Goal: Task Accomplishment & Management: Complete application form

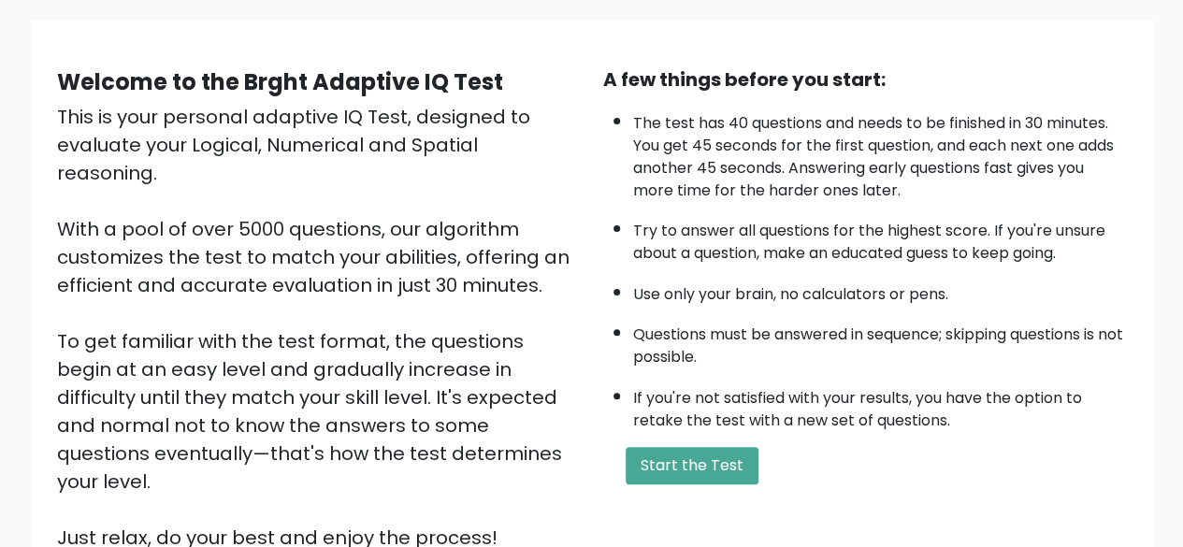
scroll to position [128, 0]
click at [673, 467] on button "Start the Test" at bounding box center [692, 464] width 133 height 37
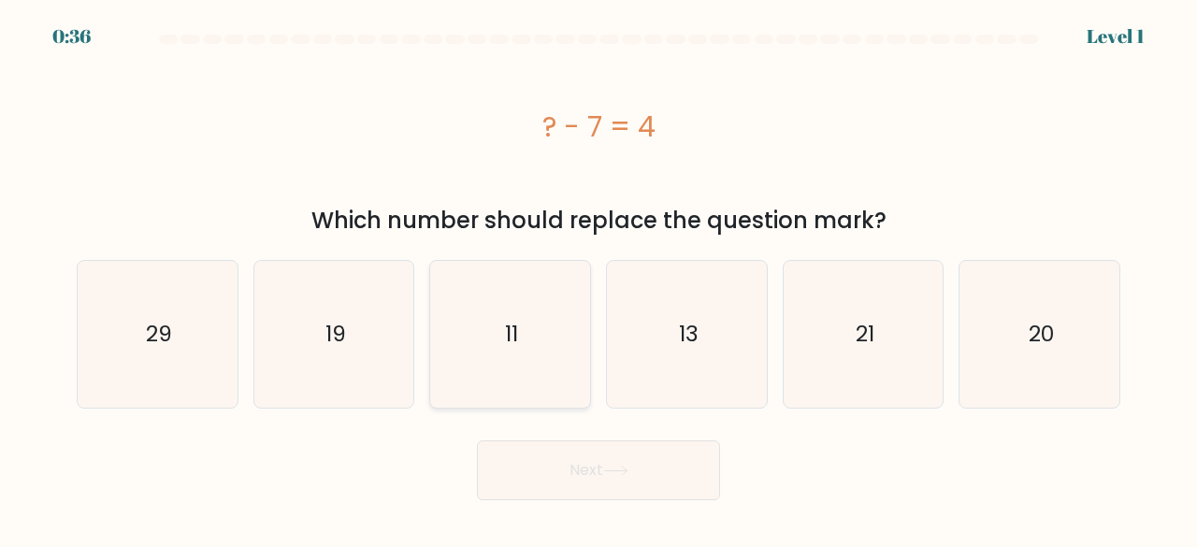
click at [523, 338] on icon "11" at bounding box center [510, 334] width 147 height 147
click at [599, 279] on input "c. 11" at bounding box center [599, 276] width 1 height 5
radio input "true"
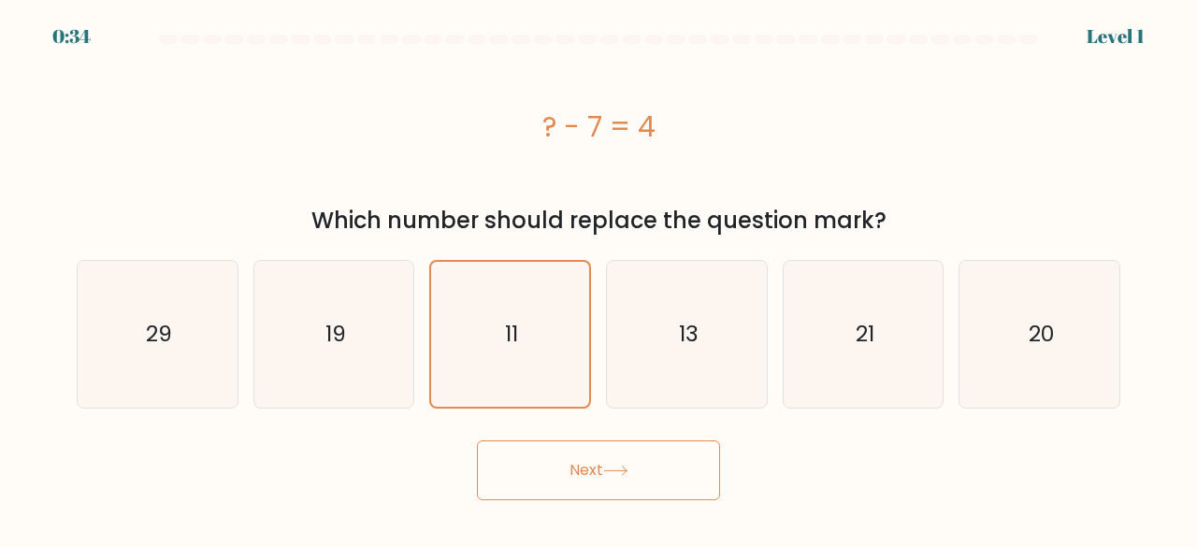
click at [623, 468] on icon at bounding box center [615, 471] width 25 height 10
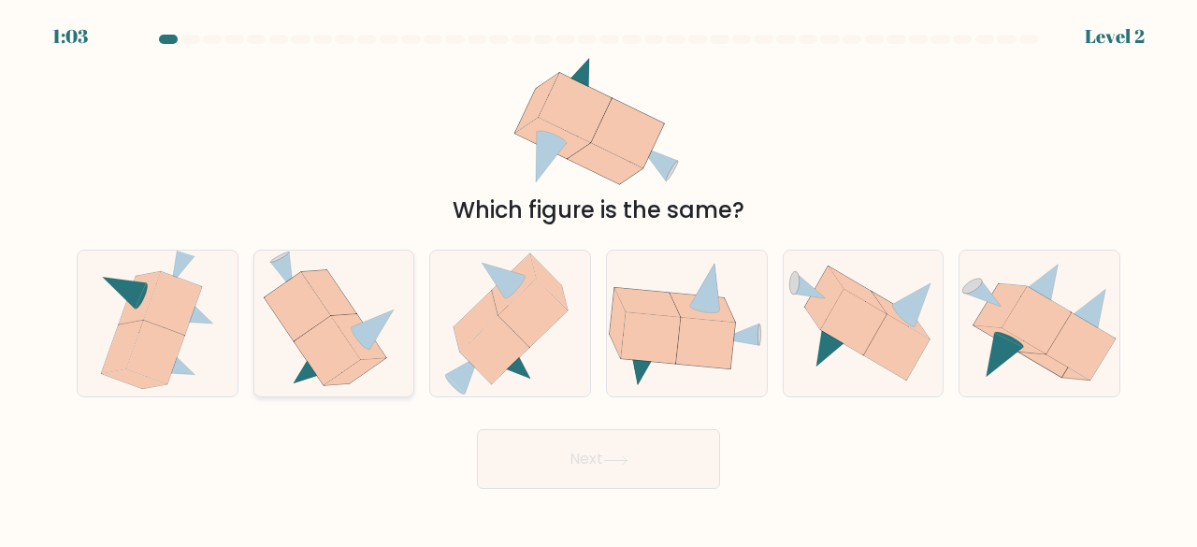
click at [345, 311] on icon at bounding box center [329, 293] width 55 height 46
click at [599, 279] on input "b." at bounding box center [599, 276] width 1 height 5
radio input "true"
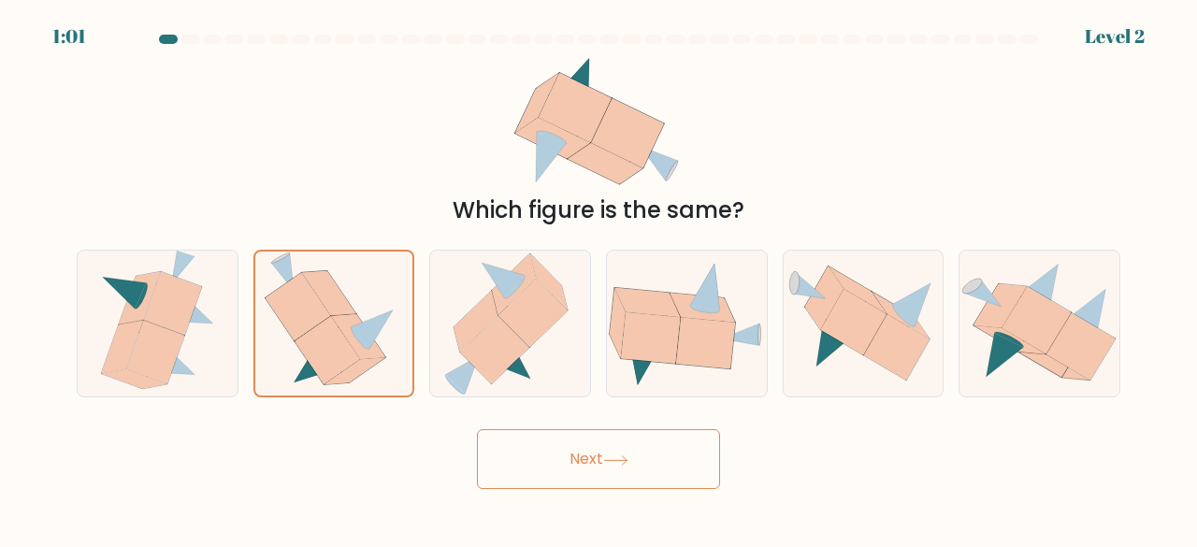
click at [630, 450] on button "Next" at bounding box center [598, 459] width 243 height 60
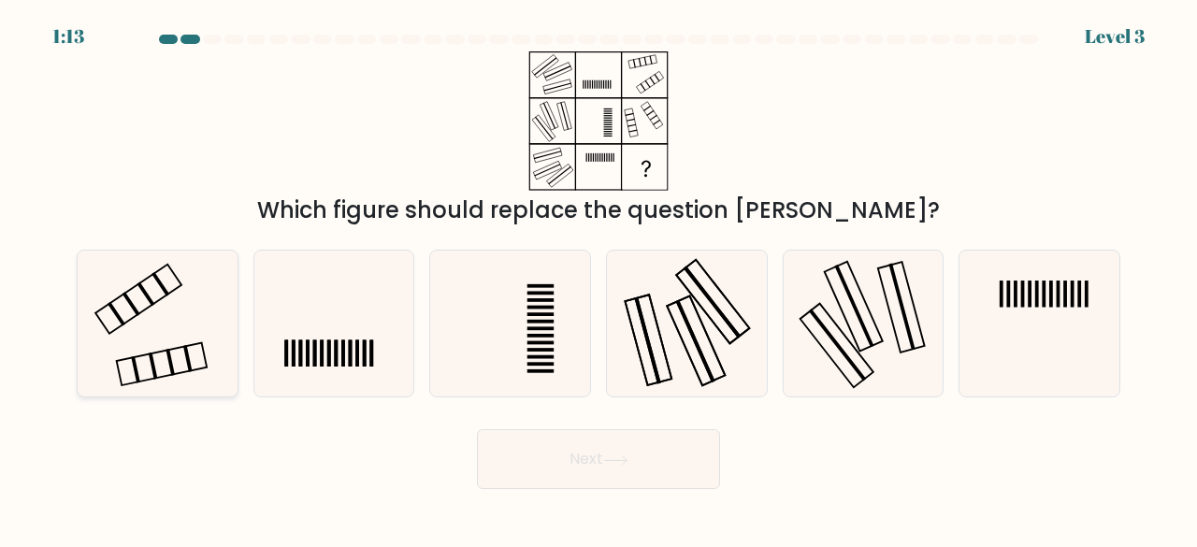
click at [195, 327] on icon at bounding box center [157, 324] width 147 height 147
click at [599, 279] on input "a." at bounding box center [599, 276] width 1 height 5
radio input "true"
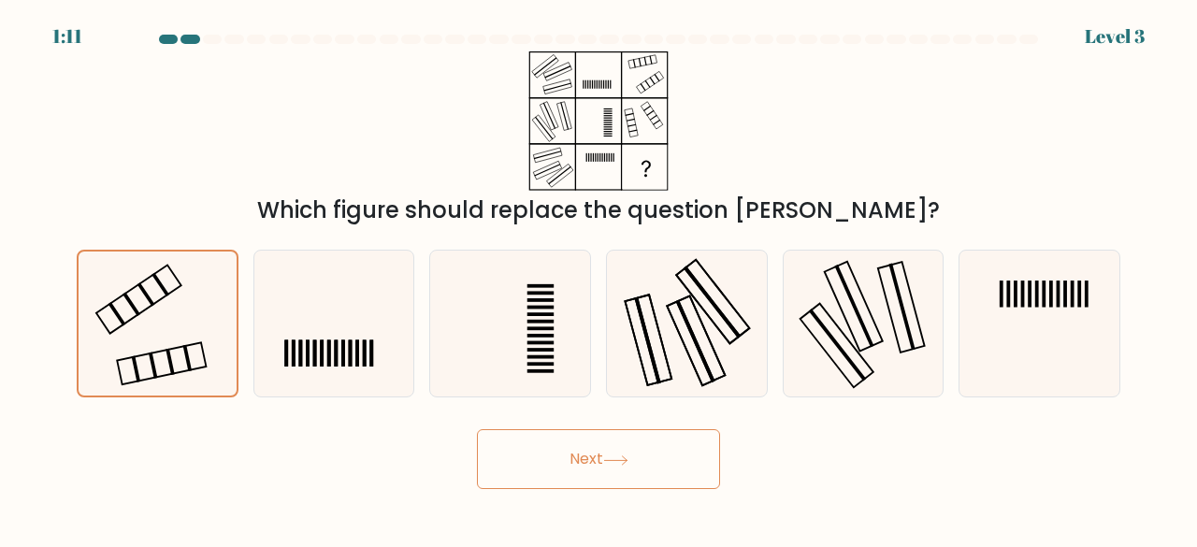
click at [629, 471] on button "Next" at bounding box center [598, 459] width 243 height 60
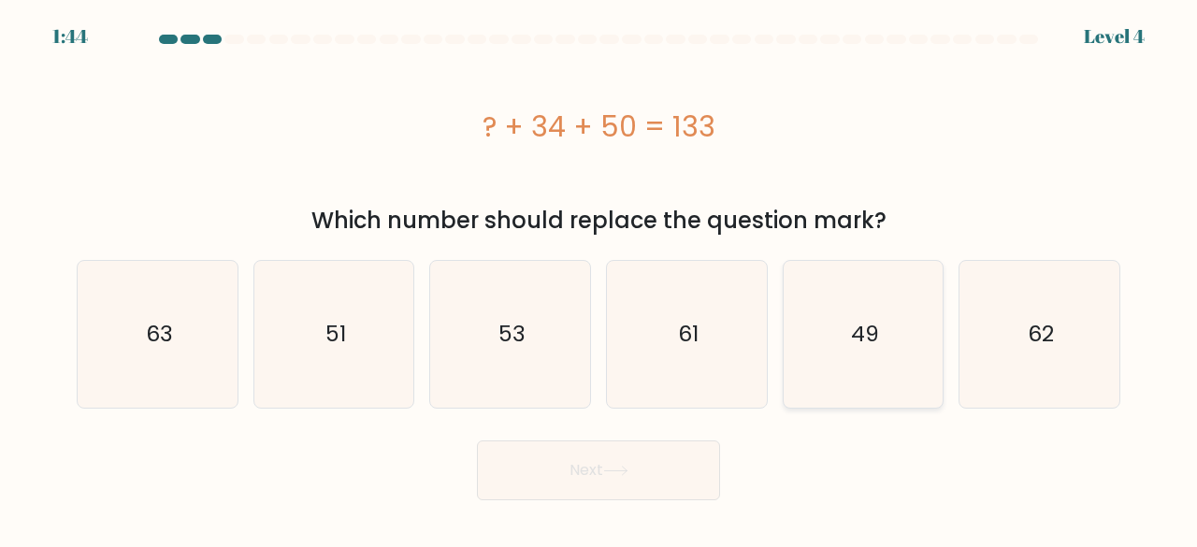
click at [862, 313] on icon "49" at bounding box center [863, 334] width 147 height 147
click at [600, 279] on input "e. 49" at bounding box center [599, 276] width 1 height 5
radio input "true"
click at [596, 459] on button "Next" at bounding box center [598, 471] width 243 height 60
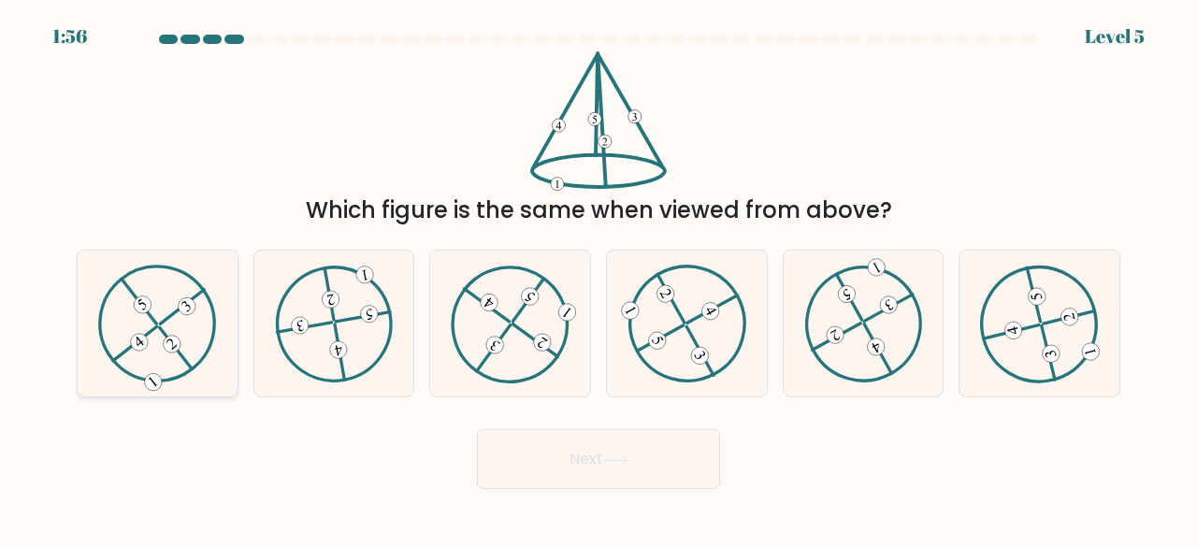
click at [160, 316] on icon at bounding box center [157, 323] width 119 height 117
click at [599, 279] on input "a." at bounding box center [599, 276] width 1 height 5
radio input "true"
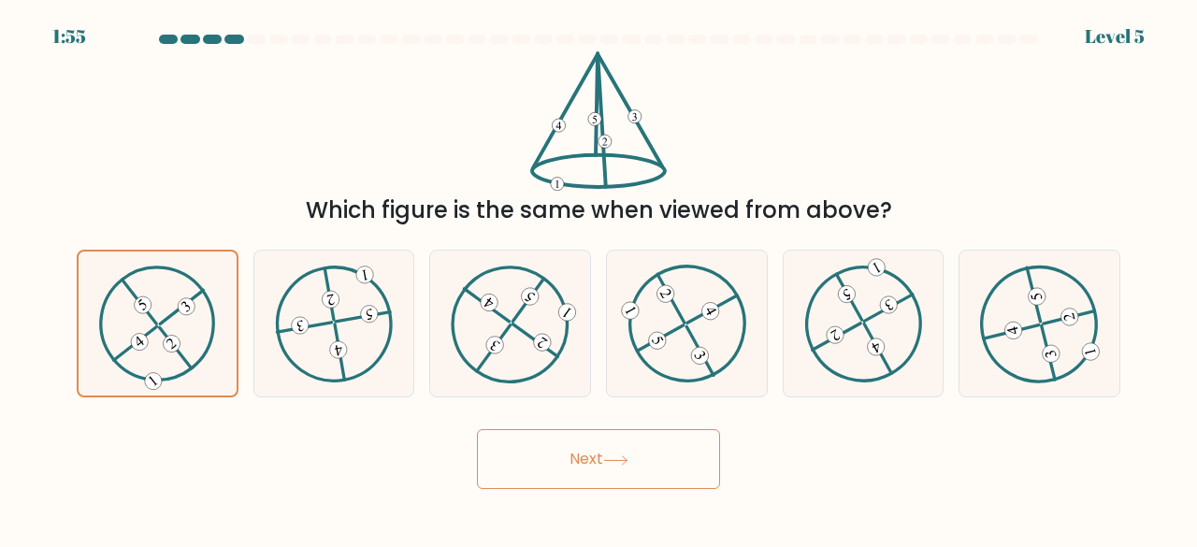
click at [673, 479] on button "Next" at bounding box center [598, 459] width 243 height 60
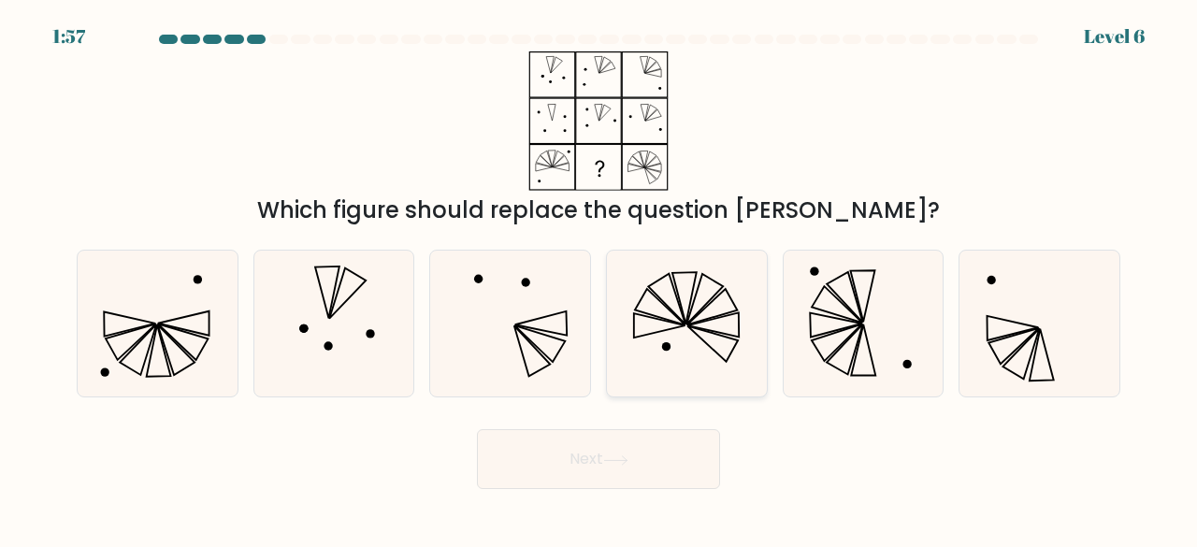
click at [662, 354] on icon at bounding box center [687, 324] width 147 height 147
click at [600, 279] on input "d." at bounding box center [599, 276] width 1 height 5
radio input "true"
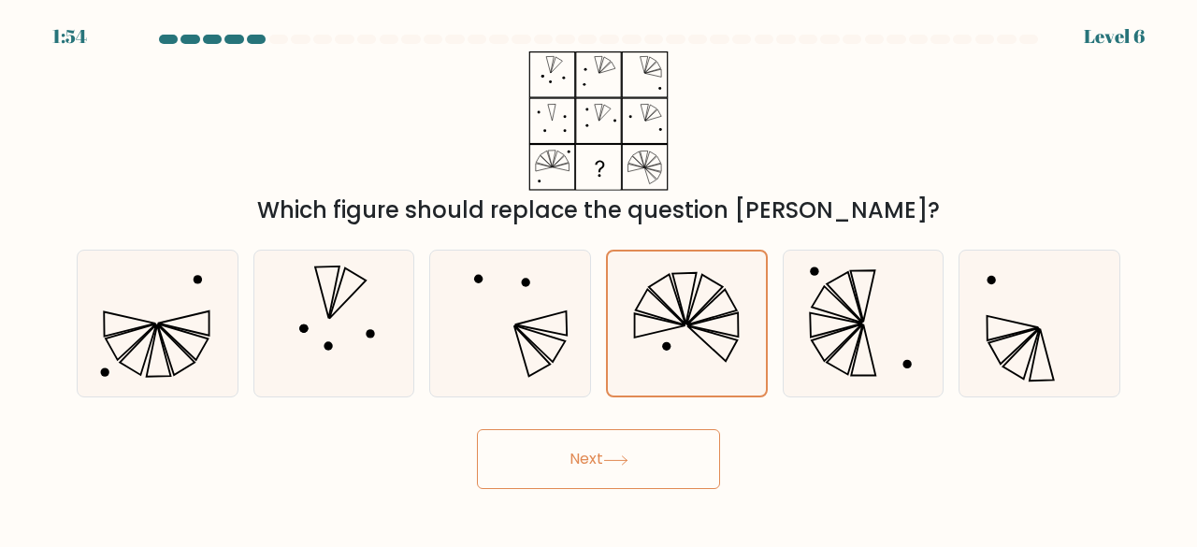
click at [671, 437] on button "Next" at bounding box center [598, 459] width 243 height 60
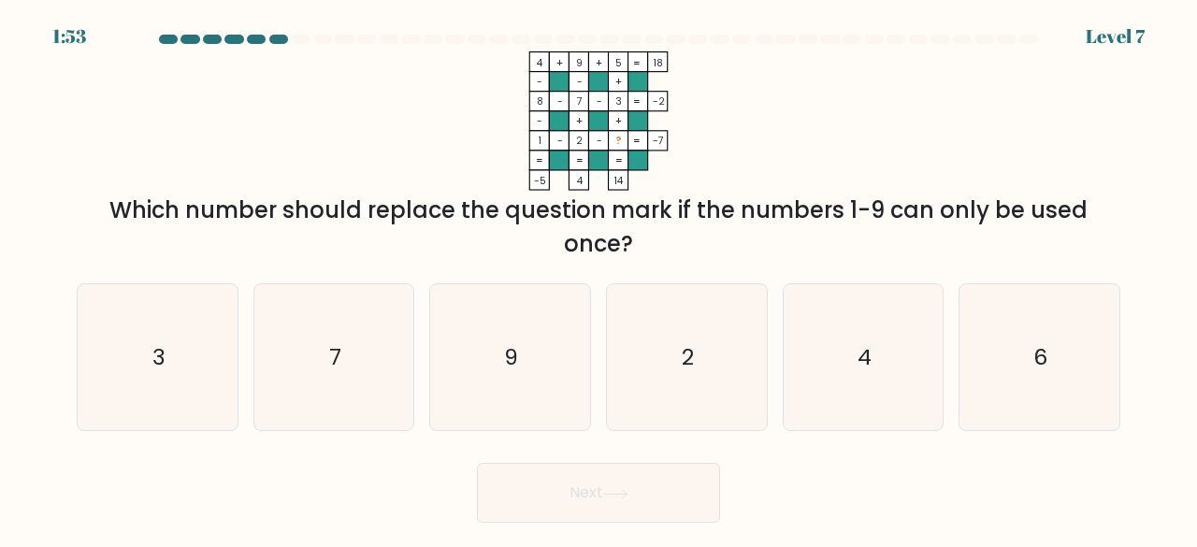
click at [659, 461] on div "Next" at bounding box center [598, 488] width 1066 height 69
click at [1053, 381] on icon "6" at bounding box center [1039, 357] width 147 height 147
click at [600, 279] on input "f. 6" at bounding box center [599, 276] width 1 height 5
radio input "true"
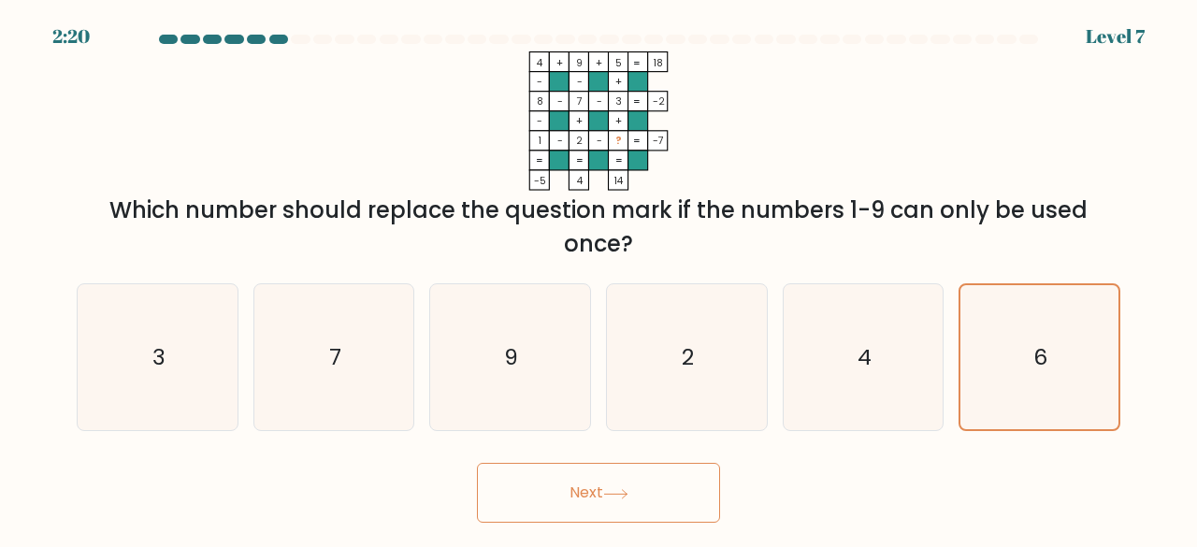
click at [658, 486] on button "Next" at bounding box center [598, 493] width 243 height 60
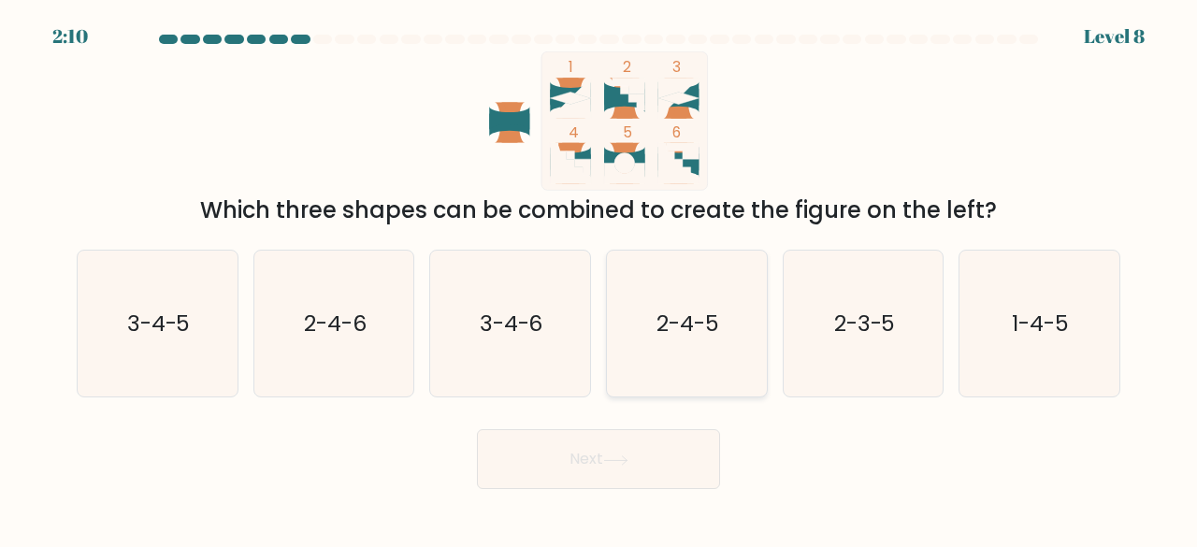
click at [673, 334] on text "2-4-5" at bounding box center [688, 323] width 63 height 31
click at [600, 279] on input "d. 2-4-5" at bounding box center [599, 276] width 1 height 5
radio input "true"
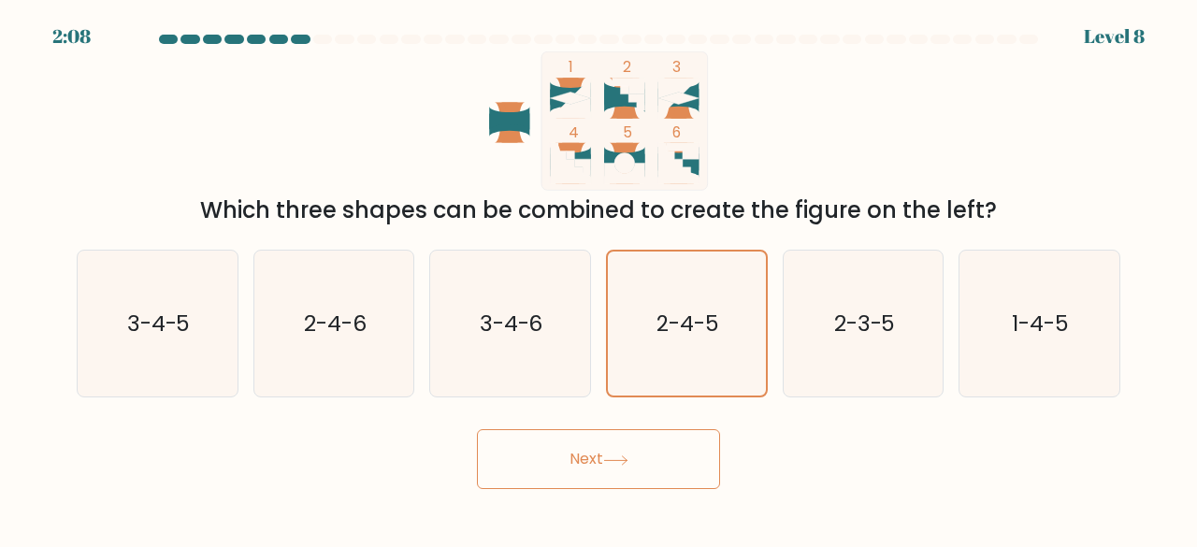
click at [640, 467] on button "Next" at bounding box center [598, 459] width 243 height 60
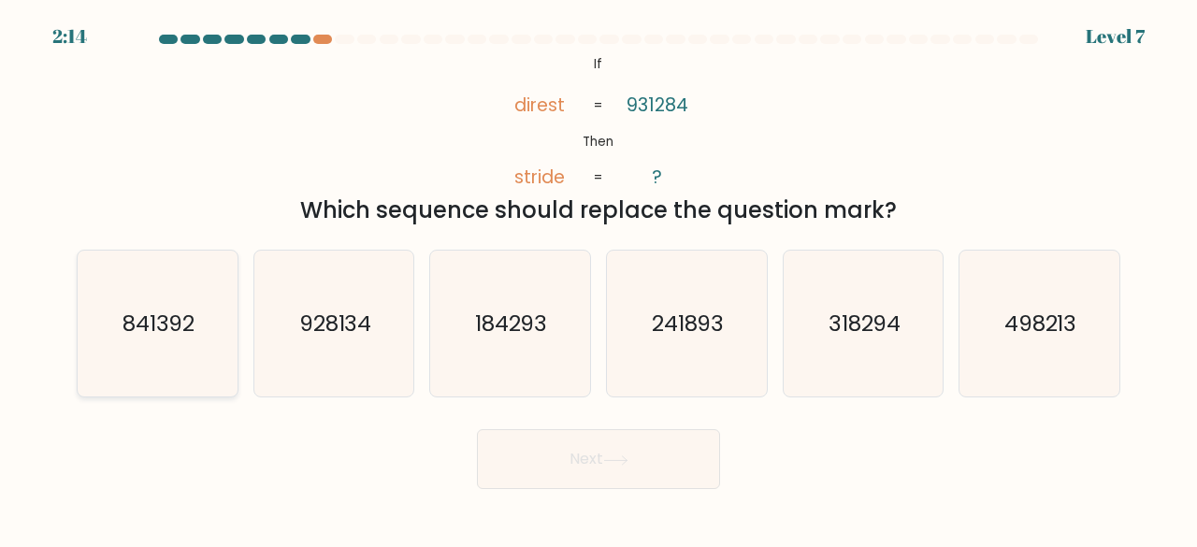
click at [196, 317] on icon "841392" at bounding box center [157, 324] width 147 height 147
click at [599, 279] on input "a. 841392" at bounding box center [599, 276] width 1 height 5
radio input "true"
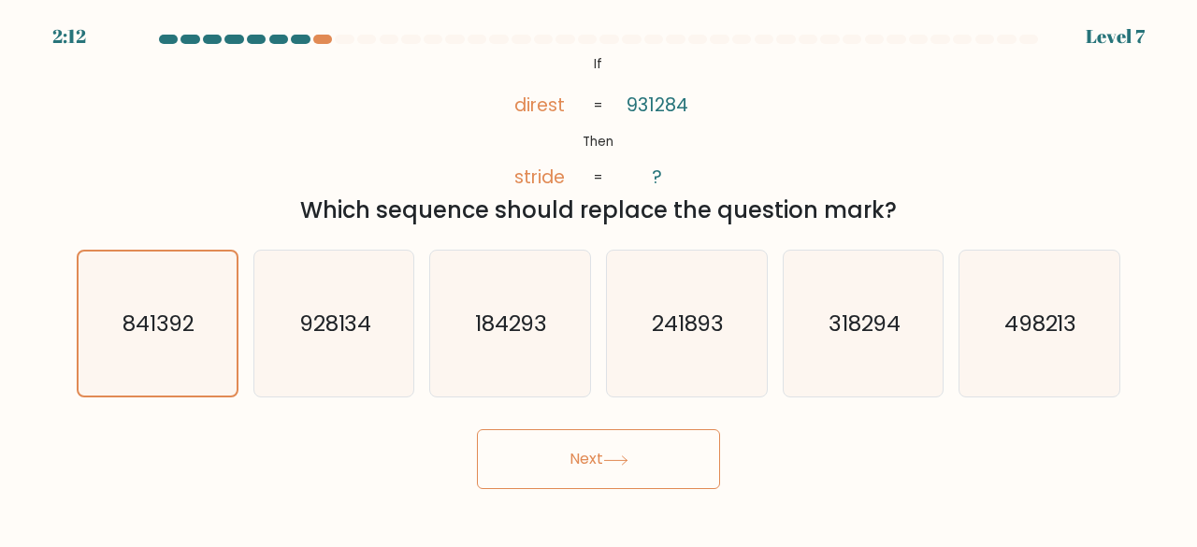
click at [567, 463] on button "Next" at bounding box center [598, 459] width 243 height 60
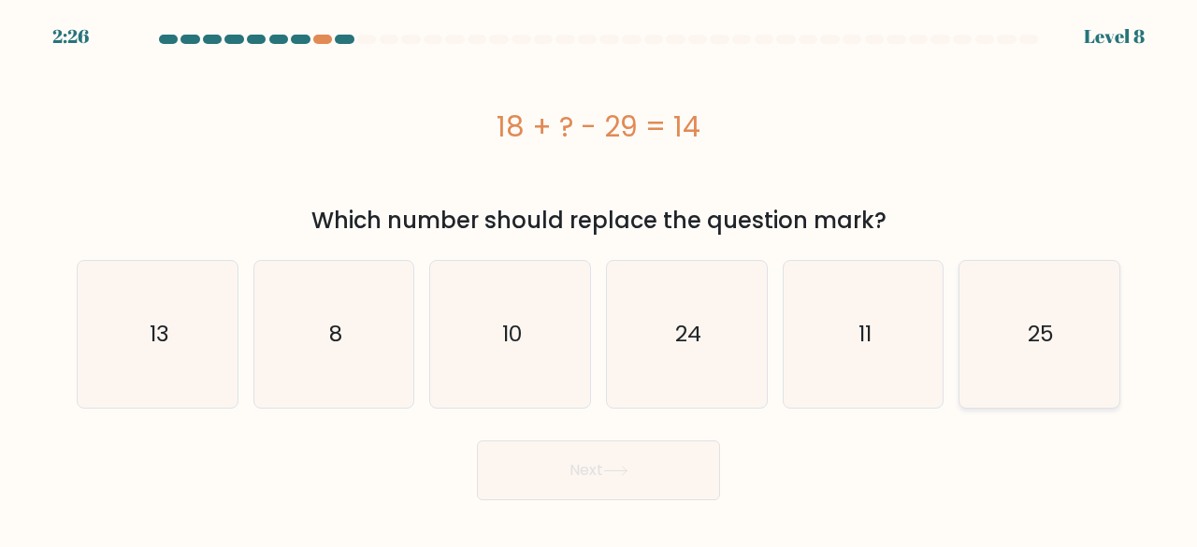
click at [1004, 344] on icon "25" at bounding box center [1039, 334] width 147 height 147
click at [600, 279] on input "f. 25" at bounding box center [599, 276] width 1 height 5
radio input "true"
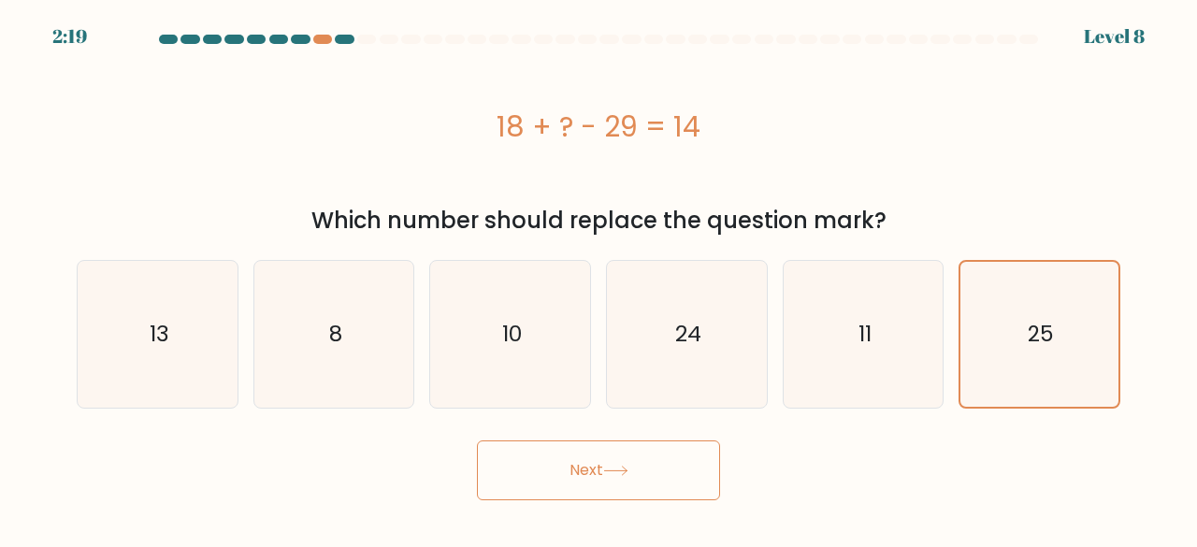
click at [626, 497] on button "Next" at bounding box center [598, 471] width 243 height 60
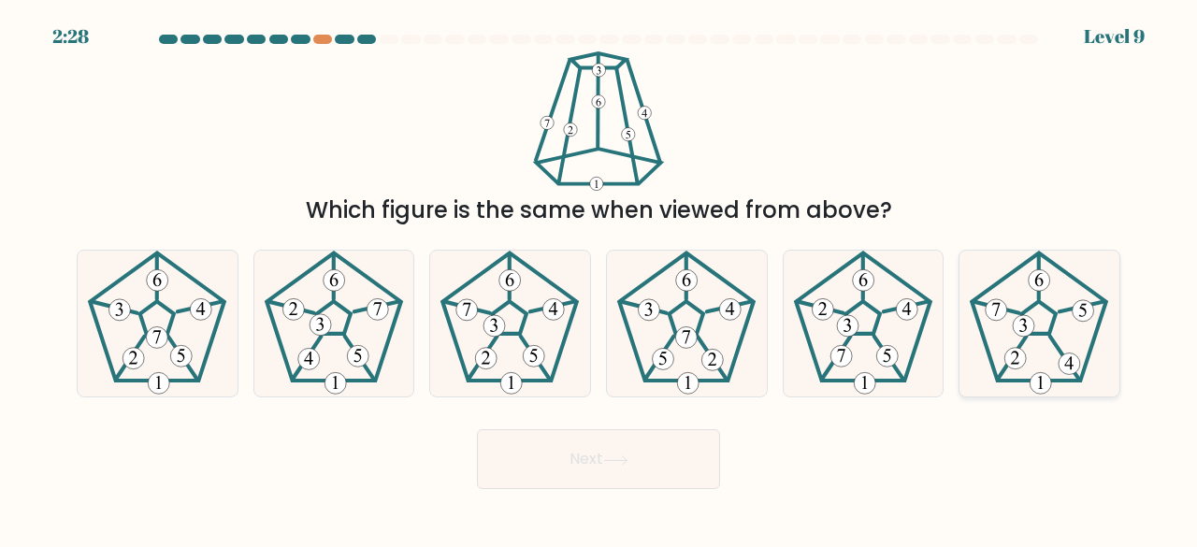
click at [1066, 369] on 542 at bounding box center [1071, 365] width 22 height 22
click at [600, 279] on input "f." at bounding box center [599, 276] width 1 height 5
radio input "true"
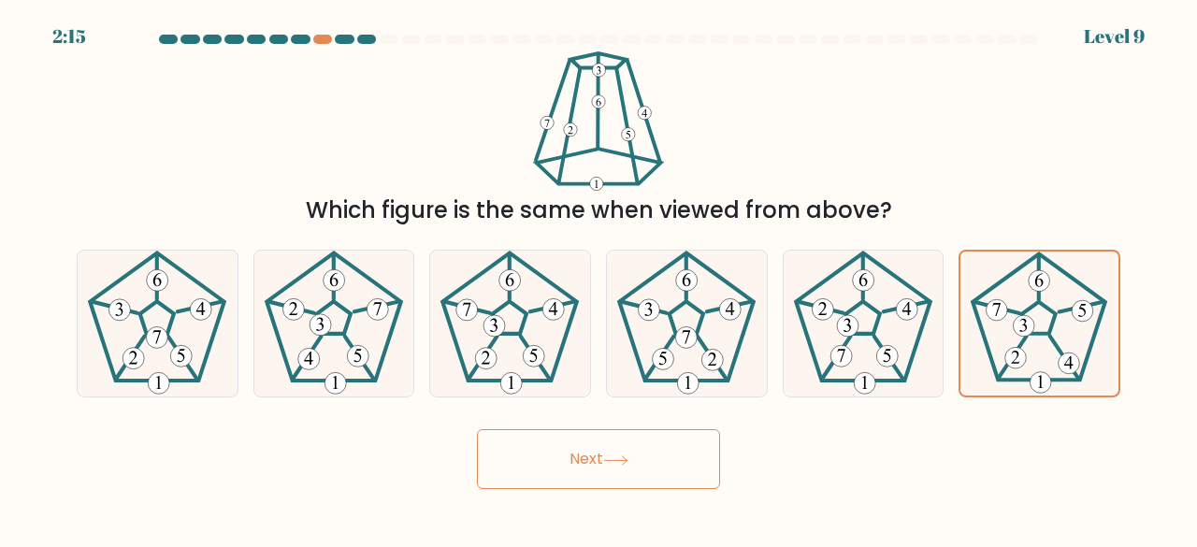
click at [615, 449] on button "Next" at bounding box center [598, 459] width 243 height 60
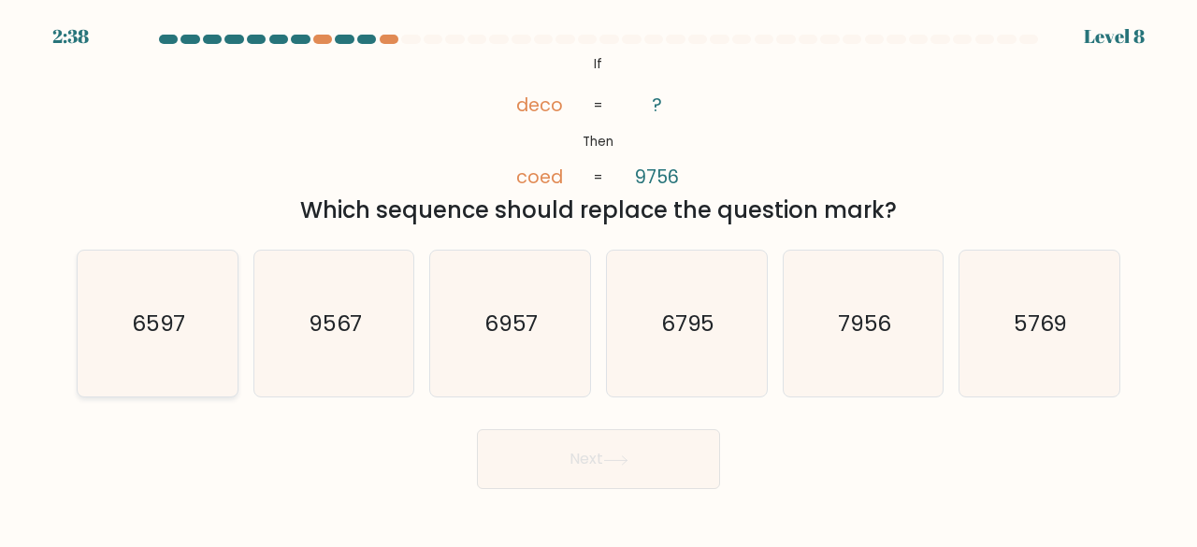
click at [159, 321] on text "6597" at bounding box center [159, 323] width 54 height 31
click at [599, 279] on input "a. 6597" at bounding box center [599, 276] width 1 height 5
radio input "true"
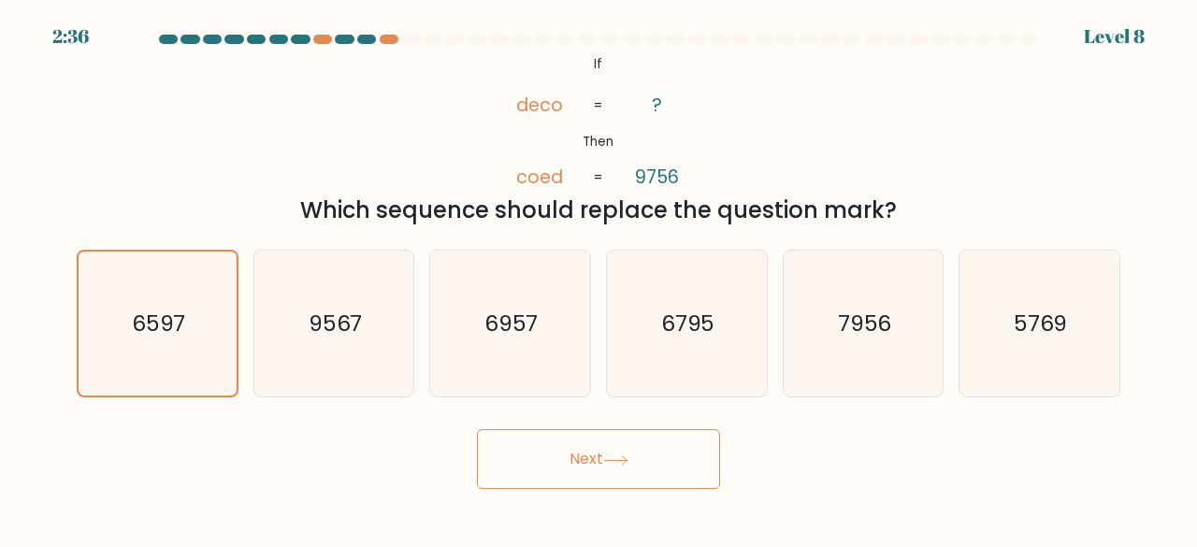
click at [672, 461] on button "Next" at bounding box center [598, 459] width 243 height 60
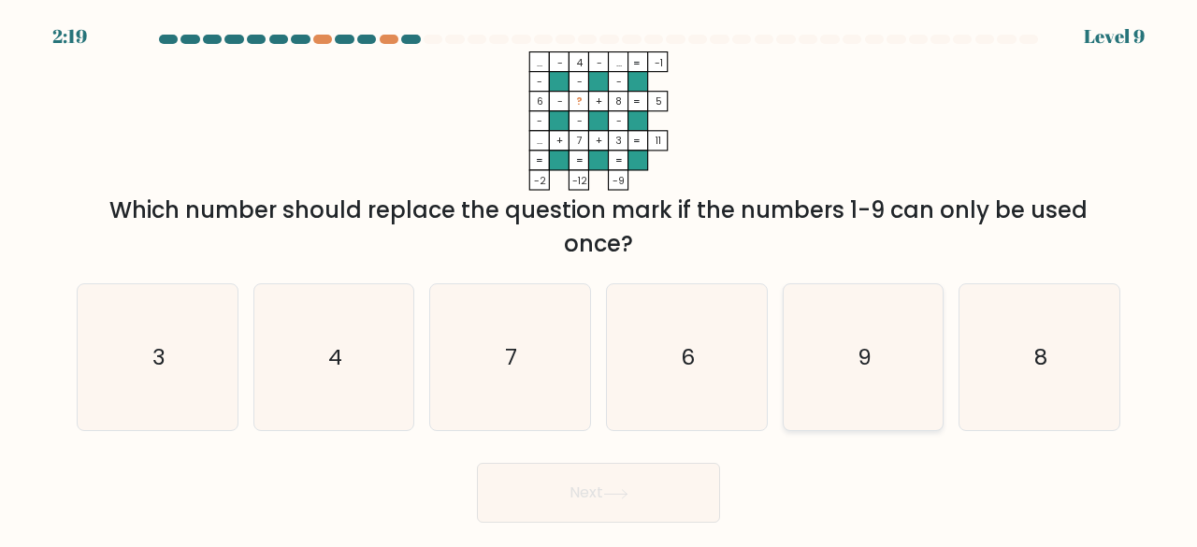
click at [892, 346] on icon "9" at bounding box center [863, 357] width 147 height 147
click at [600, 279] on input "e. 9" at bounding box center [599, 276] width 1 height 5
radio input "true"
click at [640, 484] on button "Next" at bounding box center [598, 493] width 243 height 60
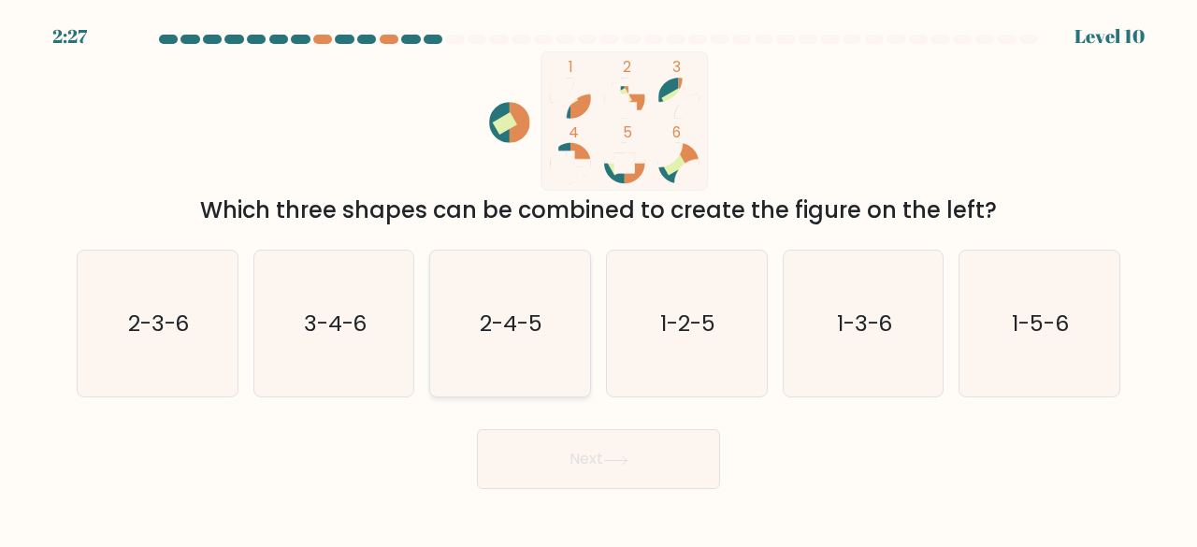
click at [513, 330] on text "2-4-5" at bounding box center [512, 323] width 63 height 31
click at [599, 279] on input "c. 2-4-5" at bounding box center [599, 276] width 1 height 5
radio input "true"
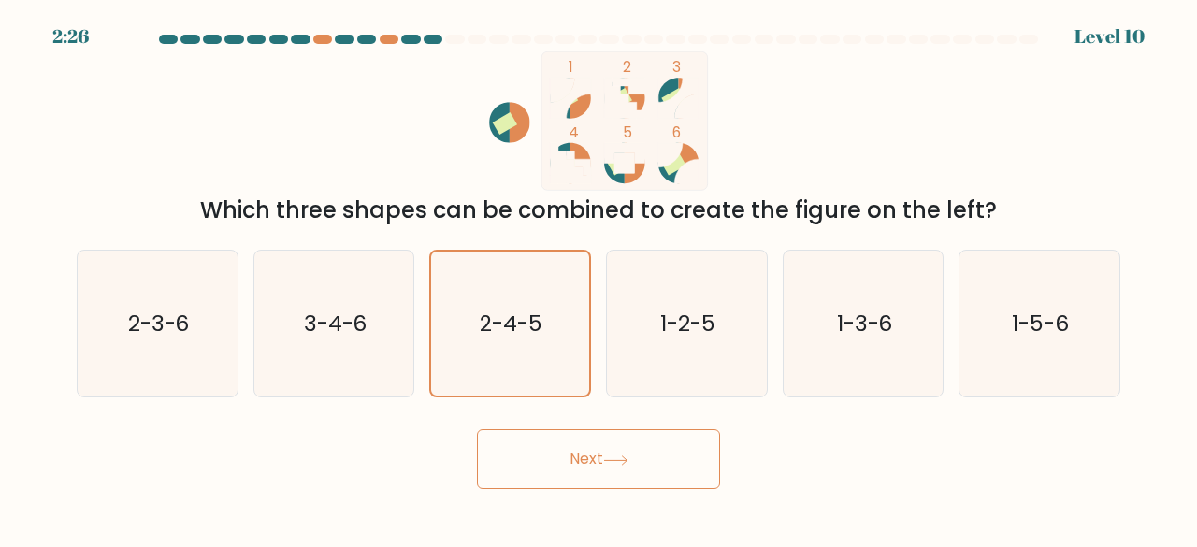
click at [614, 437] on button "Next" at bounding box center [598, 459] width 243 height 60
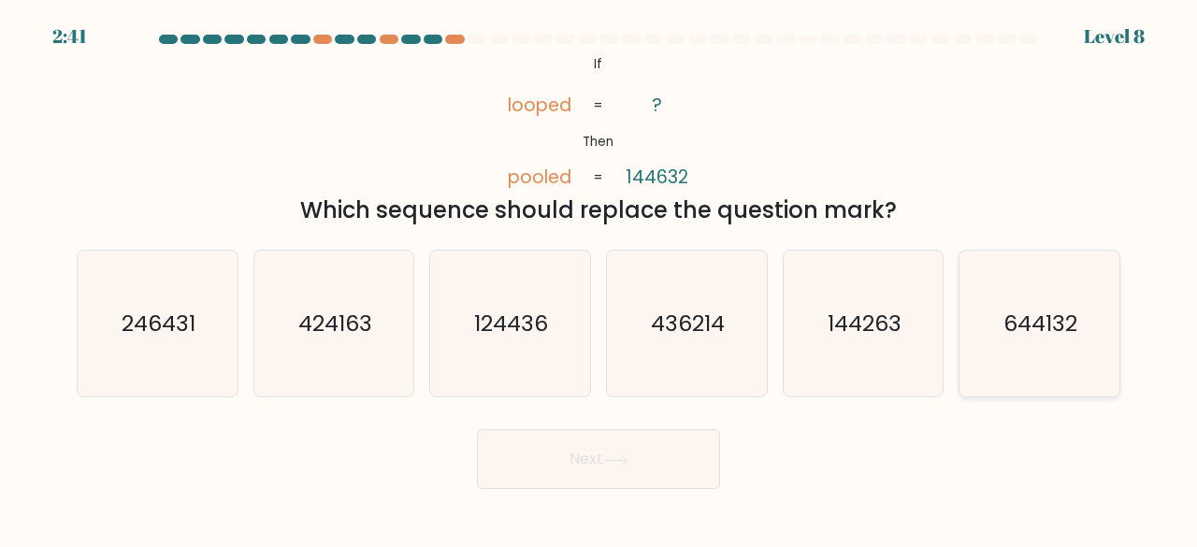
click at [1046, 325] on text "644132" at bounding box center [1042, 323] width 74 height 31
click at [600, 279] on input "f. 644132" at bounding box center [599, 276] width 1 height 5
radio input "true"
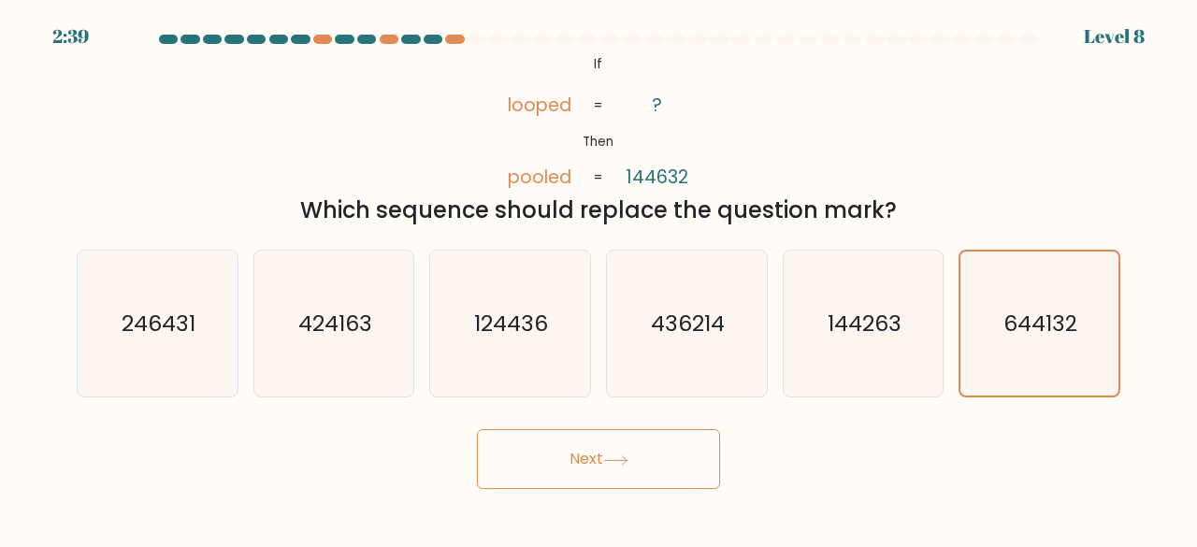
click at [582, 452] on button "Next" at bounding box center [598, 459] width 243 height 60
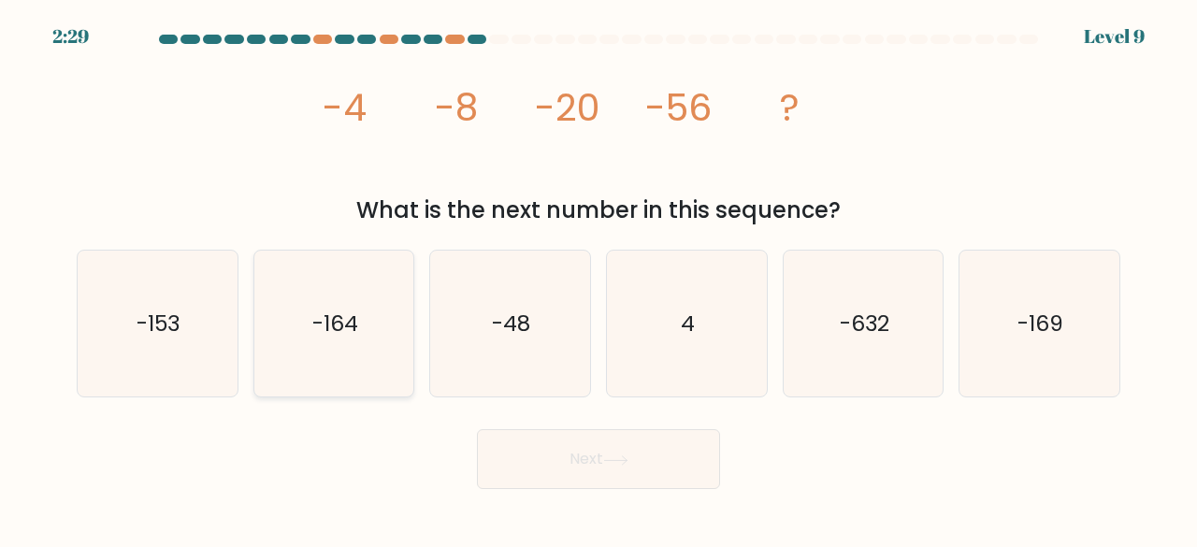
click at [306, 328] on icon "-164" at bounding box center [334, 324] width 147 height 147
click at [599, 279] on input "b. -164" at bounding box center [599, 276] width 1 height 5
radio input "true"
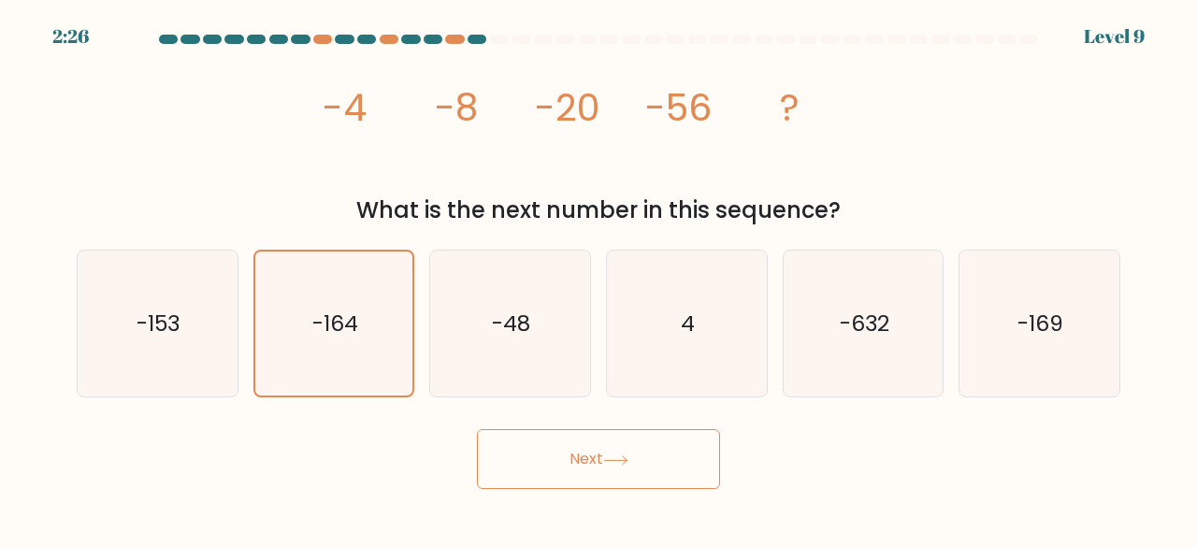
click at [614, 443] on button "Next" at bounding box center [598, 459] width 243 height 60
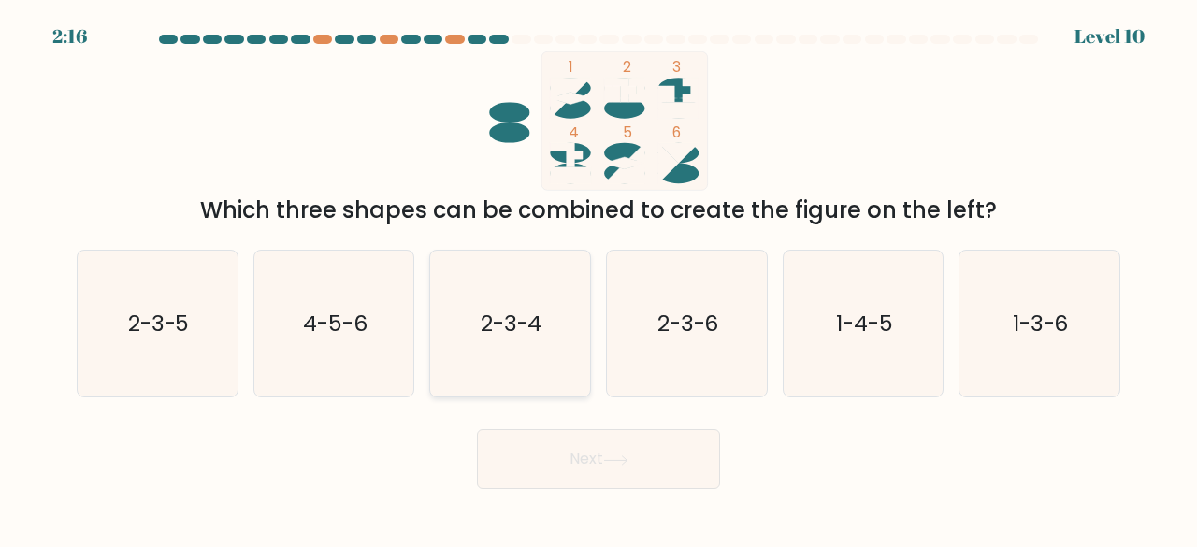
click at [496, 337] on text "2-3-4" at bounding box center [512, 323] width 62 height 31
click at [599, 279] on input "c. 2-3-4" at bounding box center [599, 276] width 1 height 5
radio input "true"
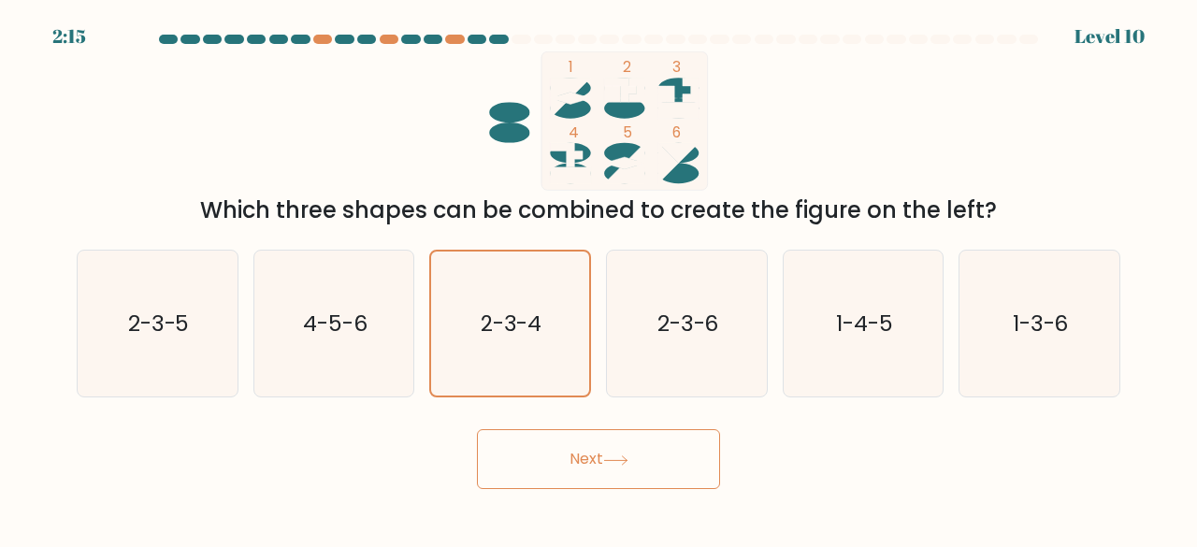
click at [613, 448] on button "Next" at bounding box center [598, 459] width 243 height 60
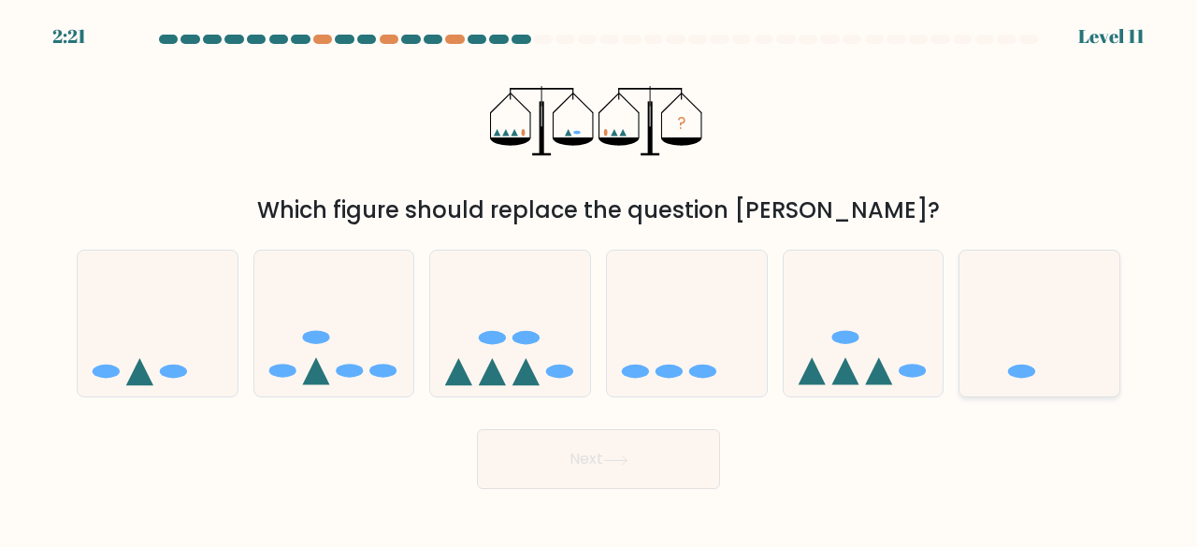
click at [1052, 329] on icon at bounding box center [1040, 323] width 160 height 132
click at [600, 279] on input "f." at bounding box center [599, 276] width 1 height 5
radio input "true"
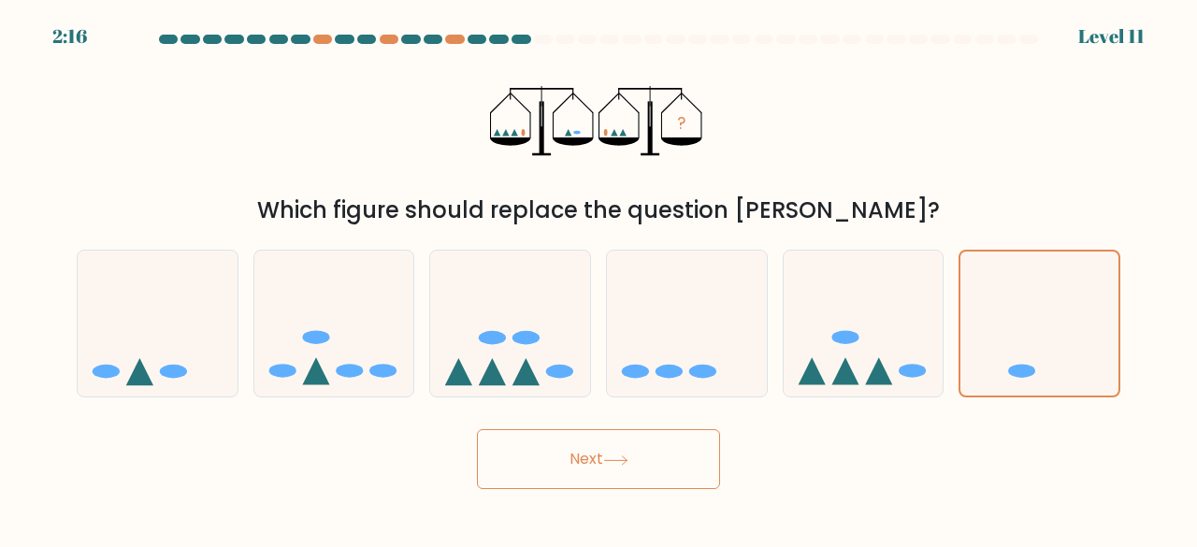
click at [635, 467] on button "Next" at bounding box center [598, 459] width 243 height 60
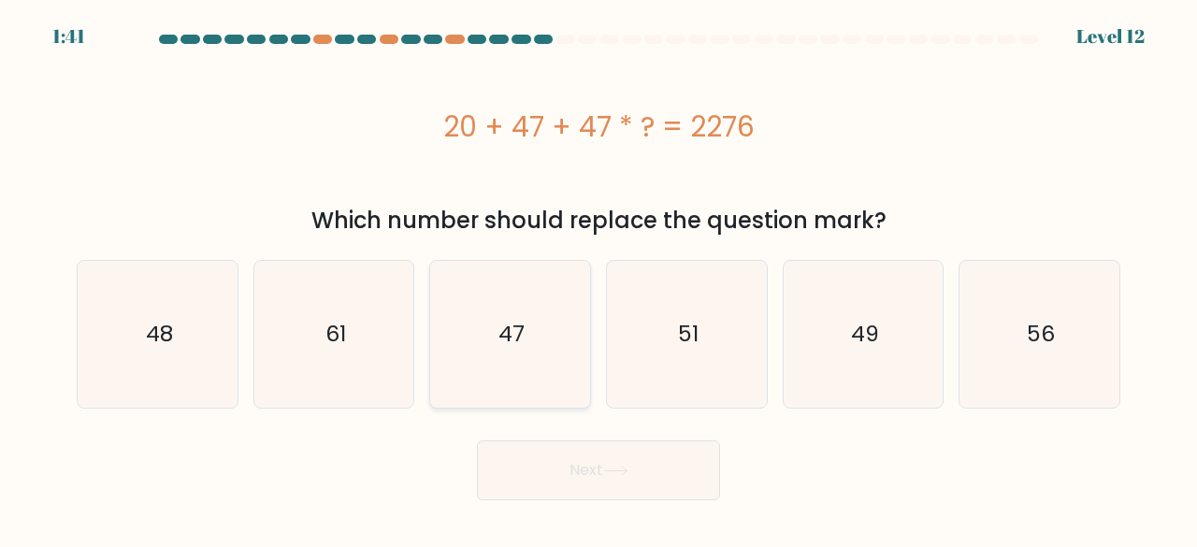
click at [525, 345] on icon "47" at bounding box center [510, 334] width 147 height 147
click at [599, 279] on input "c. 47" at bounding box center [599, 276] width 1 height 5
radio input "true"
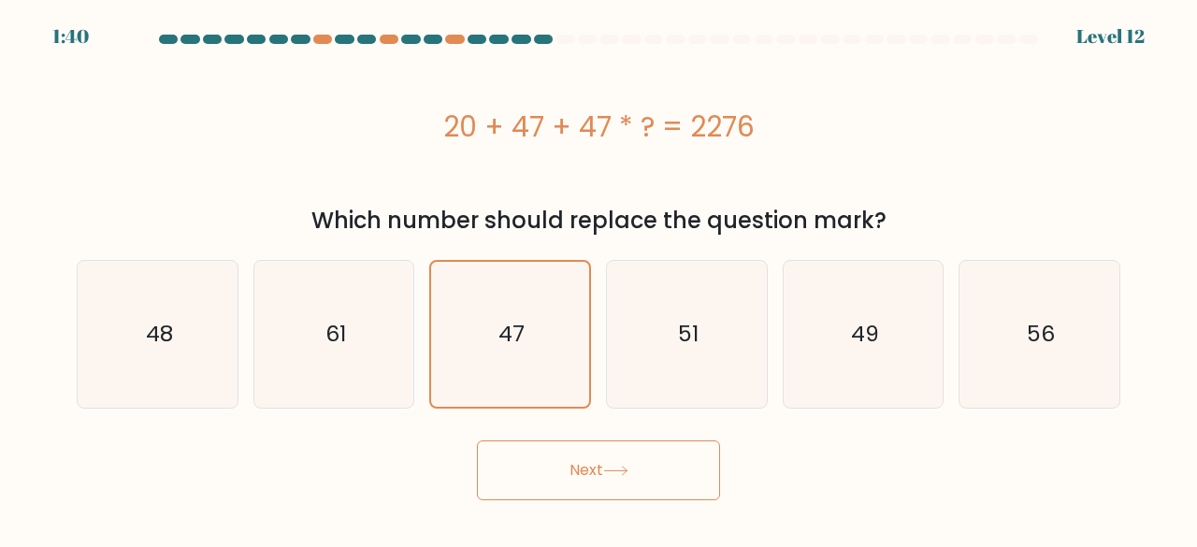
click at [632, 496] on button "Next" at bounding box center [598, 471] width 243 height 60
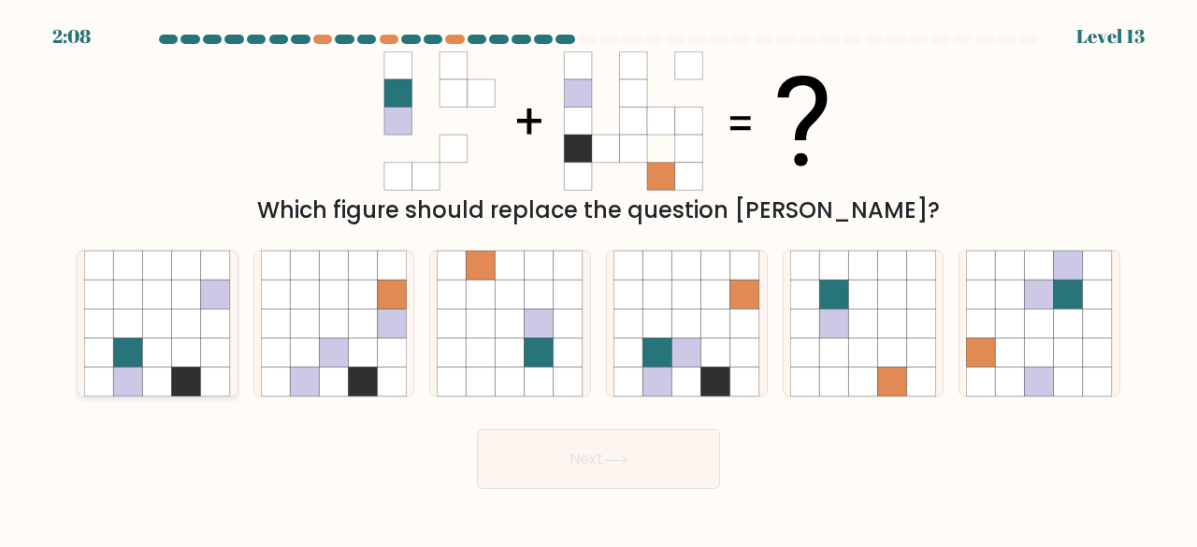
click at [224, 283] on icon at bounding box center [215, 294] width 29 height 29
click at [599, 279] on input "a." at bounding box center [599, 276] width 1 height 5
radio input "true"
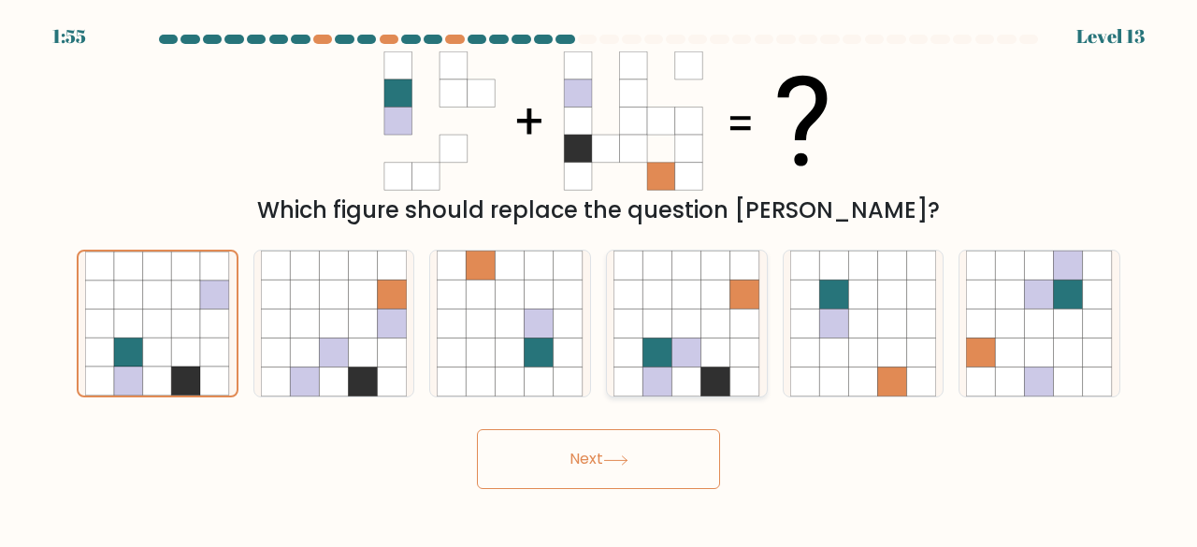
click at [746, 308] on icon at bounding box center [744, 294] width 29 height 29
click at [600, 279] on input "d." at bounding box center [599, 276] width 1 height 5
radio input "true"
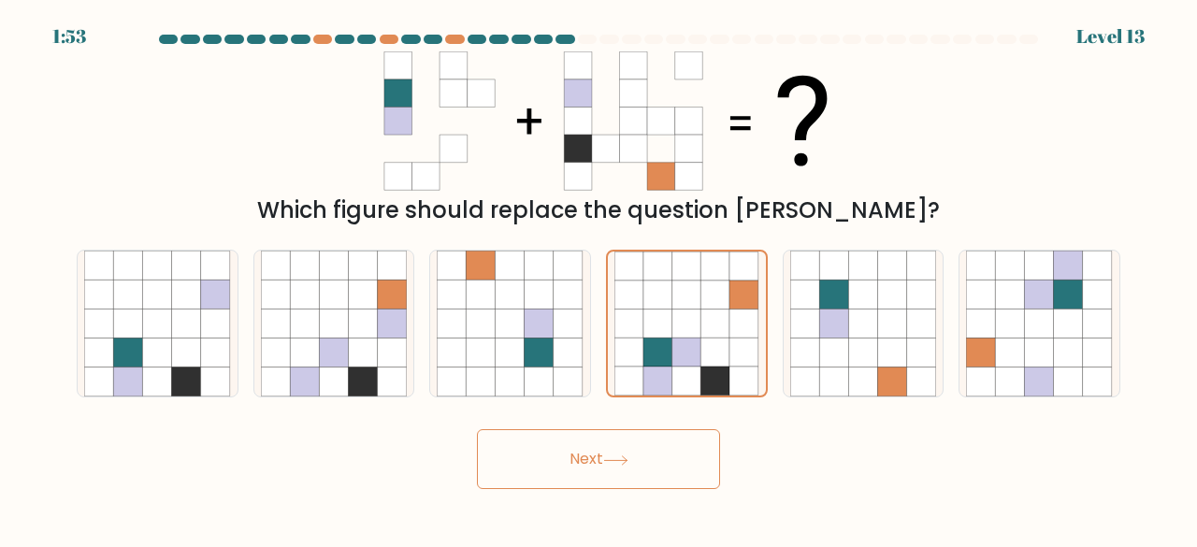
click at [645, 454] on button "Next" at bounding box center [598, 459] width 243 height 60
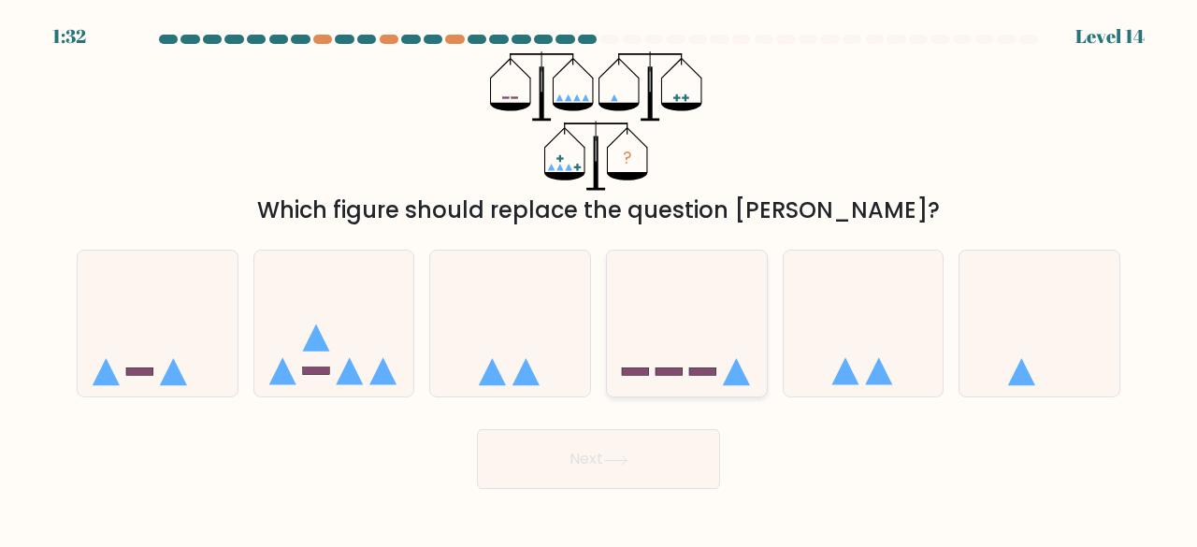
click at [701, 356] on icon at bounding box center [687, 323] width 160 height 132
click at [600, 279] on input "d." at bounding box center [599, 276] width 1 height 5
radio input "true"
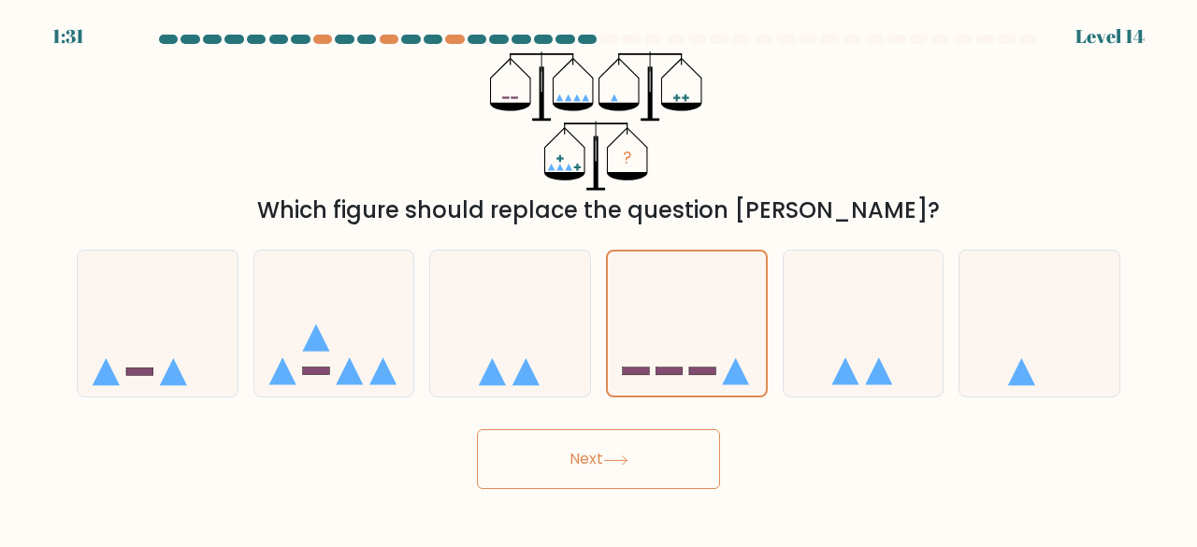
click at [612, 444] on button "Next" at bounding box center [598, 459] width 243 height 60
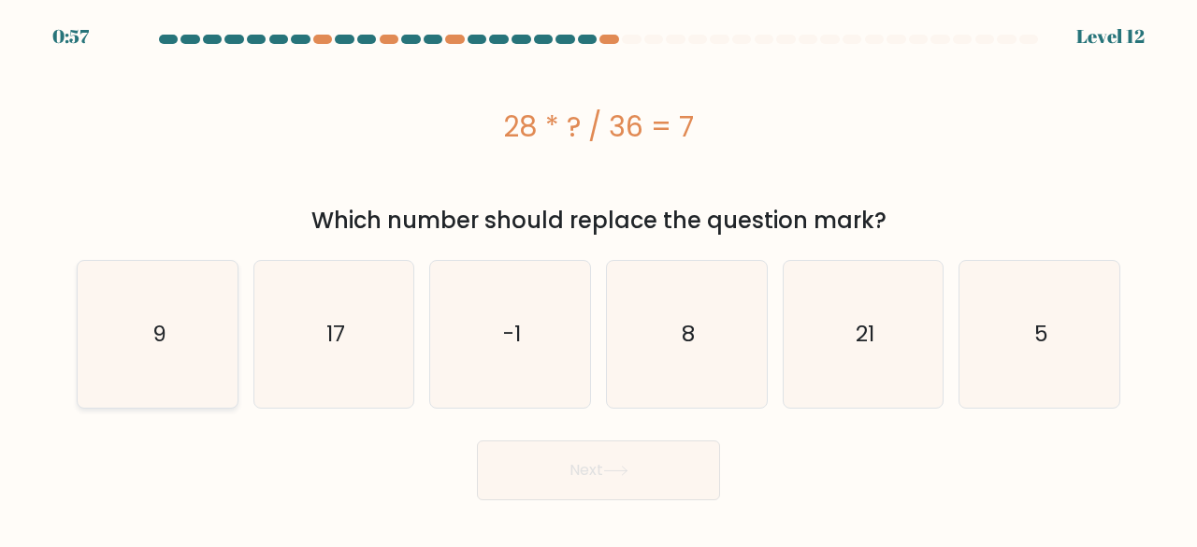
click at [199, 349] on icon "9" at bounding box center [157, 334] width 147 height 147
click at [599, 279] on input "a. 9" at bounding box center [599, 276] width 1 height 5
radio input "true"
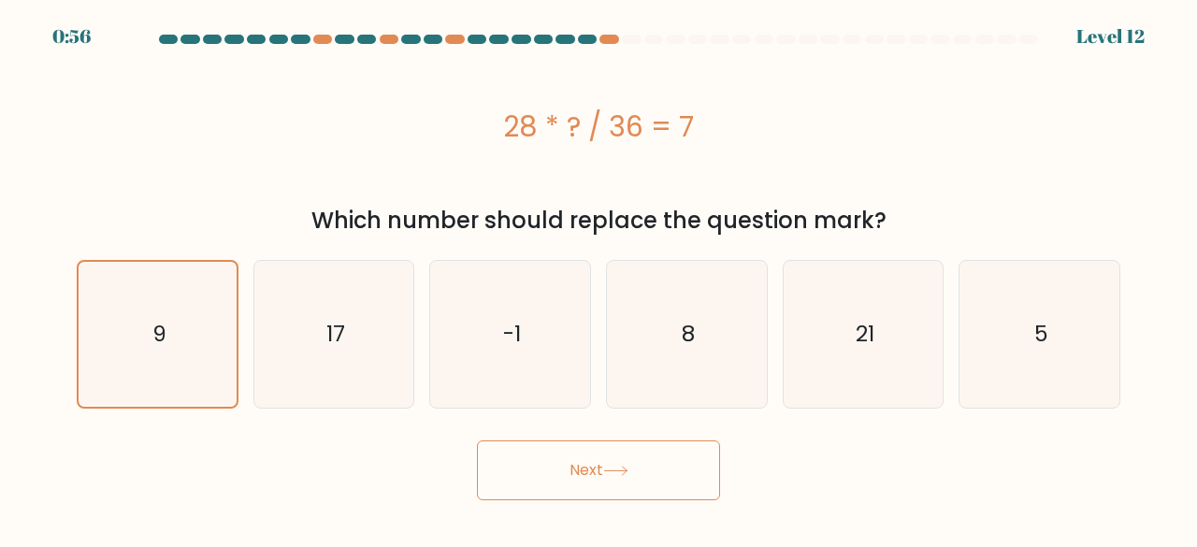
click at [605, 481] on button "Next" at bounding box center [598, 471] width 243 height 60
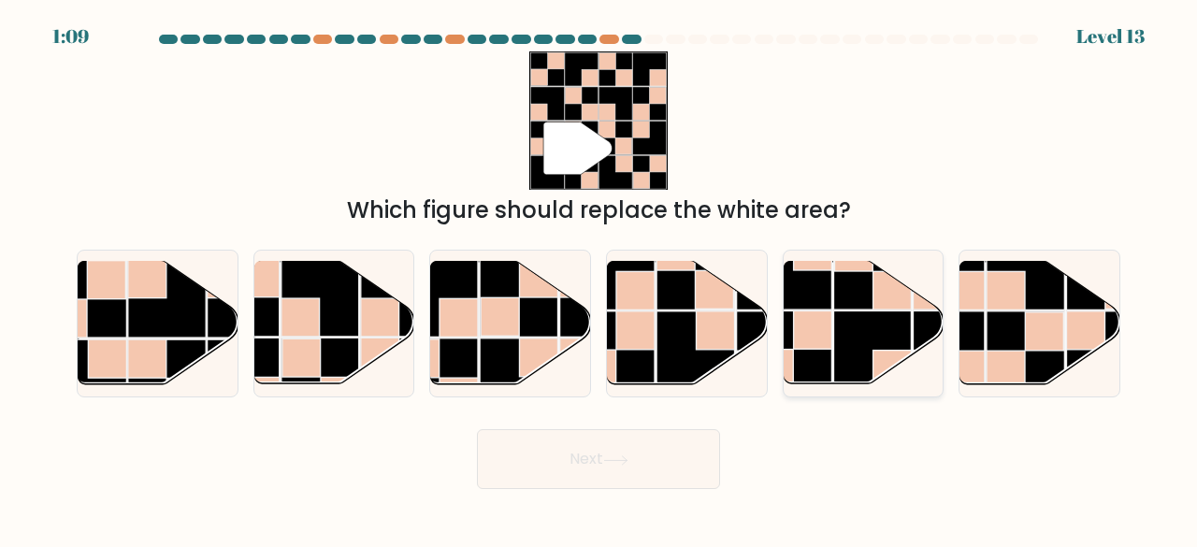
click at [861, 305] on rect at bounding box center [872, 271] width 78 height 78
click at [600, 279] on input "e." at bounding box center [599, 276] width 1 height 5
radio input "true"
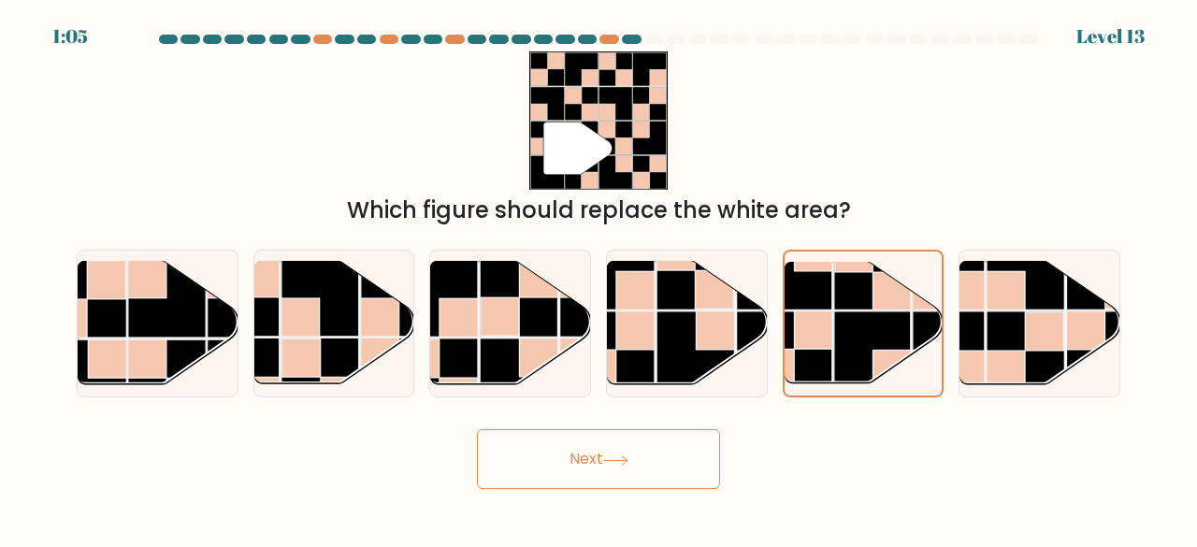
click at [616, 462] on icon at bounding box center [615, 461] width 25 height 10
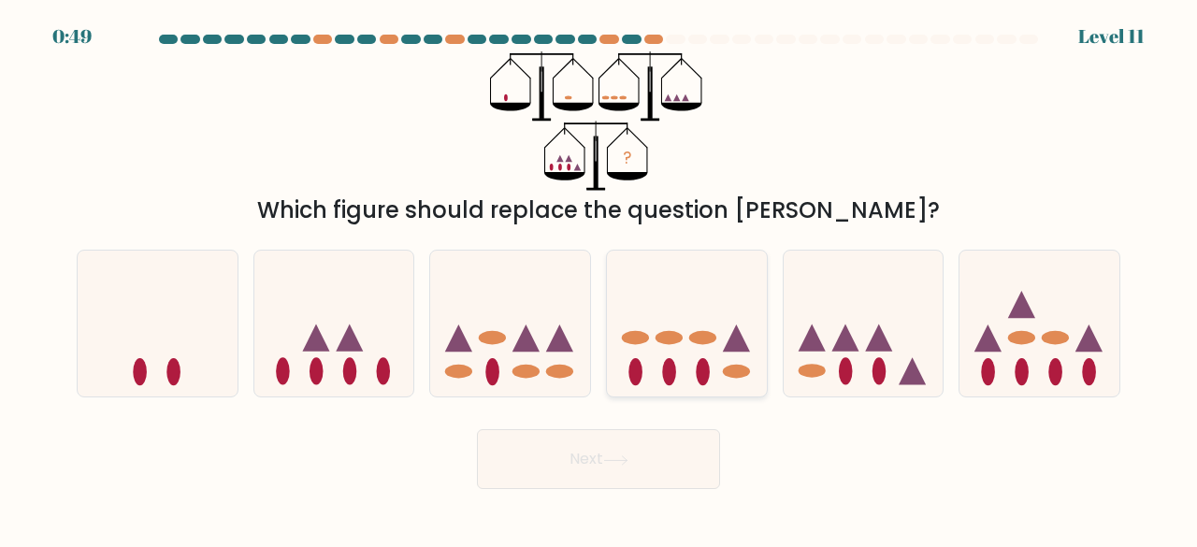
click at [694, 360] on icon at bounding box center [687, 323] width 160 height 132
click at [600, 279] on input "d." at bounding box center [599, 276] width 1 height 5
radio input "true"
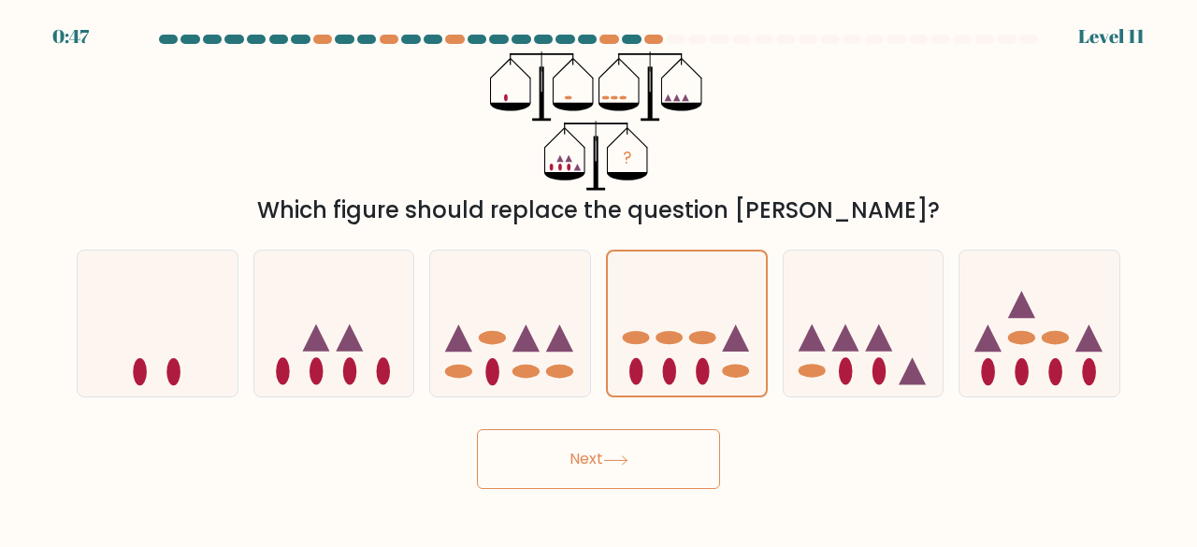
click at [601, 458] on button "Next" at bounding box center [598, 459] width 243 height 60
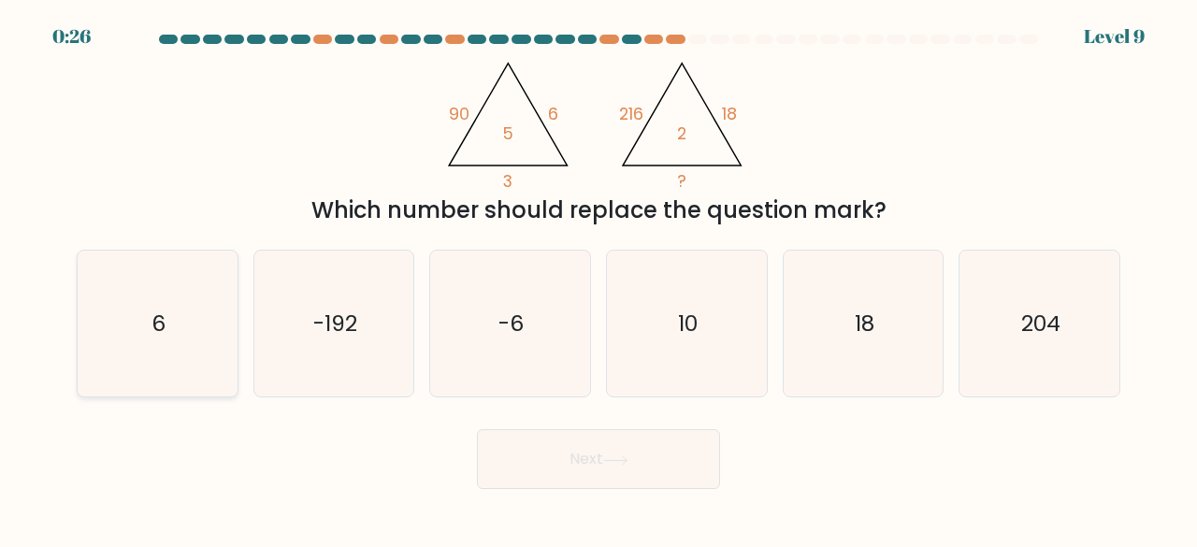
click at [231, 354] on div "6" at bounding box center [158, 324] width 162 height 149
click at [599, 279] on input "a. 6" at bounding box center [599, 276] width 1 height 5
radio input "true"
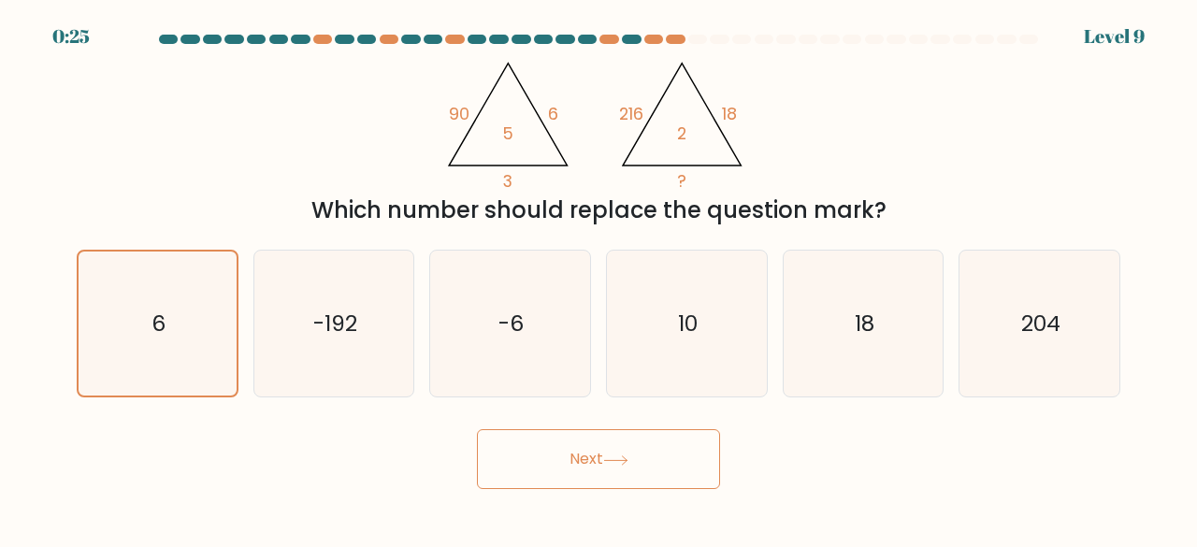
click at [598, 476] on button "Next" at bounding box center [598, 459] width 243 height 60
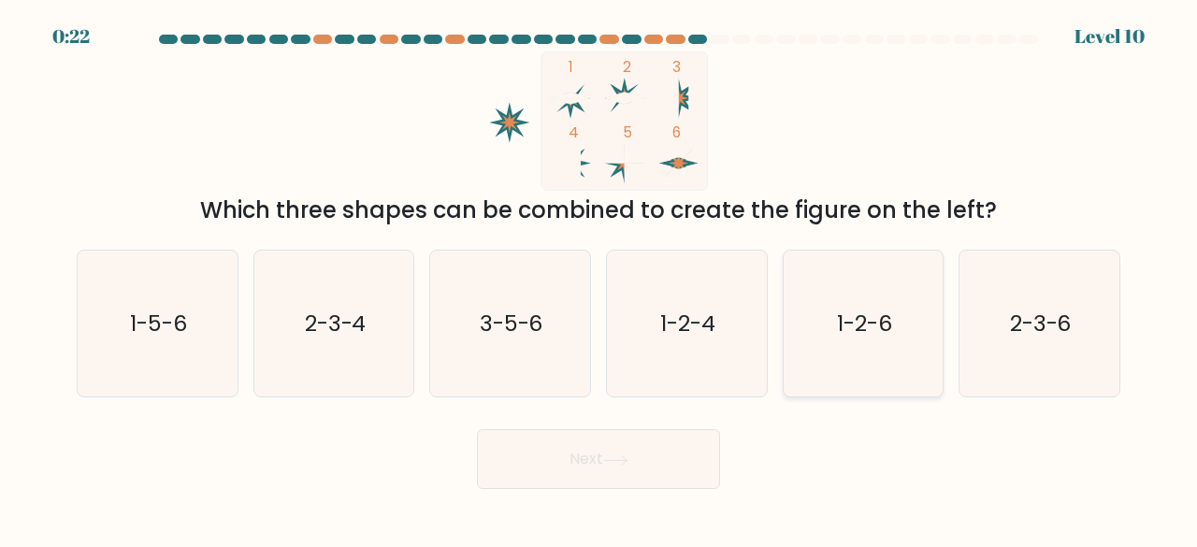
click at [872, 340] on icon "1-2-6" at bounding box center [863, 324] width 147 height 147
click at [600, 279] on input "e. 1-2-6" at bounding box center [599, 276] width 1 height 5
radio input "true"
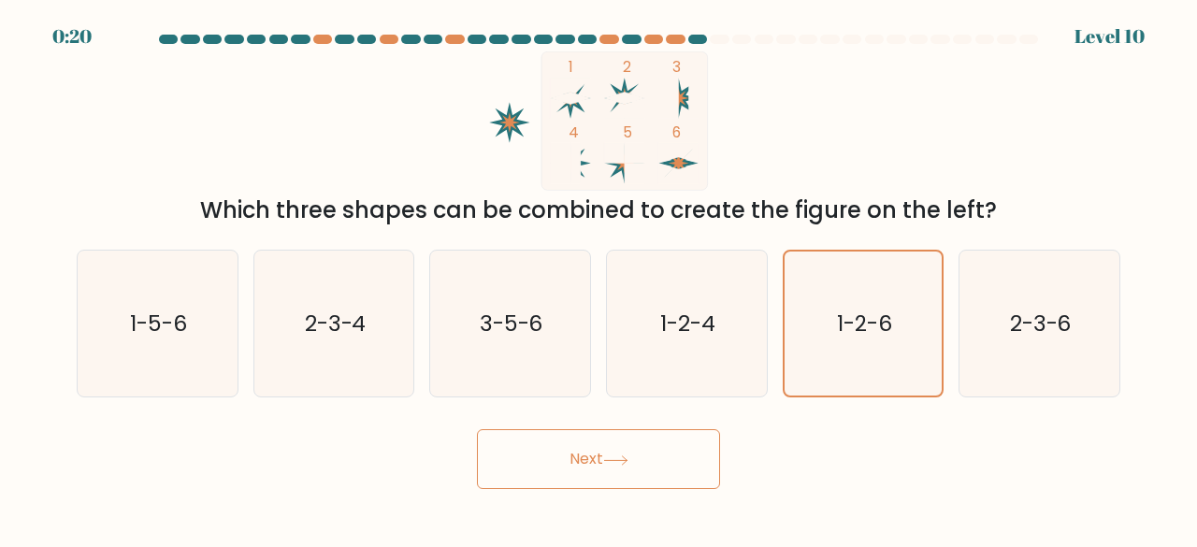
click at [612, 472] on button "Next" at bounding box center [598, 459] width 243 height 60
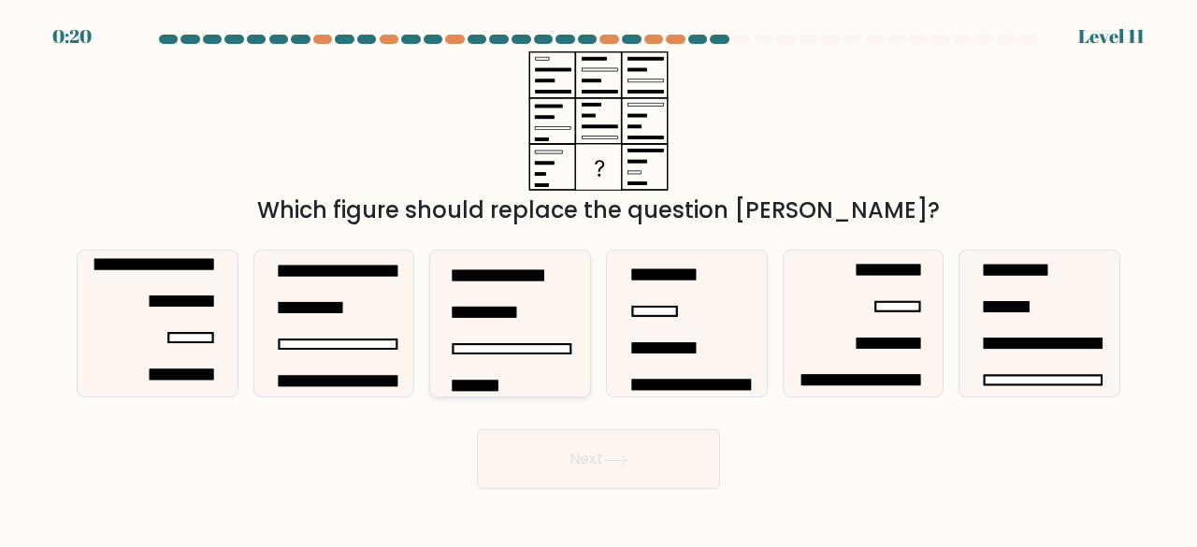
click at [532, 318] on icon at bounding box center [510, 324] width 147 height 147
click at [599, 279] on input "c." at bounding box center [599, 276] width 1 height 5
radio input "true"
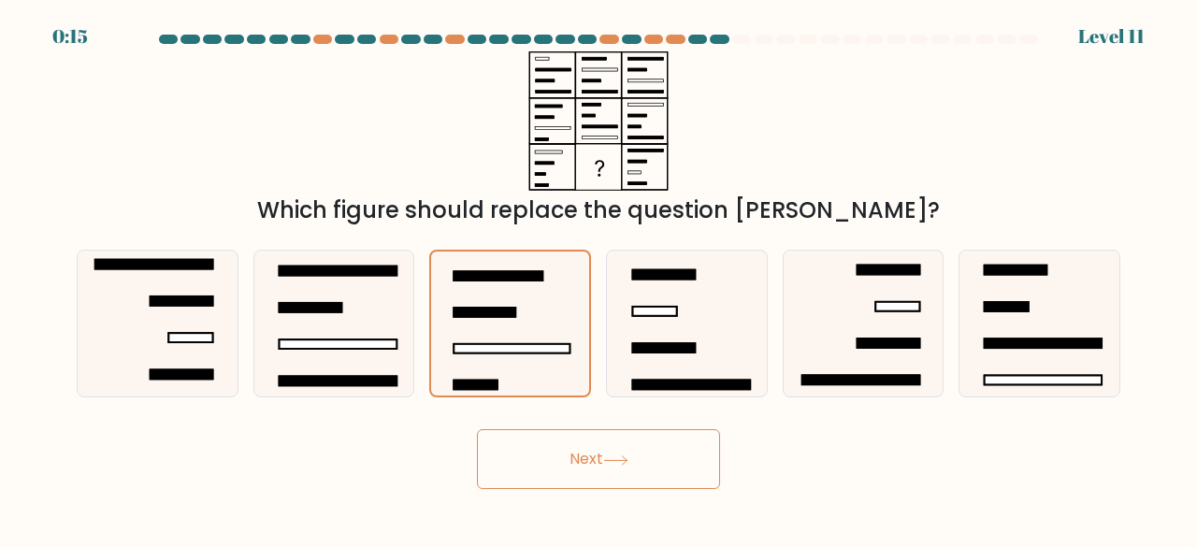
click at [594, 447] on button "Next" at bounding box center [598, 459] width 243 height 60
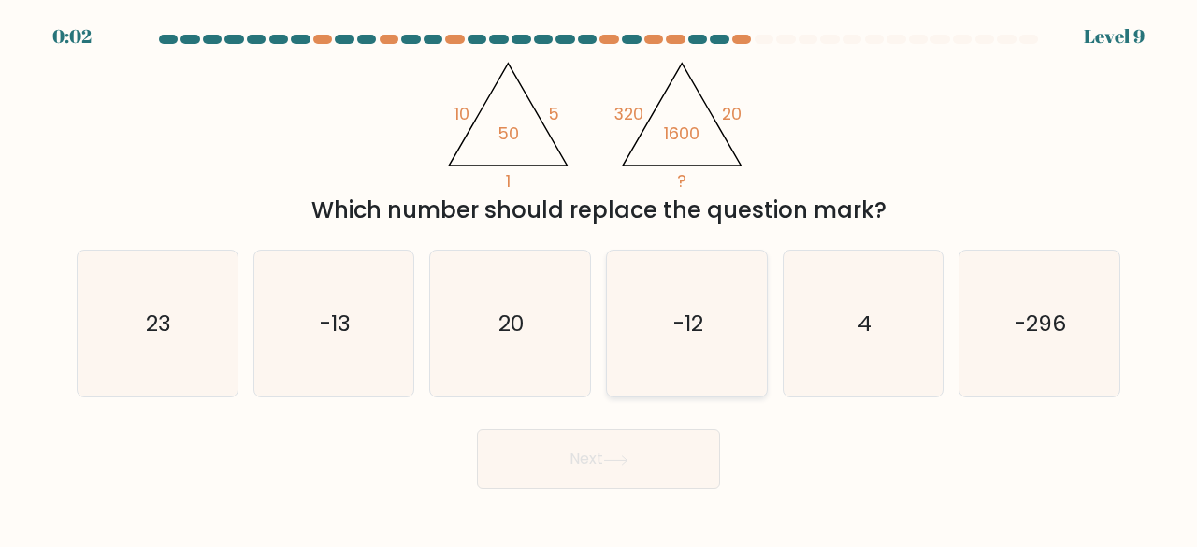
click at [687, 323] on text "-12" at bounding box center [688, 323] width 30 height 31
click at [600, 279] on input "d. -12" at bounding box center [599, 276] width 1 height 5
radio input "true"
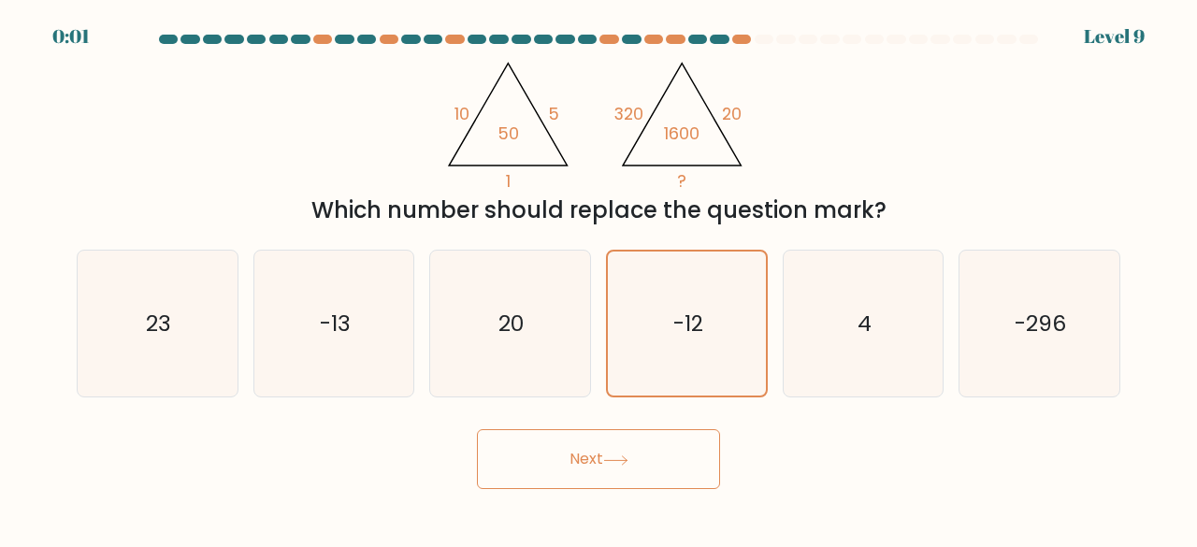
click at [624, 465] on icon at bounding box center [615, 461] width 25 height 10
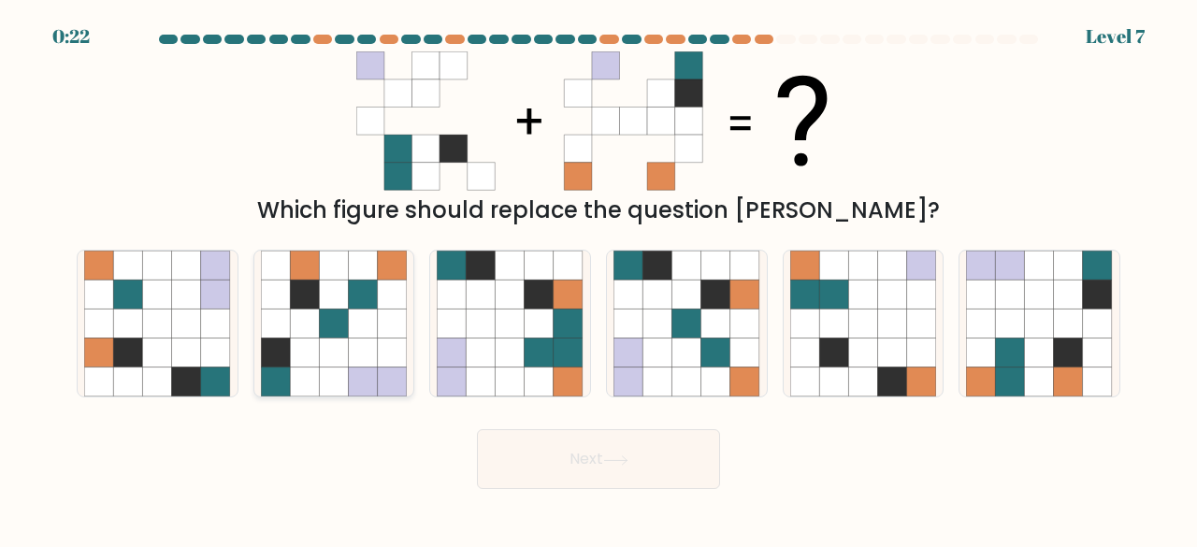
click at [369, 358] on icon at bounding box center [363, 353] width 29 height 29
click at [599, 279] on input "b." at bounding box center [599, 276] width 1 height 5
radio input "true"
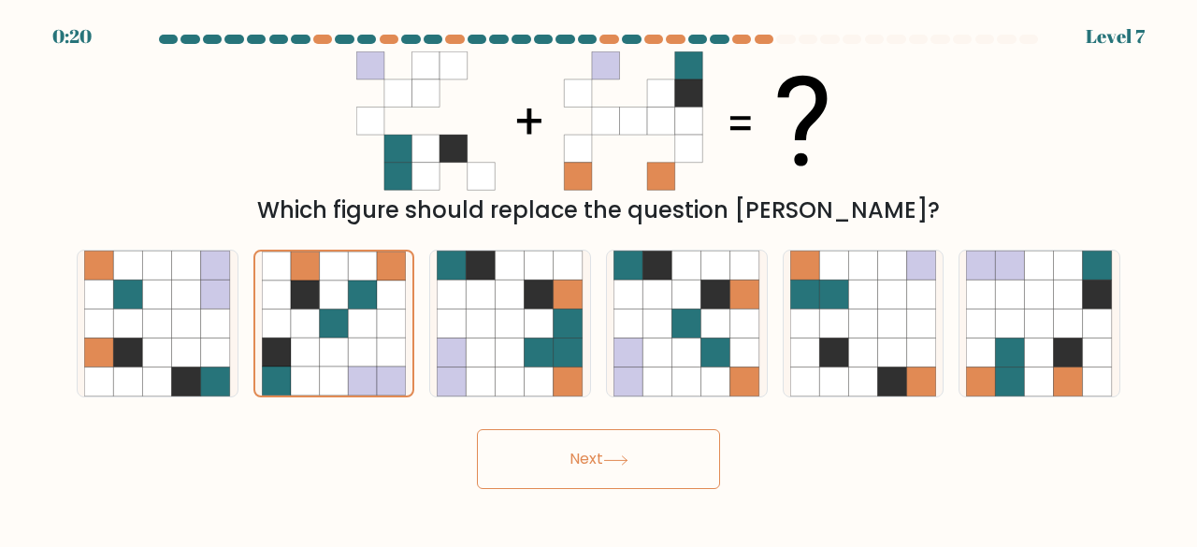
click at [624, 470] on button "Next" at bounding box center [598, 459] width 243 height 60
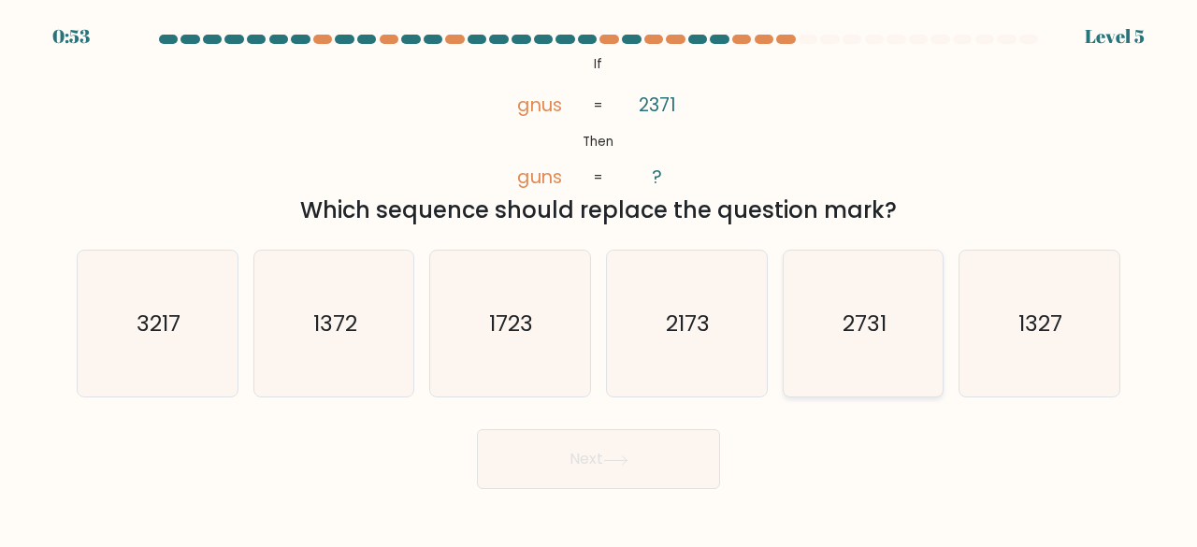
click at [840, 327] on icon "2731" at bounding box center [863, 324] width 147 height 147
click at [600, 279] on input "e. 2731" at bounding box center [599, 276] width 1 height 5
radio input "true"
click at [611, 452] on button "Next" at bounding box center [598, 459] width 243 height 60
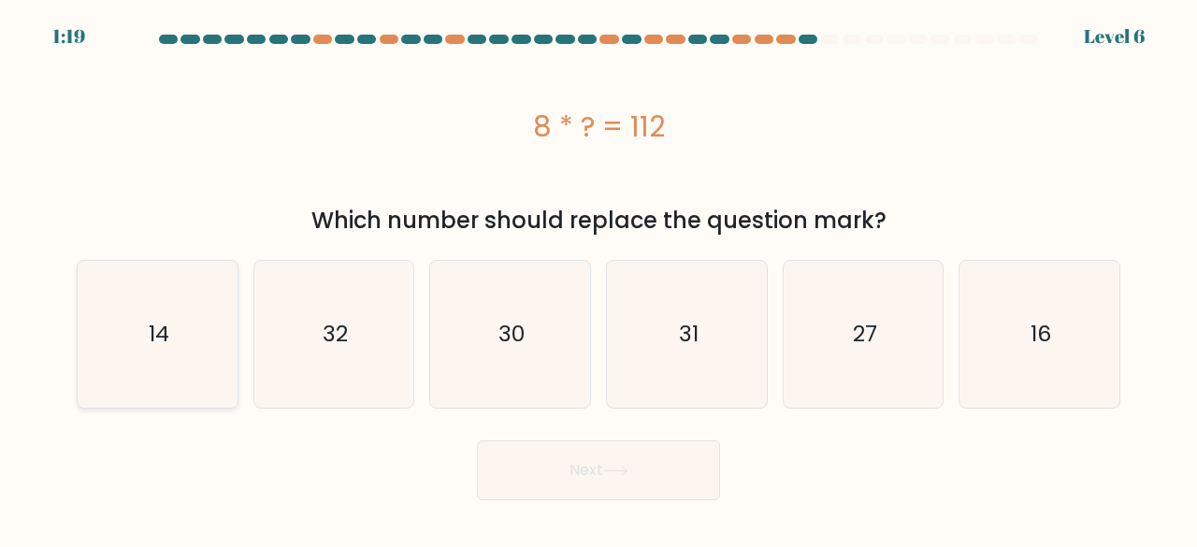
click at [158, 366] on icon "14" at bounding box center [157, 334] width 147 height 147
click at [599, 279] on input "a. 14" at bounding box center [599, 276] width 1 height 5
radio input "true"
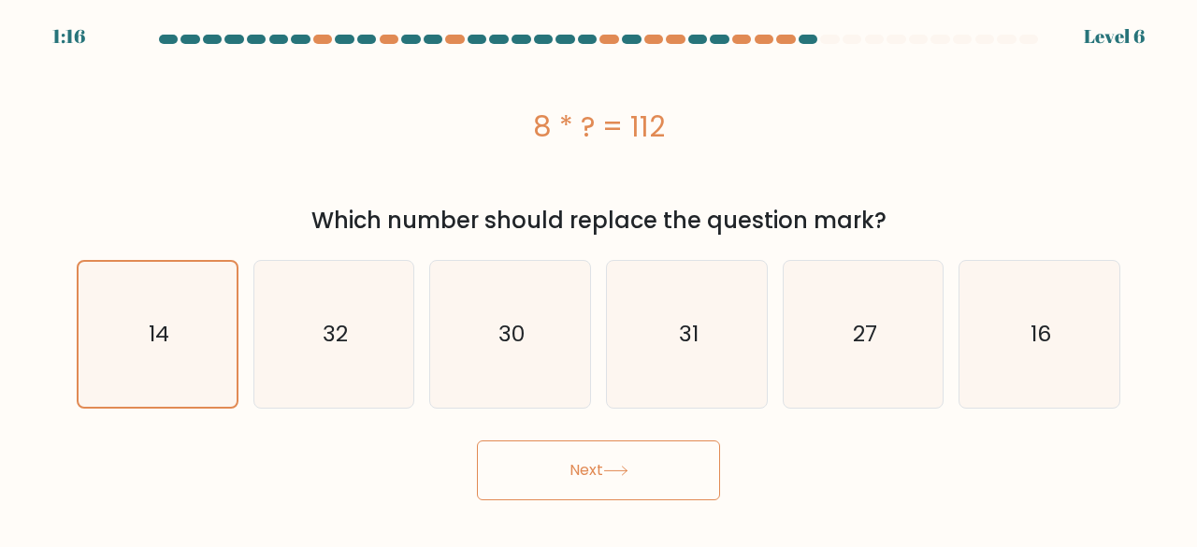
click at [566, 465] on button "Next" at bounding box center [598, 471] width 243 height 60
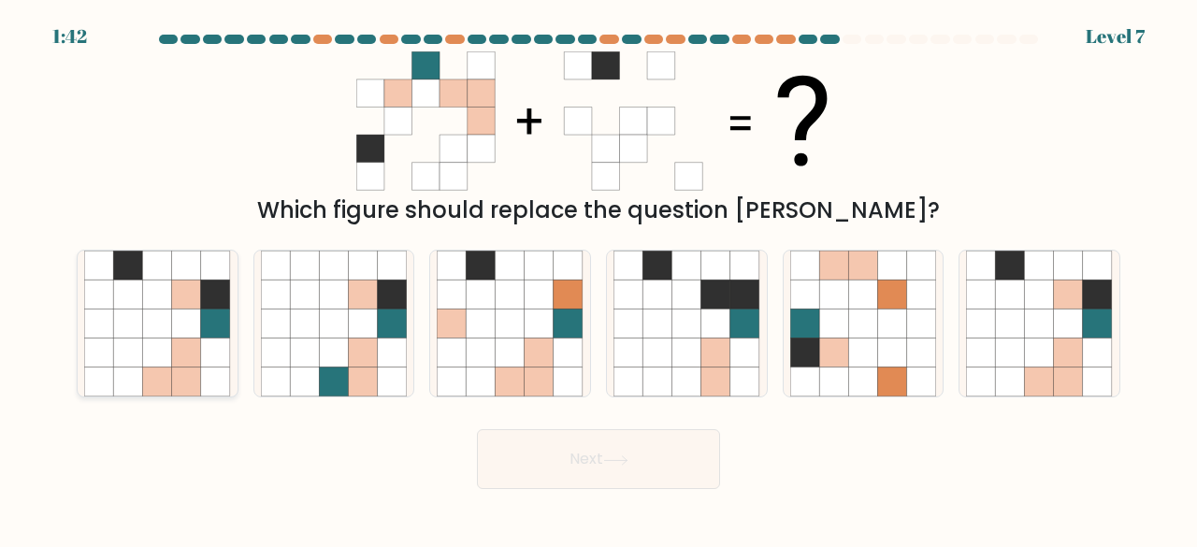
click at [234, 322] on div at bounding box center [158, 324] width 162 height 149
click at [599, 279] on input "a." at bounding box center [599, 276] width 1 height 5
radio input "true"
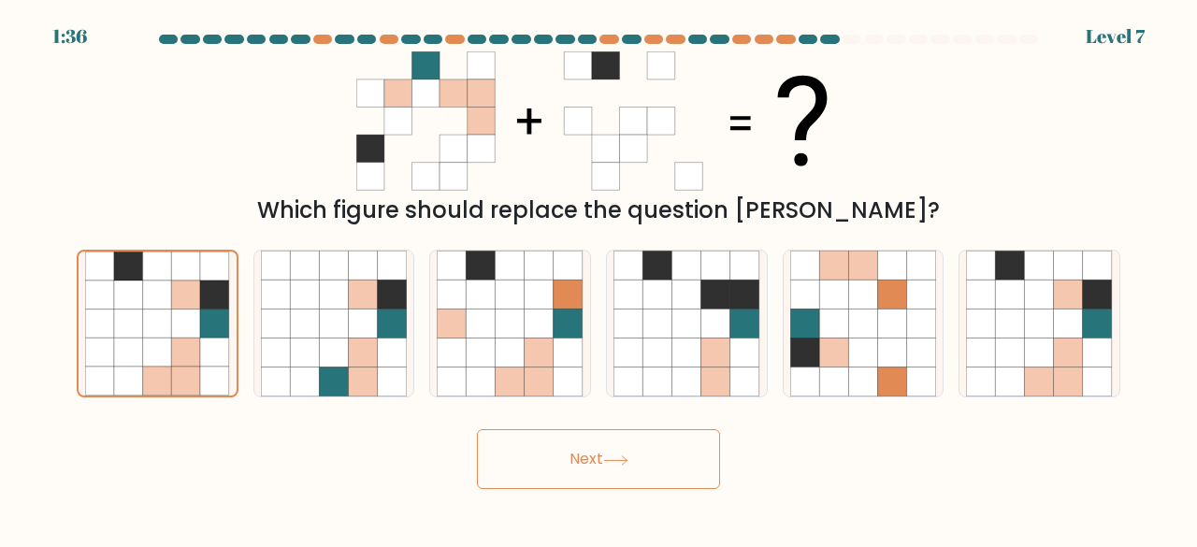
click at [658, 461] on button "Next" at bounding box center [598, 459] width 243 height 60
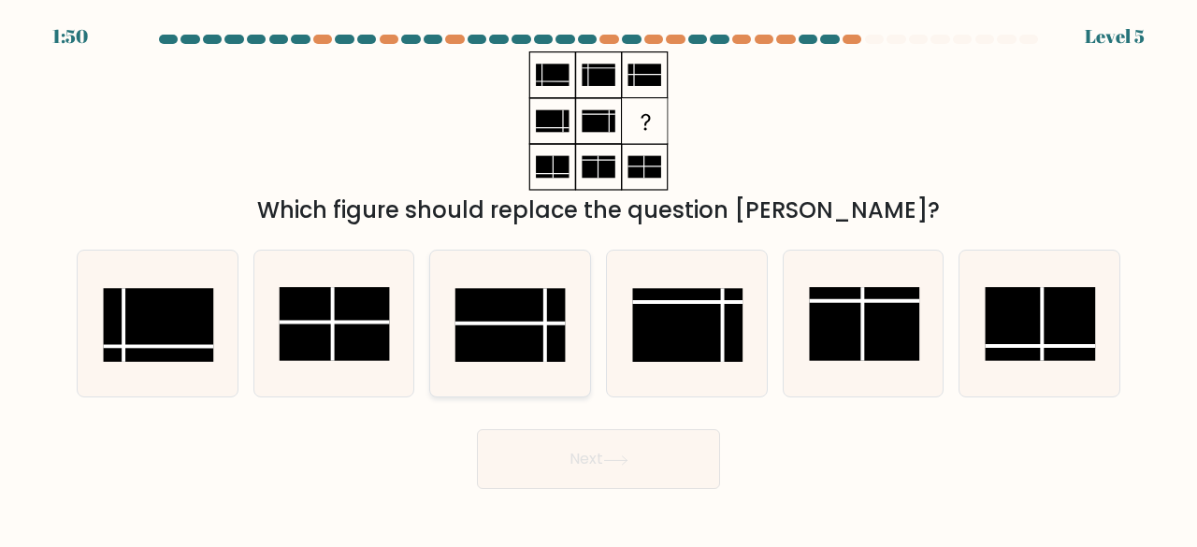
click at [568, 307] on icon at bounding box center [510, 324] width 147 height 147
click at [599, 279] on input "c." at bounding box center [599, 276] width 1 height 5
radio input "true"
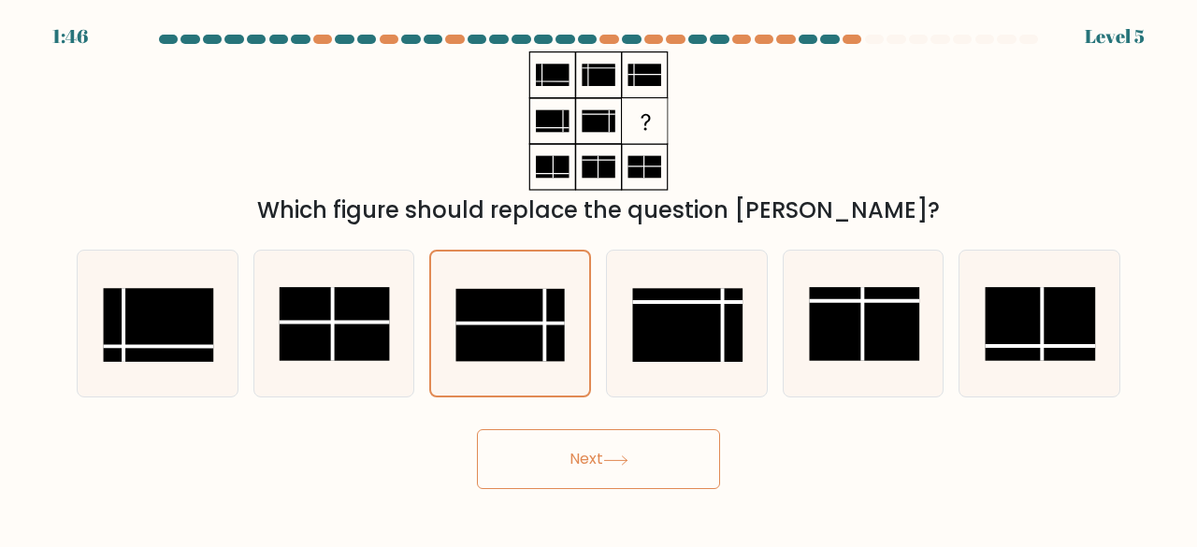
click at [637, 438] on button "Next" at bounding box center [598, 459] width 243 height 60
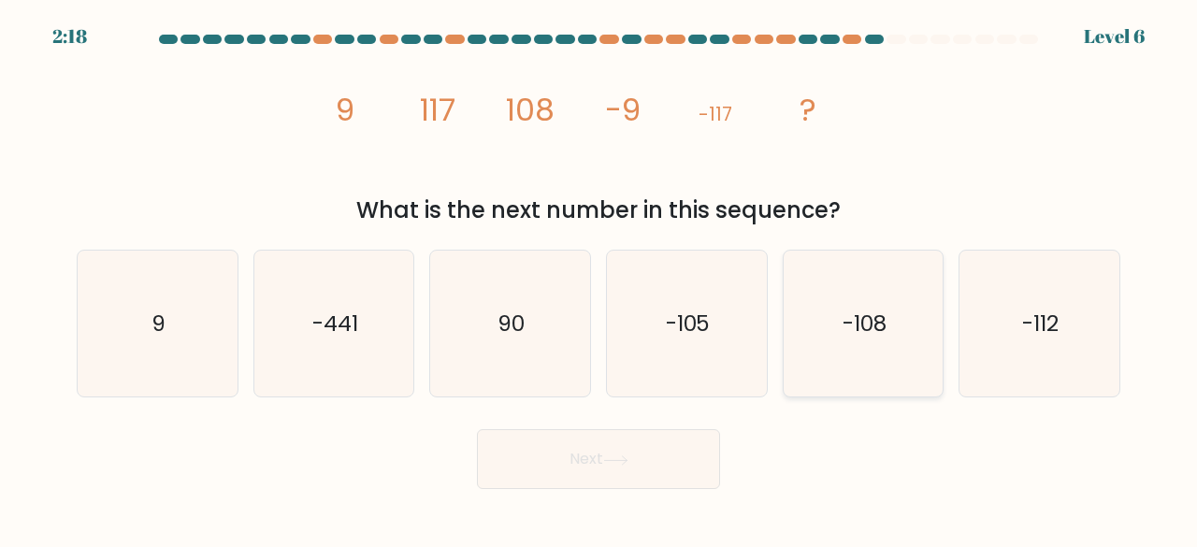
click at [904, 325] on icon "-108" at bounding box center [863, 324] width 147 height 147
click at [600, 279] on input "e. -108" at bounding box center [599, 276] width 1 height 5
radio input "true"
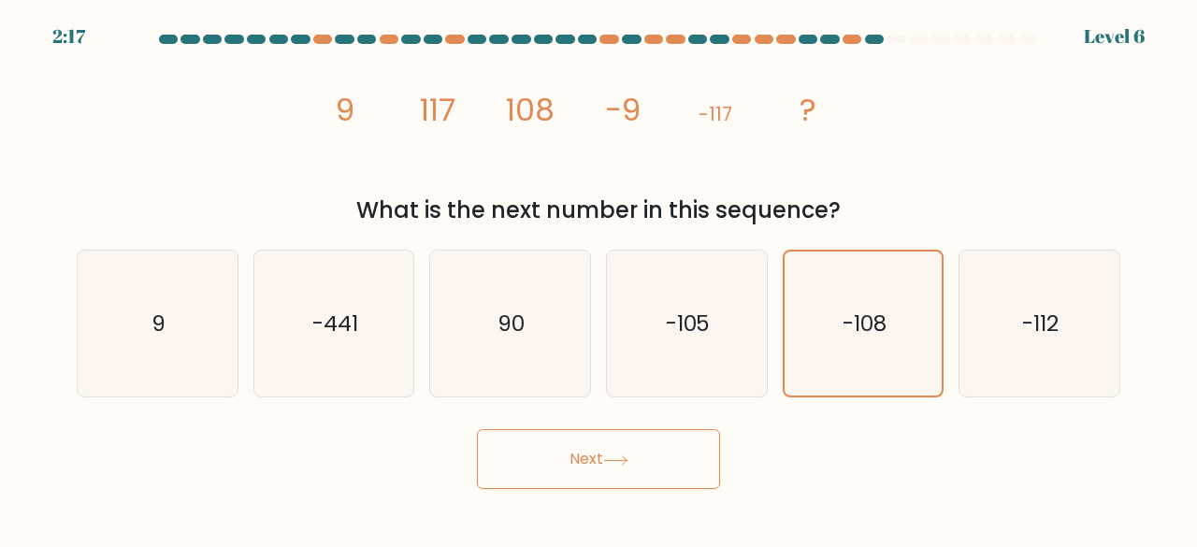
click at [601, 472] on button "Next" at bounding box center [598, 459] width 243 height 60
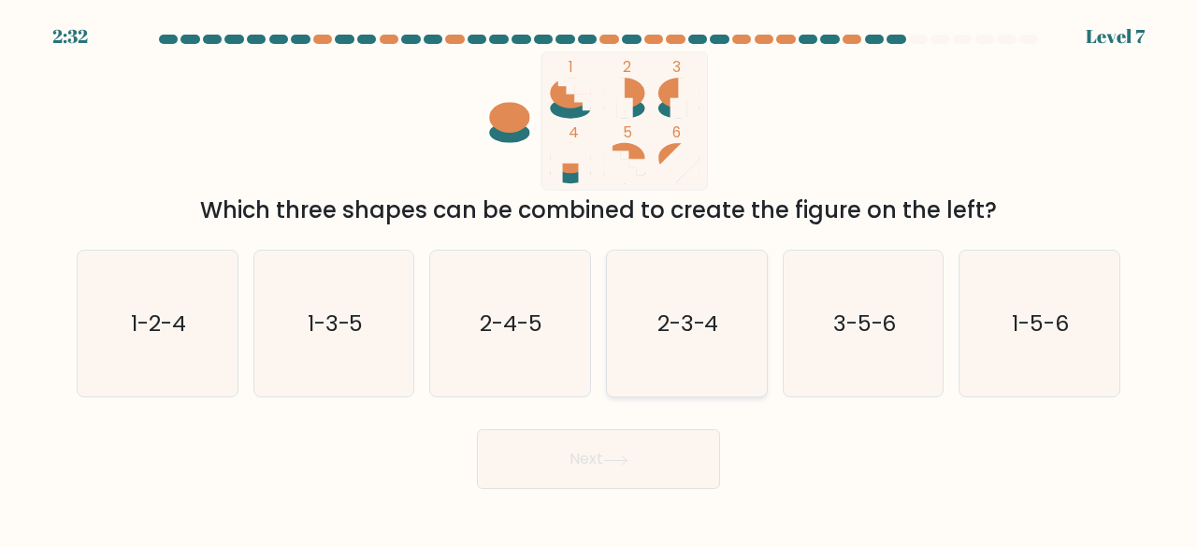
click at [687, 317] on text "2-3-4" at bounding box center [689, 323] width 62 height 31
click at [600, 279] on input "d. 2-3-4" at bounding box center [599, 276] width 1 height 5
radio input "true"
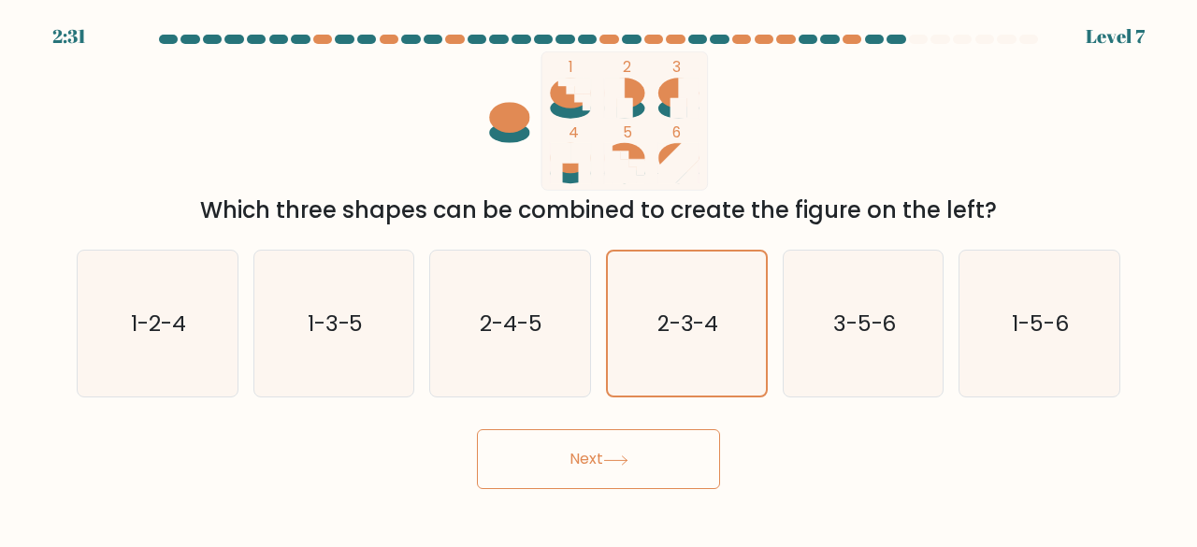
click at [579, 474] on button "Next" at bounding box center [598, 459] width 243 height 60
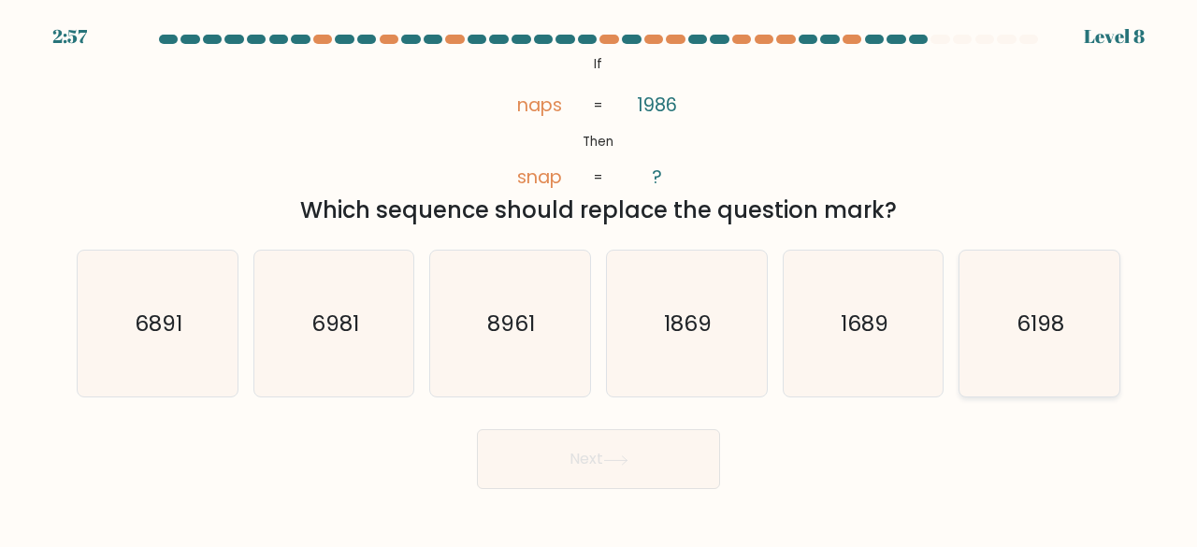
click at [1044, 285] on icon "6198" at bounding box center [1039, 324] width 147 height 147
click at [600, 279] on input "f. 6198" at bounding box center [599, 276] width 1 height 5
radio input "true"
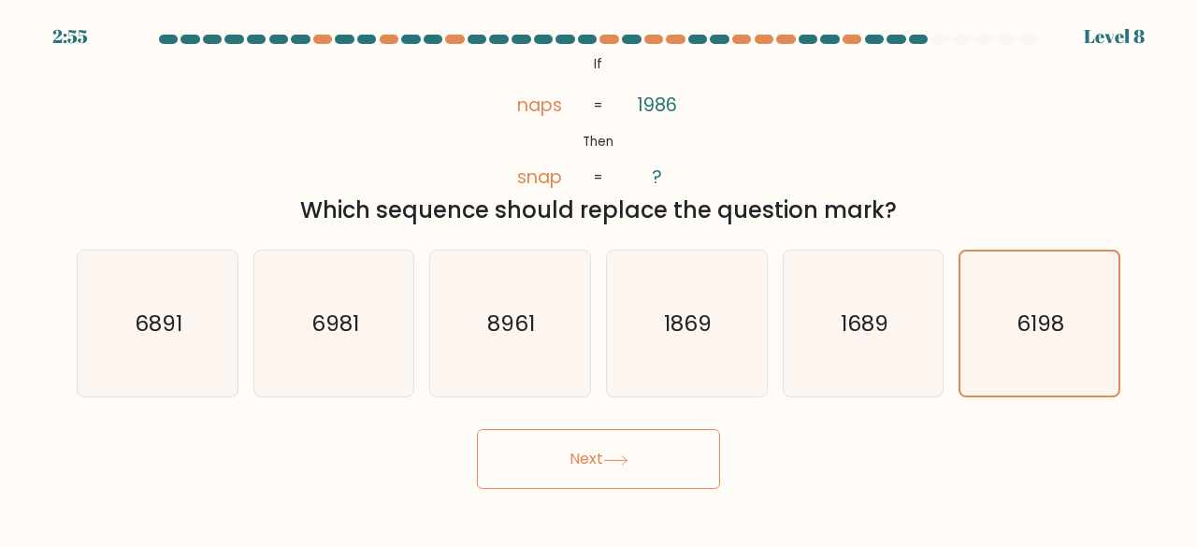
click at [655, 467] on button "Next" at bounding box center [598, 459] width 243 height 60
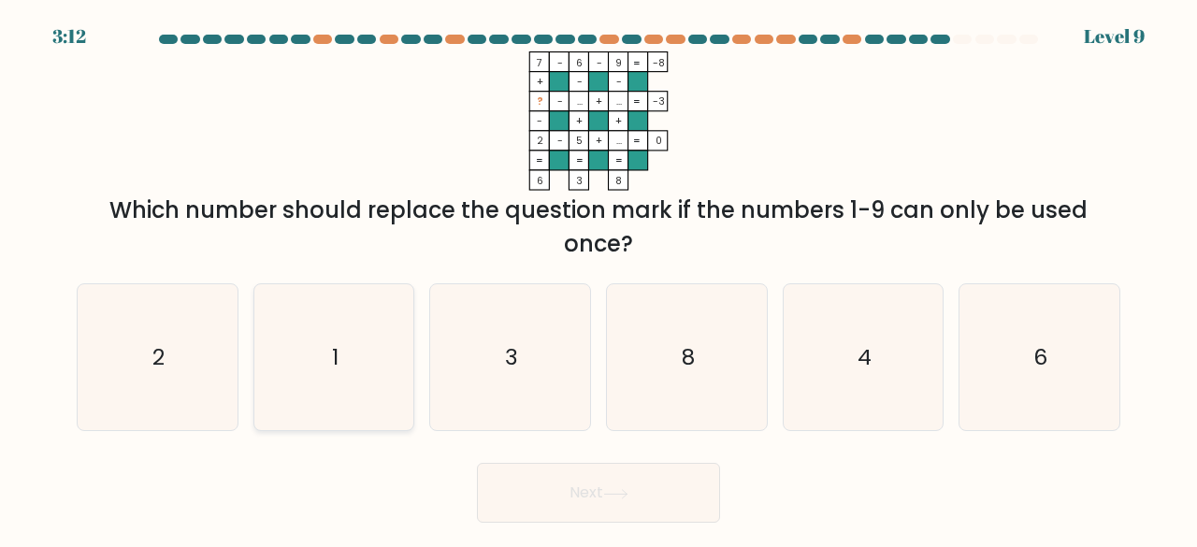
click at [359, 377] on icon "1" at bounding box center [334, 357] width 147 height 147
click at [599, 279] on input "b. 1" at bounding box center [599, 276] width 1 height 5
radio input "true"
click at [601, 494] on button "Next" at bounding box center [598, 493] width 243 height 60
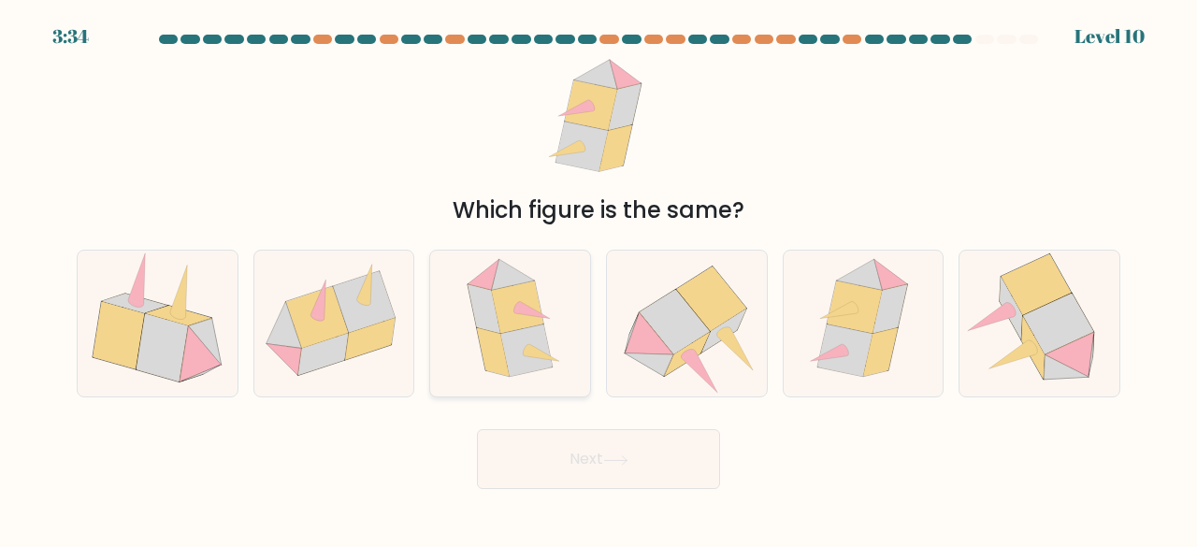
click at [494, 312] on icon at bounding box center [484, 308] width 33 height 49
click at [599, 279] on input "c." at bounding box center [599, 276] width 1 height 5
radio input "true"
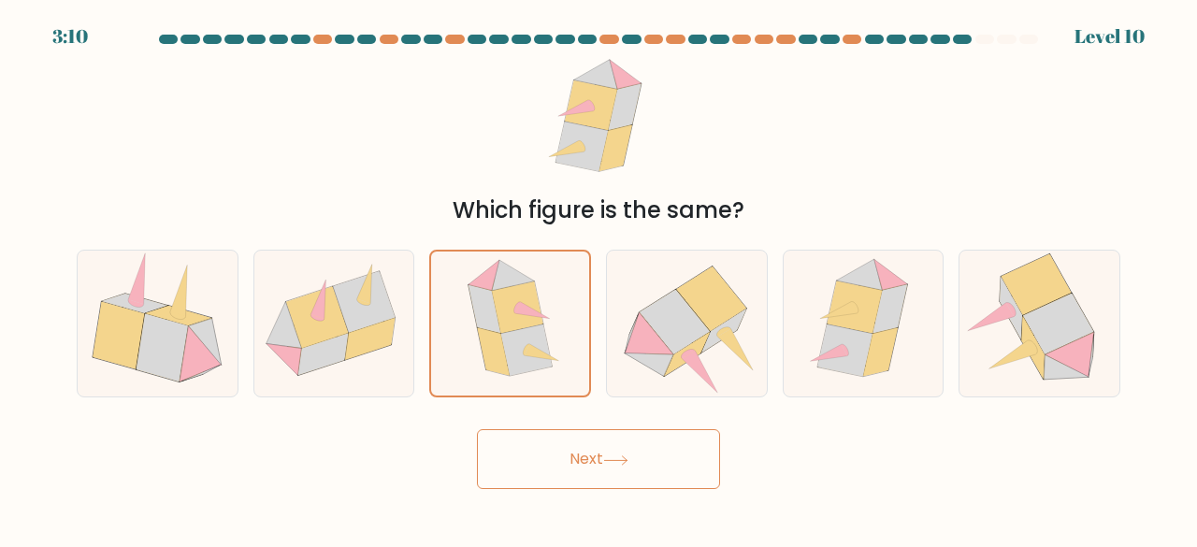
click at [556, 441] on button "Next" at bounding box center [598, 459] width 243 height 60
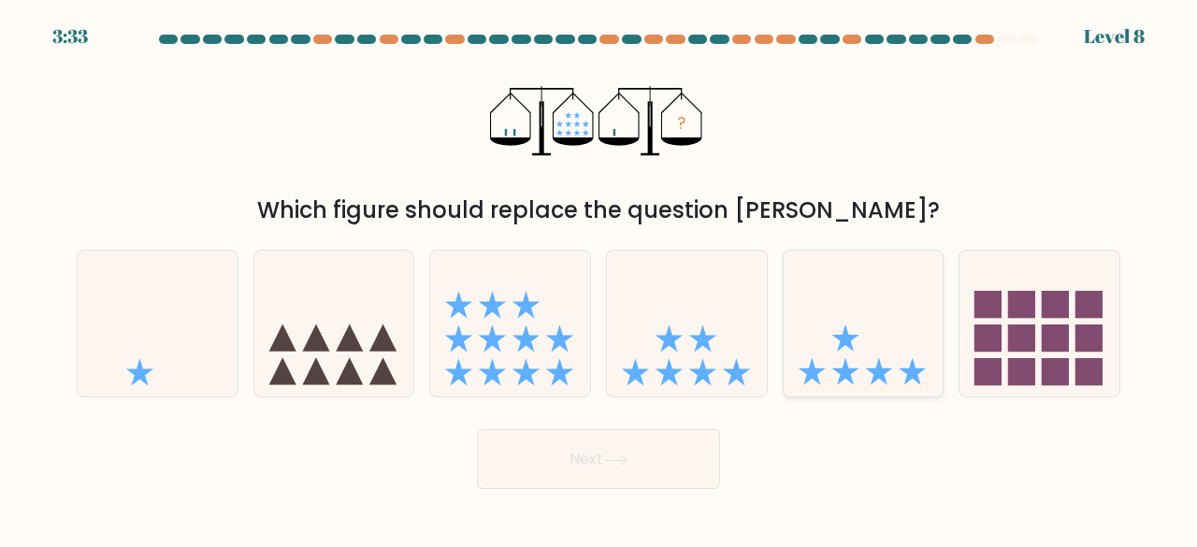
click at [858, 367] on icon at bounding box center [864, 323] width 160 height 132
click at [600, 279] on input "e." at bounding box center [599, 276] width 1 height 5
radio input "true"
click at [625, 473] on button "Next" at bounding box center [598, 459] width 243 height 60
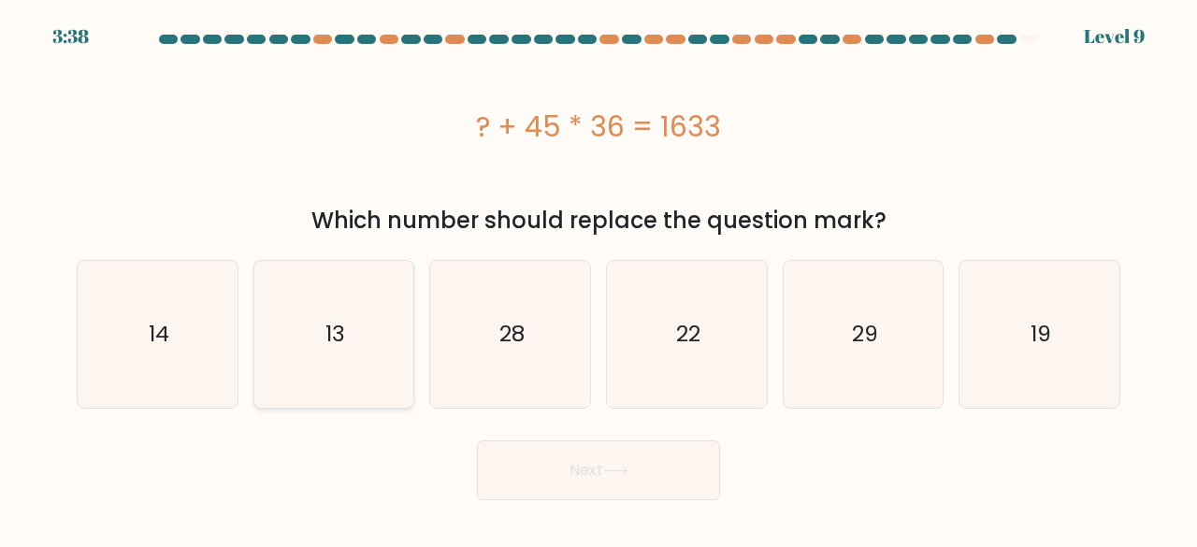
click at [354, 350] on icon "13" at bounding box center [334, 334] width 147 height 147
click at [599, 279] on input "b. 13" at bounding box center [599, 276] width 1 height 5
radio input "true"
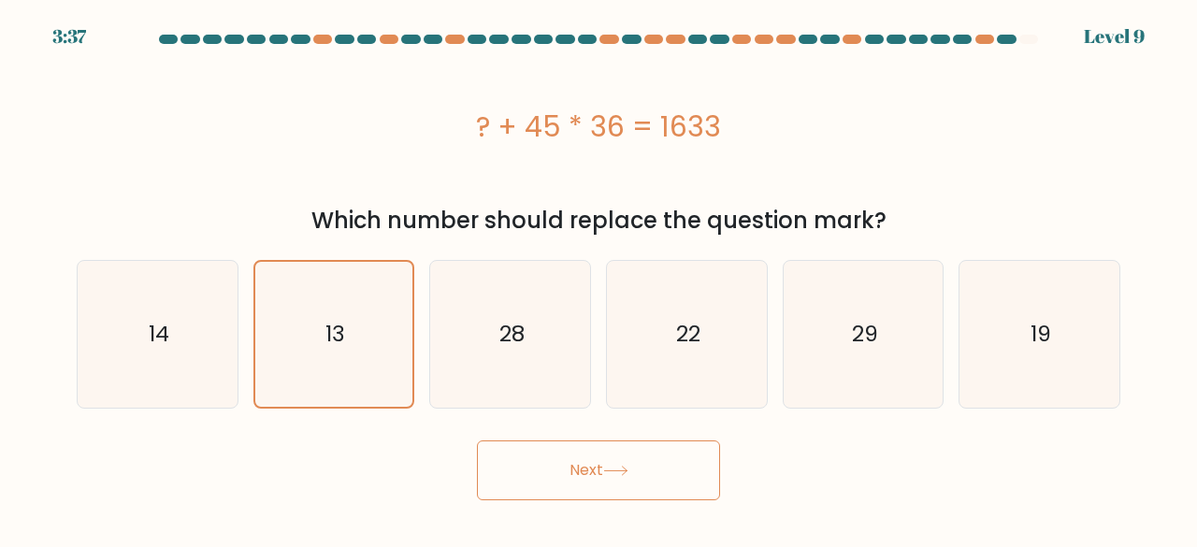
click at [550, 465] on button "Next" at bounding box center [598, 471] width 243 height 60
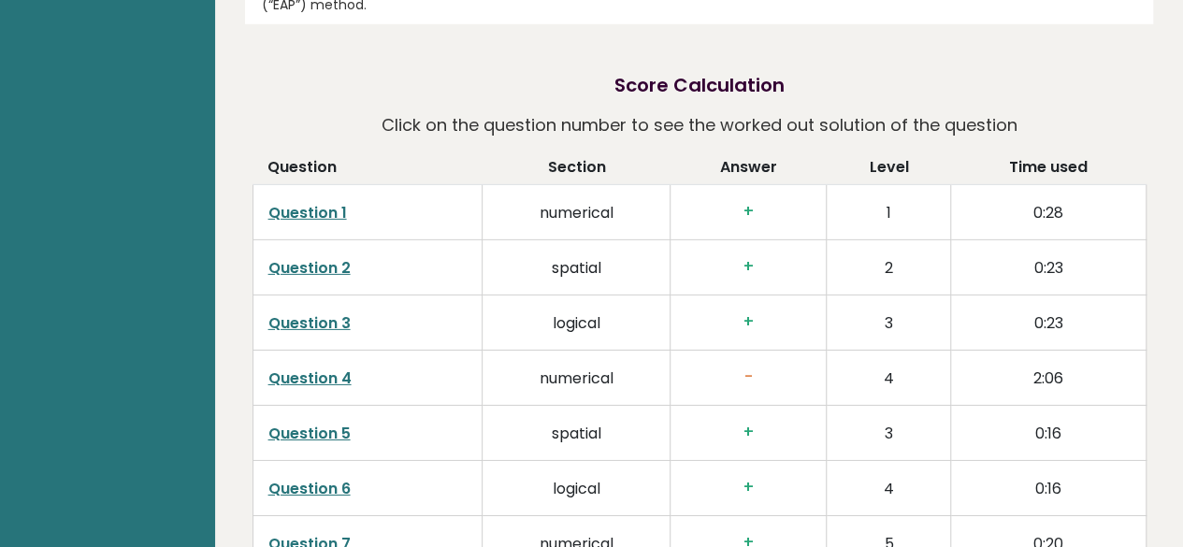
scroll to position [2280, 0]
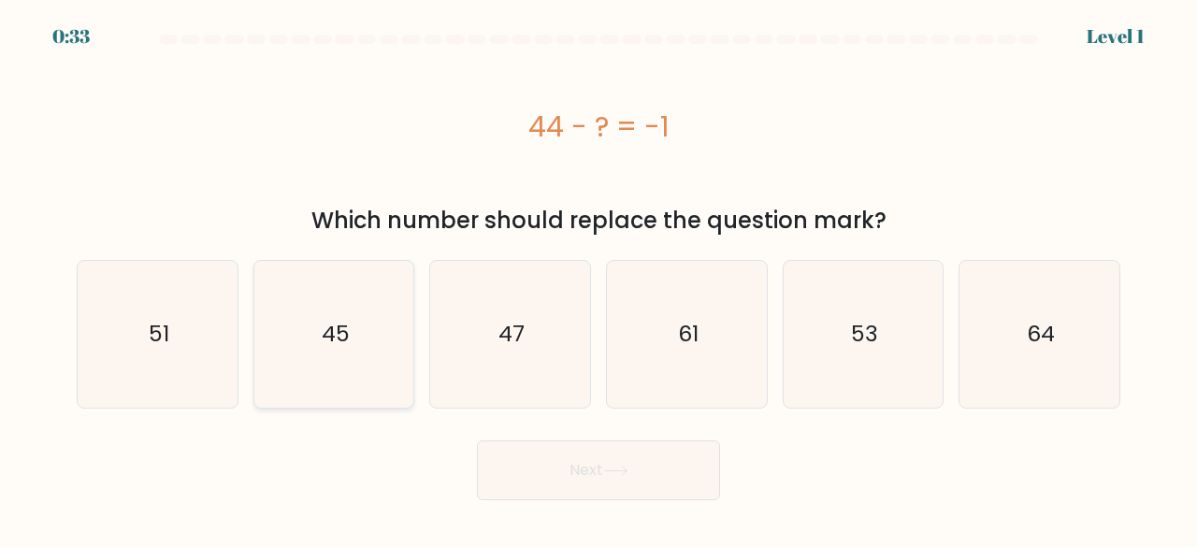
click at [355, 343] on icon "45" at bounding box center [334, 334] width 147 height 147
click at [599, 279] on input "b. 45" at bounding box center [599, 276] width 1 height 5
radio input "true"
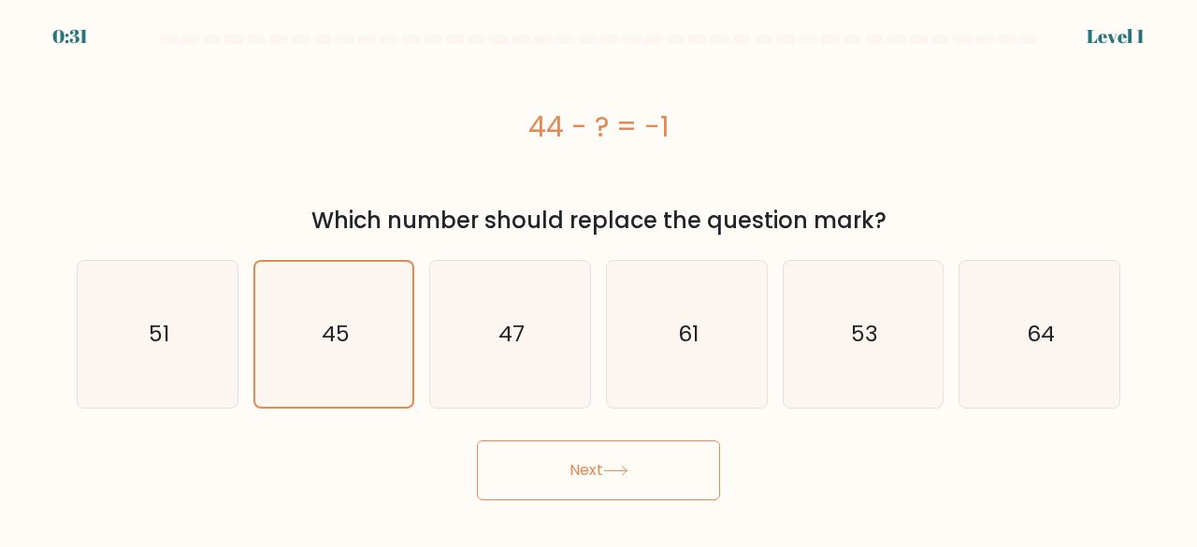
click at [614, 464] on button "Next" at bounding box center [598, 471] width 243 height 60
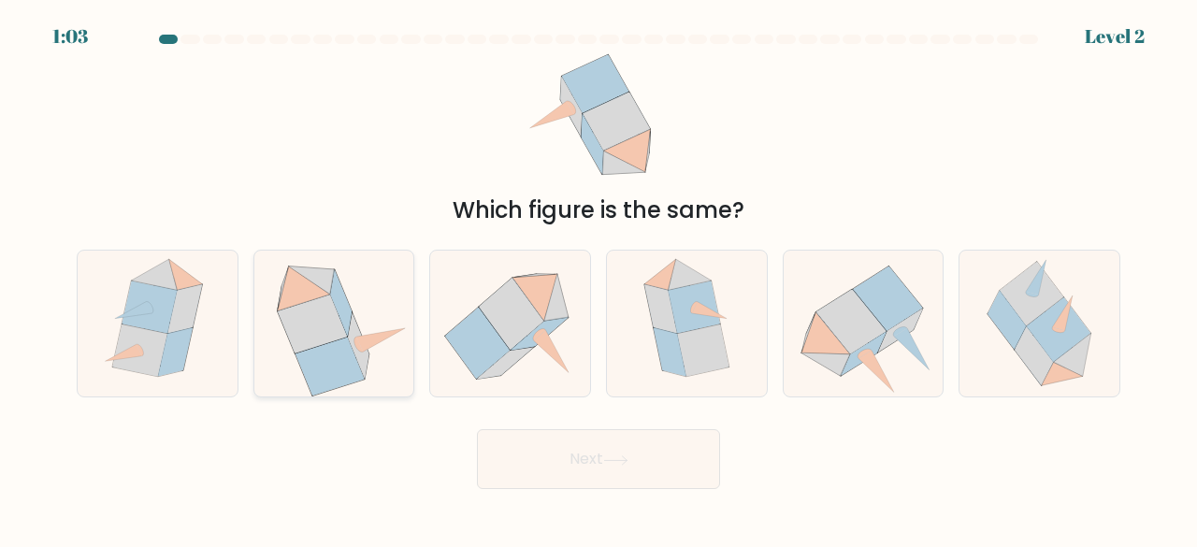
click at [380, 341] on icon at bounding box center [380, 339] width 49 height 23
click at [599, 279] on input "b." at bounding box center [599, 276] width 1 height 5
radio input "true"
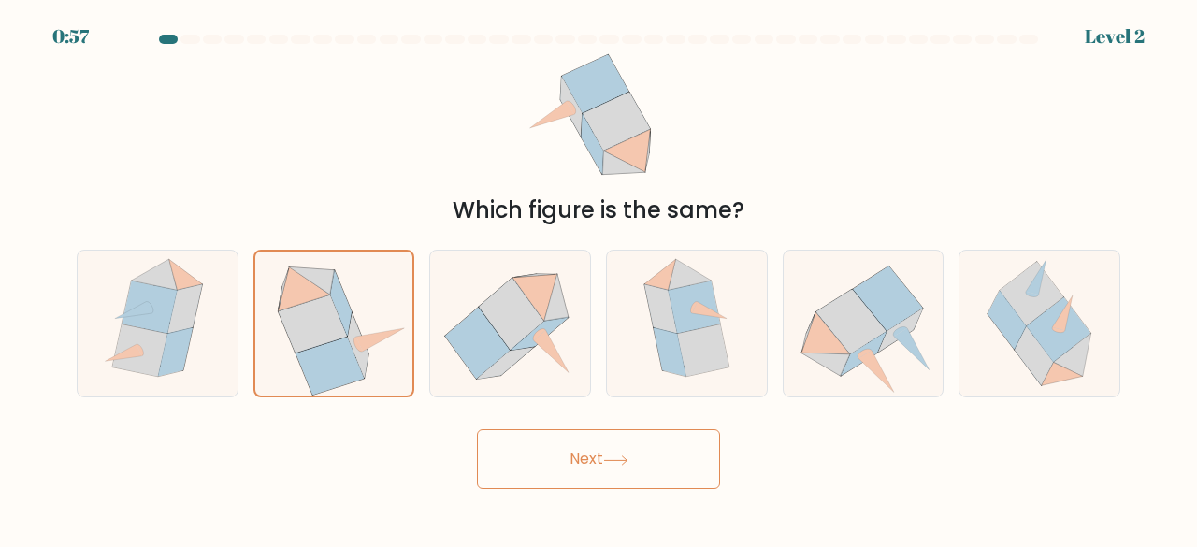
click at [664, 478] on button "Next" at bounding box center [598, 459] width 243 height 60
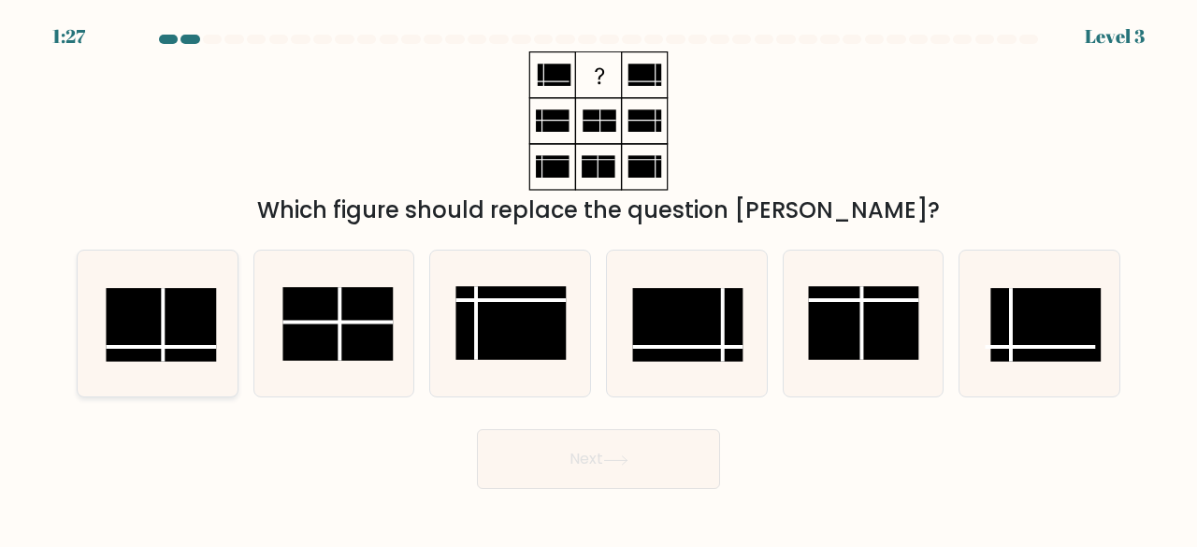
click at [189, 330] on rect at bounding box center [162, 325] width 110 height 74
click at [599, 279] on input "a." at bounding box center [599, 276] width 1 height 5
radio input "true"
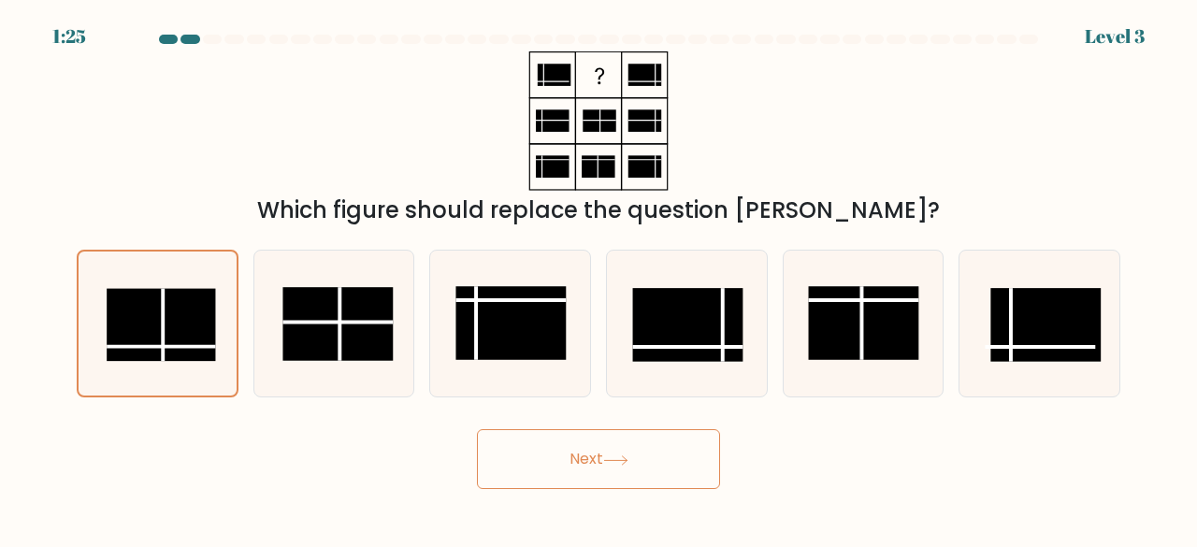
click at [658, 456] on button "Next" at bounding box center [598, 459] width 243 height 60
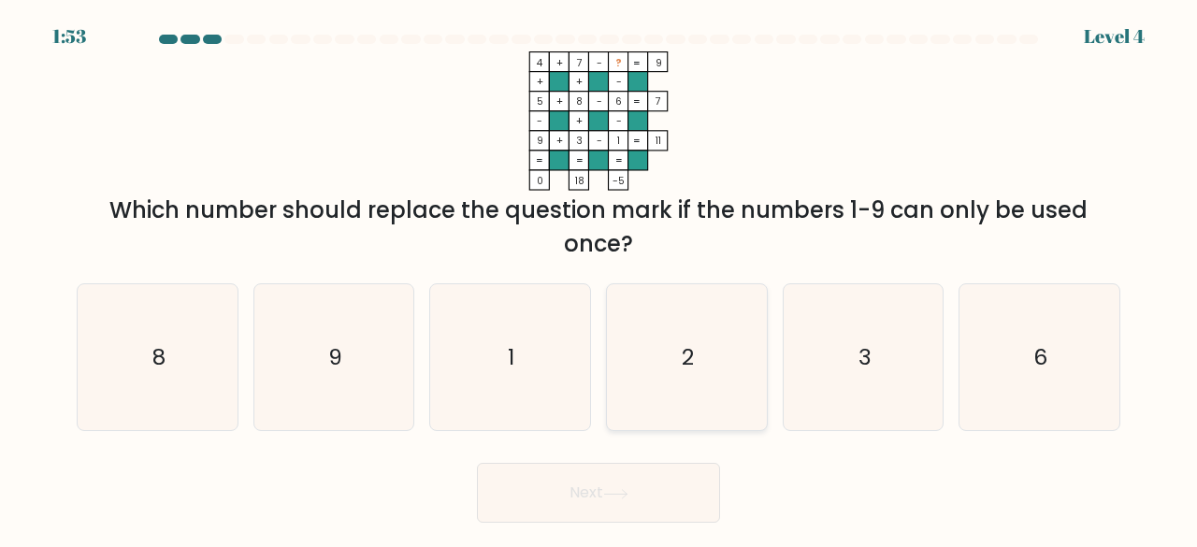
click at [687, 393] on icon "2" at bounding box center [687, 357] width 147 height 147
click at [600, 279] on input "d. 2" at bounding box center [599, 276] width 1 height 5
radio input "true"
click at [644, 491] on button "Next" at bounding box center [598, 493] width 243 height 60
click at [574, 500] on button "Next" at bounding box center [598, 493] width 243 height 60
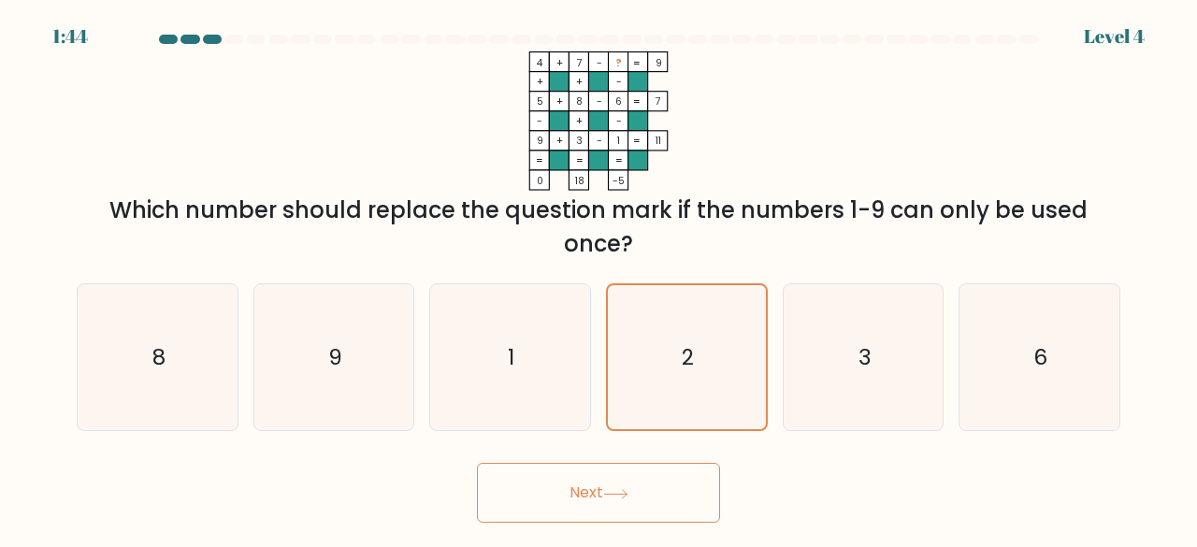
drag, startPoint x: 638, startPoint y: 480, endPoint x: 633, endPoint y: 467, distance: 13.9
click at [633, 467] on button "Next" at bounding box center [598, 493] width 243 height 60
click at [537, 489] on button "Next" at bounding box center [598, 493] width 243 height 60
click at [716, 360] on icon "2" at bounding box center [687, 357] width 145 height 145
click at [600, 279] on input "d. 2" at bounding box center [599, 276] width 1 height 5
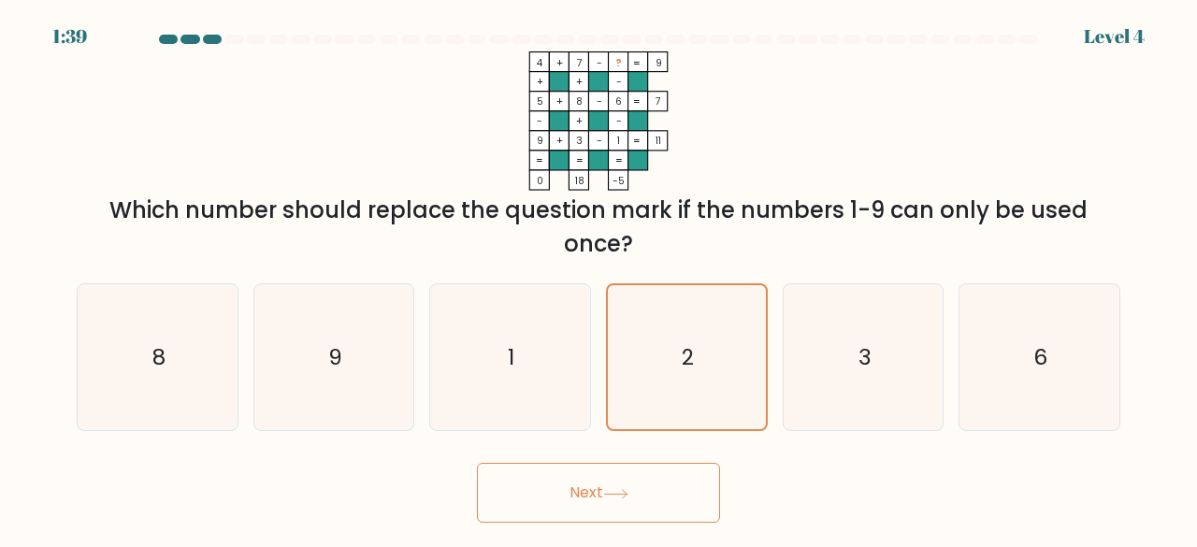
click at [589, 495] on button "Next" at bounding box center [598, 493] width 243 height 60
click at [477, 463] on button "Next" at bounding box center [598, 493] width 243 height 60
click at [620, 494] on icon at bounding box center [615, 494] width 22 height 8
click at [625, 495] on icon at bounding box center [615, 494] width 25 height 10
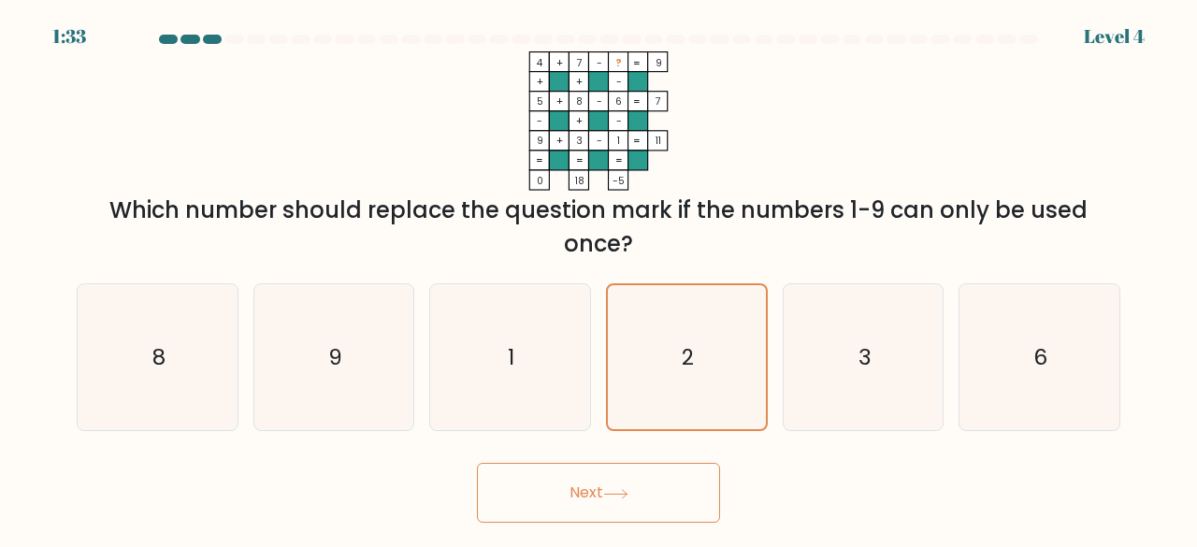
click at [625, 495] on icon at bounding box center [615, 494] width 25 height 10
click at [648, 475] on button "Next" at bounding box center [598, 493] width 243 height 60
click at [685, 347] on text "2" at bounding box center [688, 357] width 12 height 30
click at [600, 279] on input "d. 2" at bounding box center [599, 276] width 1 height 5
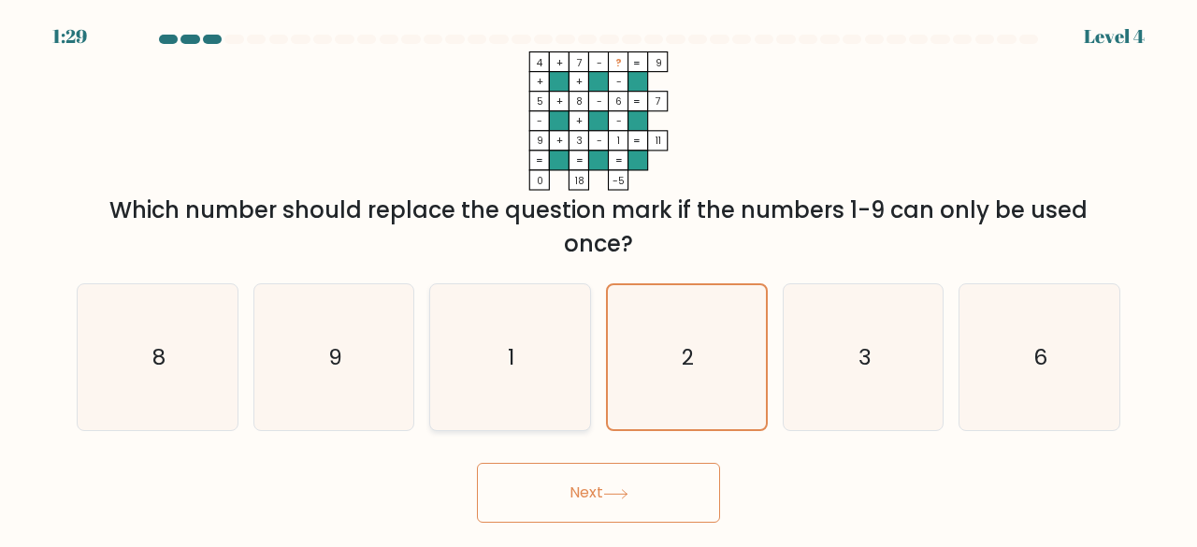
click at [571, 348] on icon "1" at bounding box center [510, 357] width 147 height 147
click at [599, 279] on input "c. 1" at bounding box center [599, 276] width 1 height 5
radio input "true"
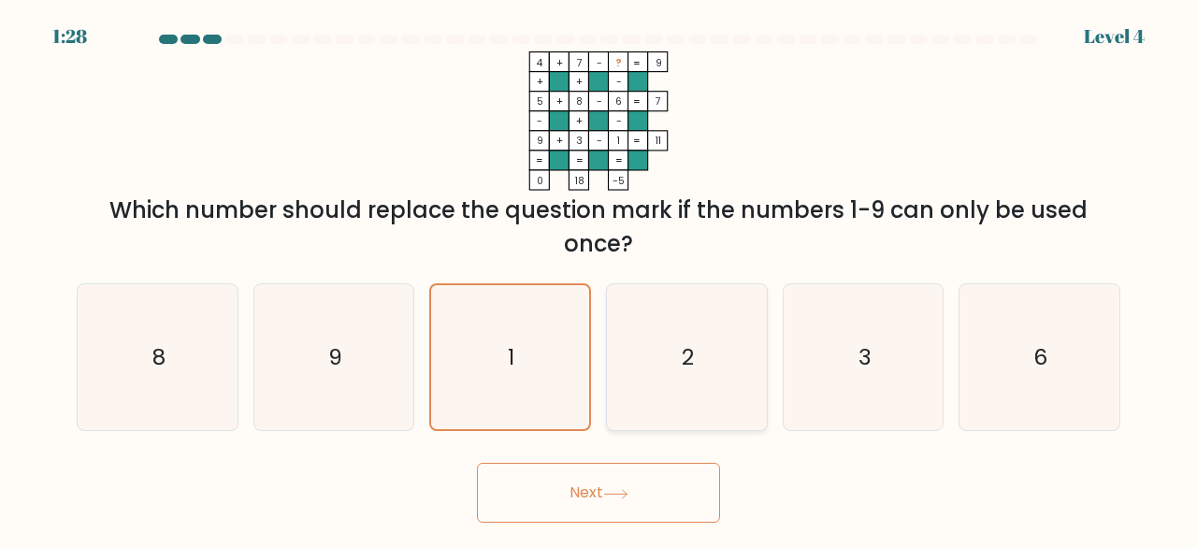
click at [692, 347] on text "2" at bounding box center [688, 356] width 12 height 31
click at [600, 279] on input "d. 2" at bounding box center [599, 276] width 1 height 5
radio input "true"
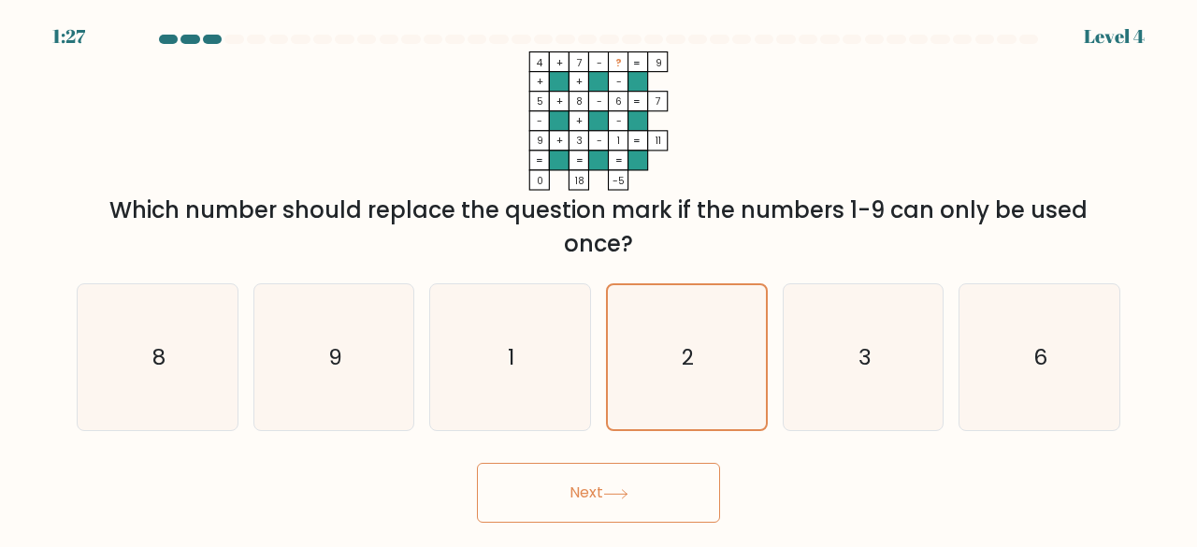
click at [601, 484] on button "Next" at bounding box center [598, 493] width 243 height 60
drag, startPoint x: 601, startPoint y: 484, endPoint x: 598, endPoint y: 474, distance: 10.1
click at [598, 474] on button "Next" at bounding box center [598, 493] width 243 height 60
click at [585, 504] on button "Next" at bounding box center [598, 493] width 243 height 60
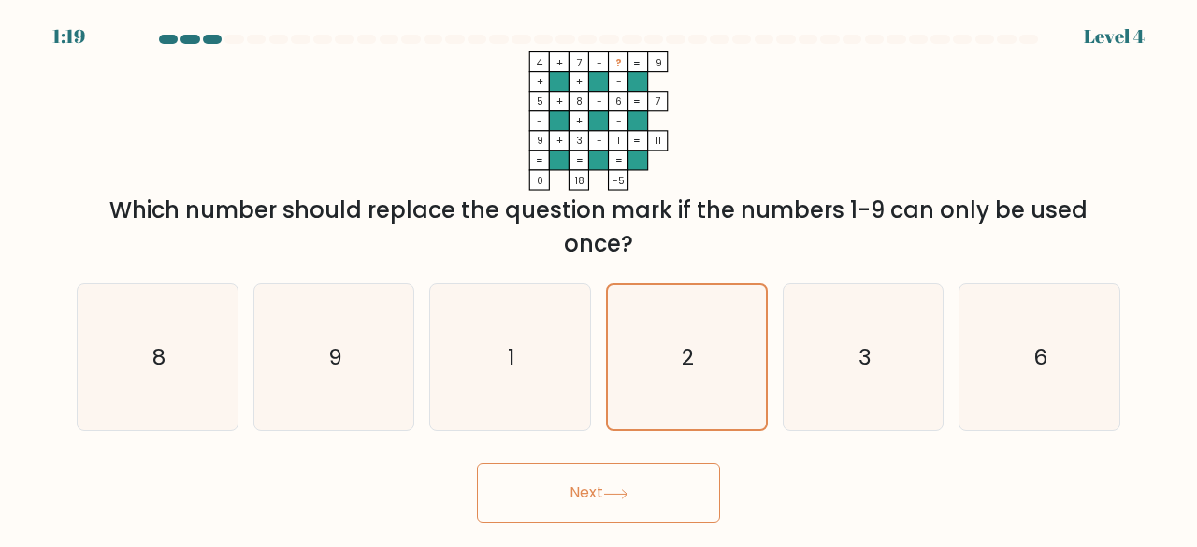
click at [585, 504] on button "Next" at bounding box center [598, 493] width 243 height 60
click at [477, 463] on button "Next" at bounding box center [598, 493] width 243 height 60
click at [690, 353] on text "2" at bounding box center [688, 357] width 12 height 30
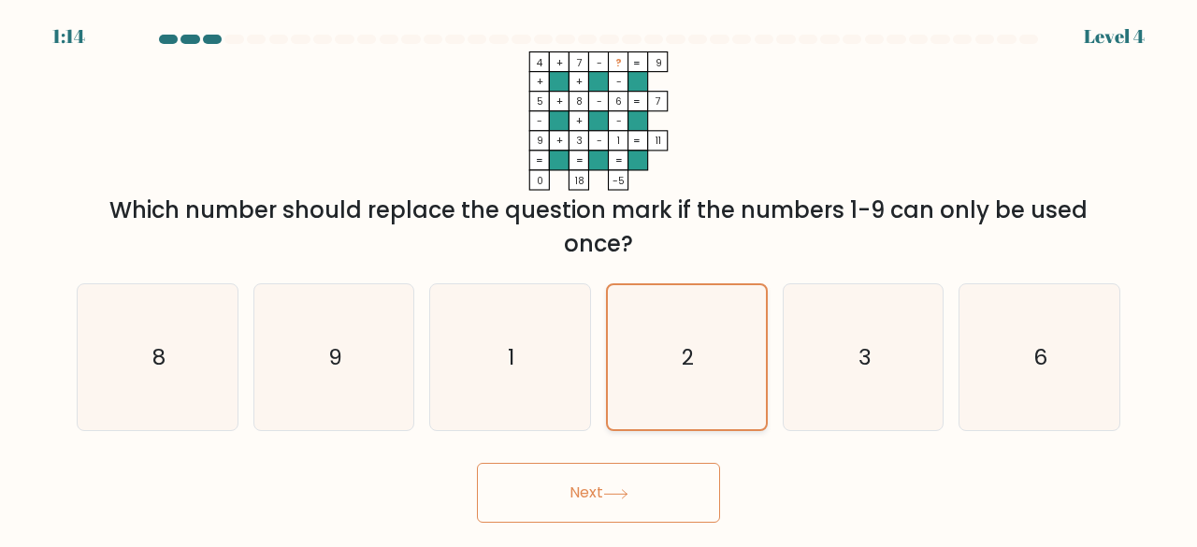
click at [600, 279] on input "d. 2" at bounding box center [599, 276] width 1 height 5
click at [477, 463] on button "Next" at bounding box center [598, 493] width 243 height 60
click at [624, 491] on icon at bounding box center [615, 494] width 25 height 10
drag, startPoint x: 624, startPoint y: 491, endPoint x: 619, endPoint y: 482, distance: 10.5
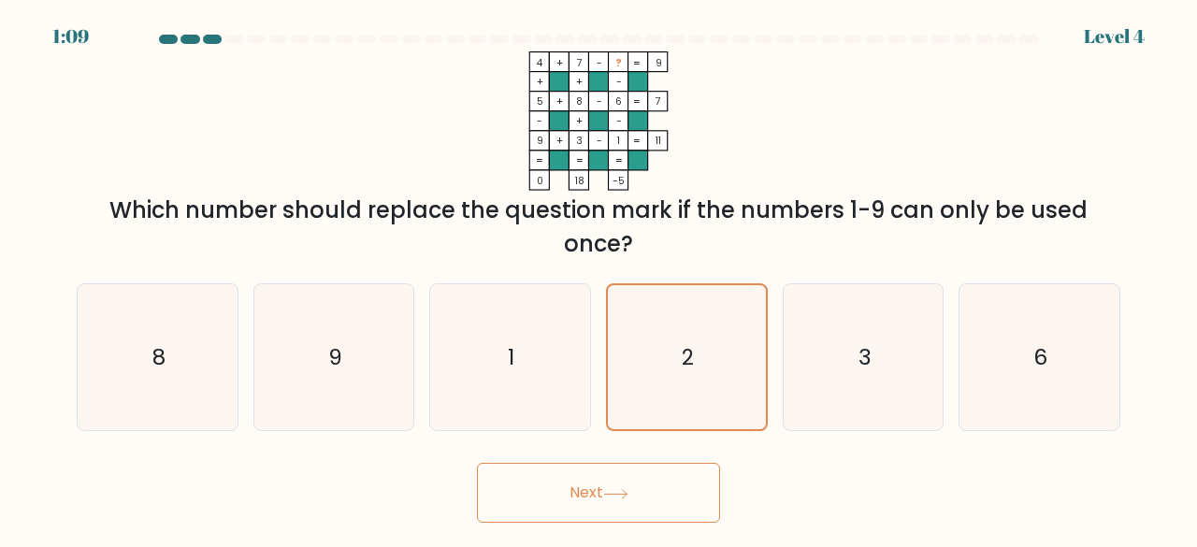
click at [619, 482] on button "Next" at bounding box center [598, 493] width 243 height 60
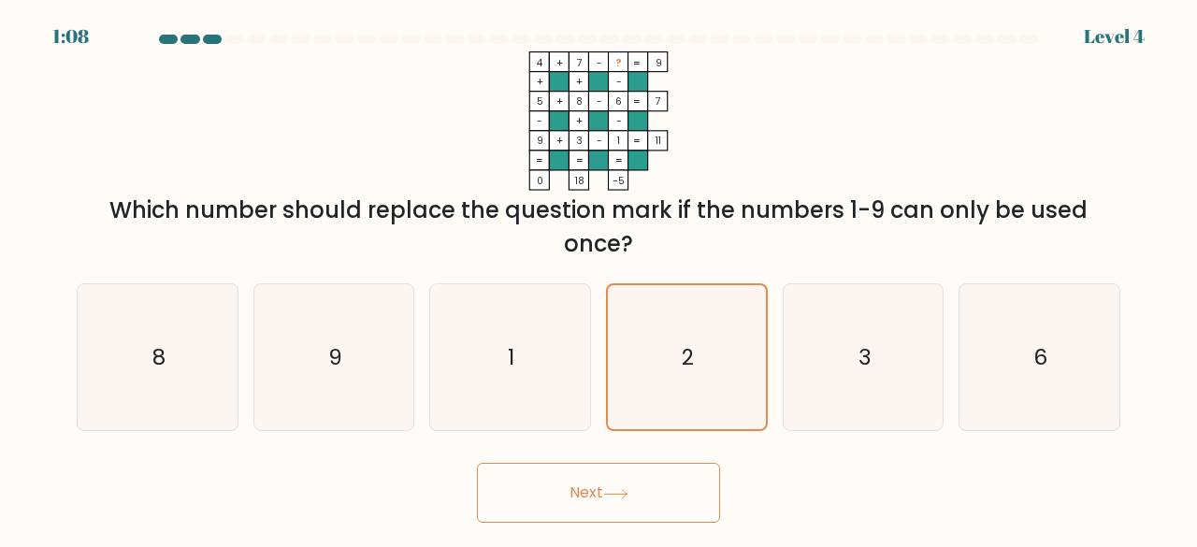
click at [619, 482] on button "Next" at bounding box center [598, 493] width 243 height 60
drag, startPoint x: 619, startPoint y: 482, endPoint x: 625, endPoint y: 515, distance: 34.1
click at [625, 515] on button "Next" at bounding box center [598, 493] width 243 height 60
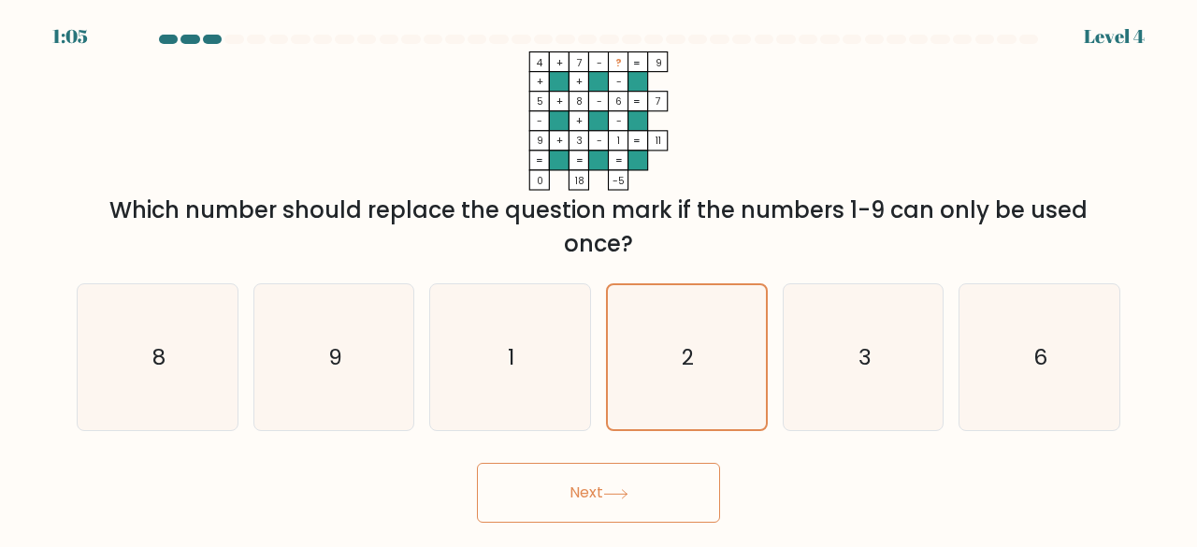
drag, startPoint x: 625, startPoint y: 515, endPoint x: 600, endPoint y: 508, distance: 26.3
click at [600, 508] on button "Next" at bounding box center [598, 493] width 243 height 60
click at [597, 482] on button "Next" at bounding box center [598, 493] width 243 height 60
click at [581, 369] on icon "1" at bounding box center [510, 357] width 147 height 147
click at [599, 279] on input "c. 1" at bounding box center [599, 276] width 1 height 5
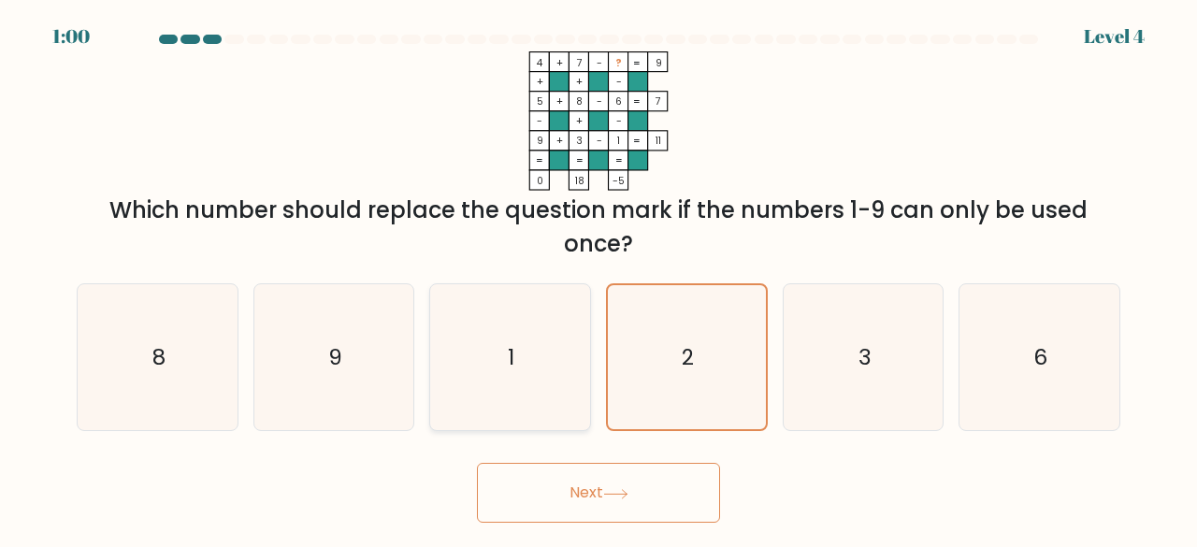
radio input "true"
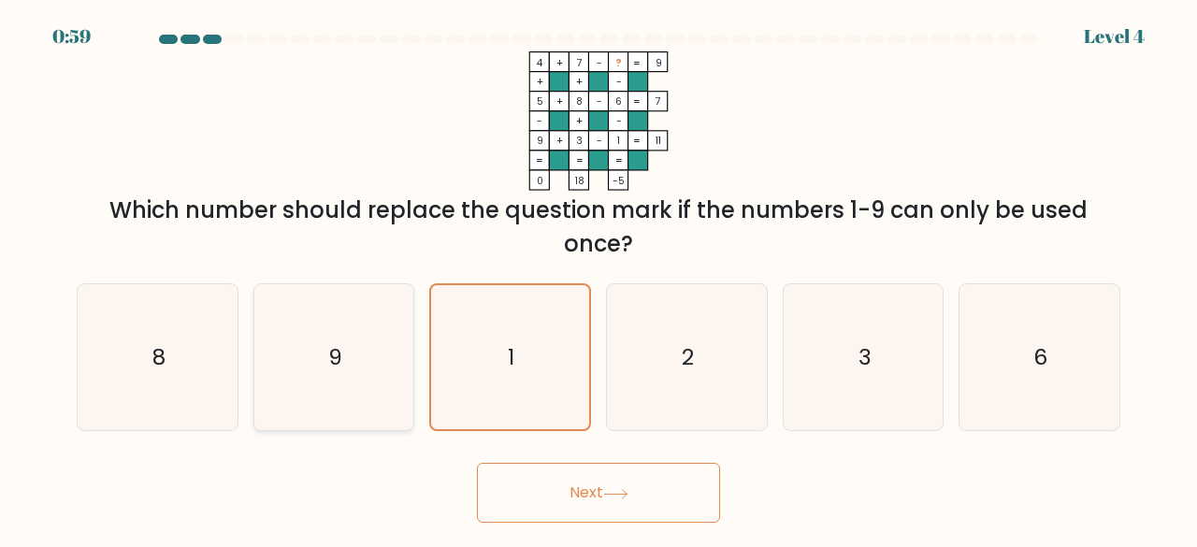
click at [273, 371] on icon "9" at bounding box center [334, 357] width 147 height 147
click at [599, 279] on input "b. 9" at bounding box center [599, 276] width 1 height 5
radio input "true"
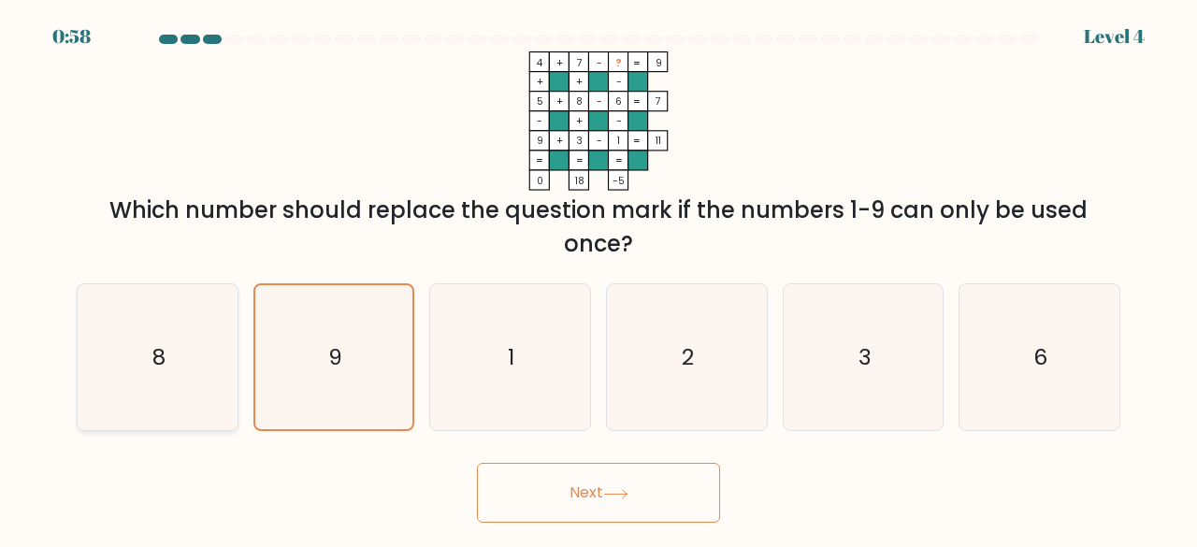
click at [155, 354] on text "8" at bounding box center [158, 356] width 13 height 31
click at [599, 279] on input "a. 8" at bounding box center [599, 276] width 1 height 5
radio input "true"
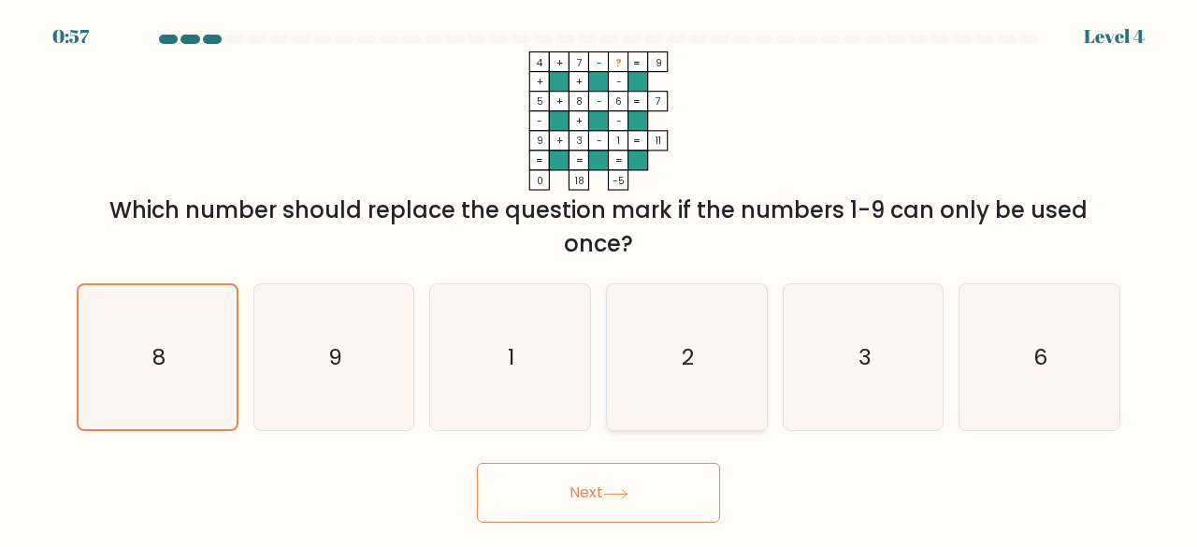
click at [696, 357] on icon "2" at bounding box center [687, 357] width 147 height 147
click at [600, 279] on input "d. 2" at bounding box center [599, 276] width 1 height 5
radio input "true"
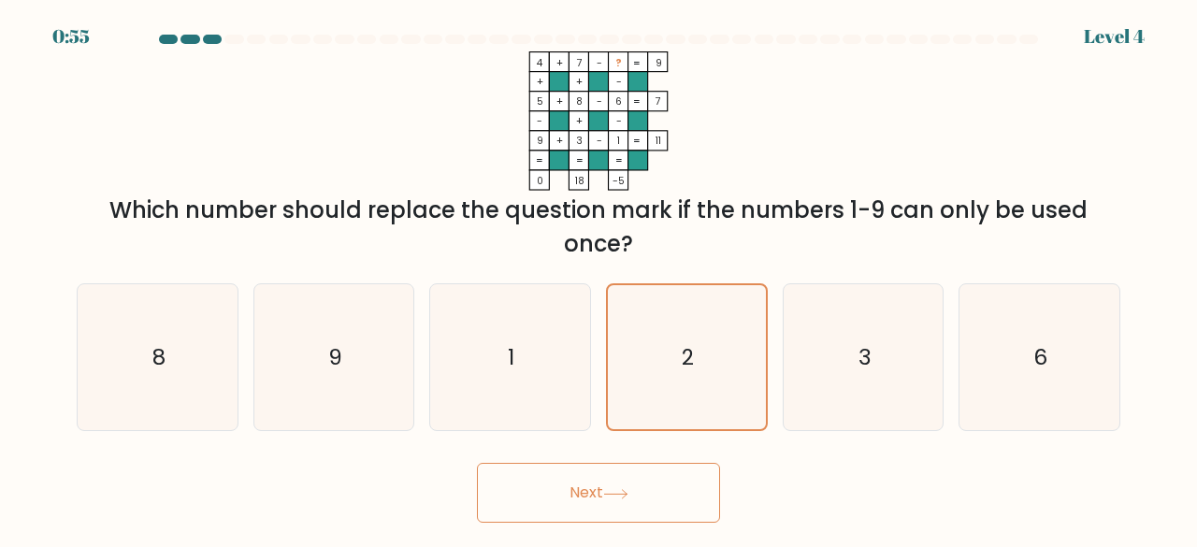
click at [645, 486] on button "Next" at bounding box center [598, 493] width 243 height 60
click at [256, 36] on div at bounding box center [256, 39] width 19 height 9
drag, startPoint x: 331, startPoint y: 34, endPoint x: 680, endPoint y: 156, distance: 369.8
click at [680, 156] on body "0:47 Level 4" at bounding box center [598, 273] width 1197 height 547
click at [810, 141] on icon "4 + 7 - ? 9 + + - 5 + 8 - 6 7 - + - 9 + 3 - 1 = 11 = = = = 0 18 -5 =" at bounding box center [598, 120] width 561 height 139
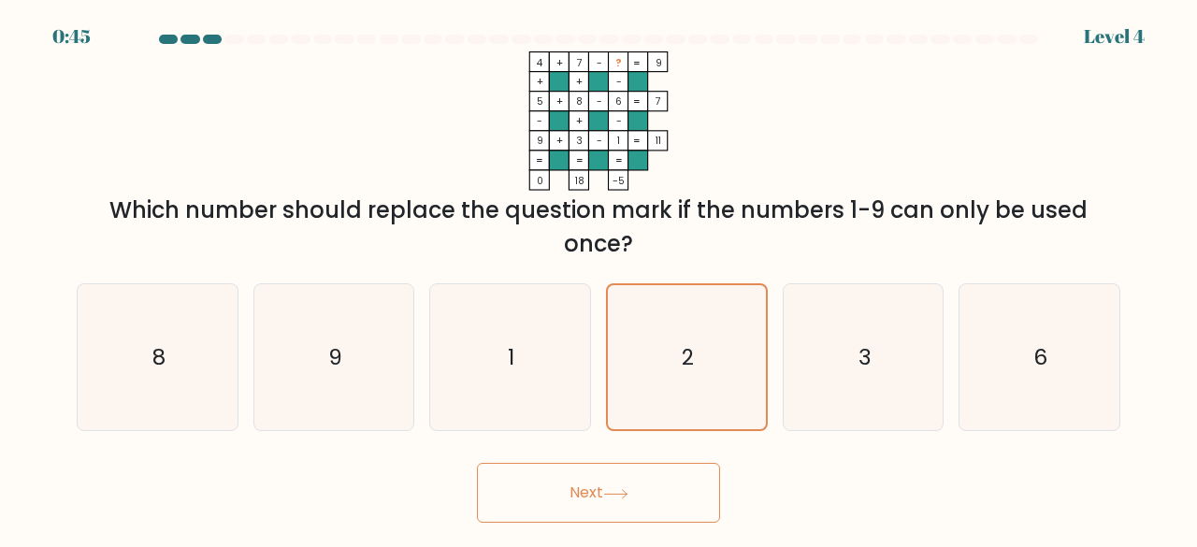
click at [625, 489] on icon at bounding box center [615, 494] width 25 height 10
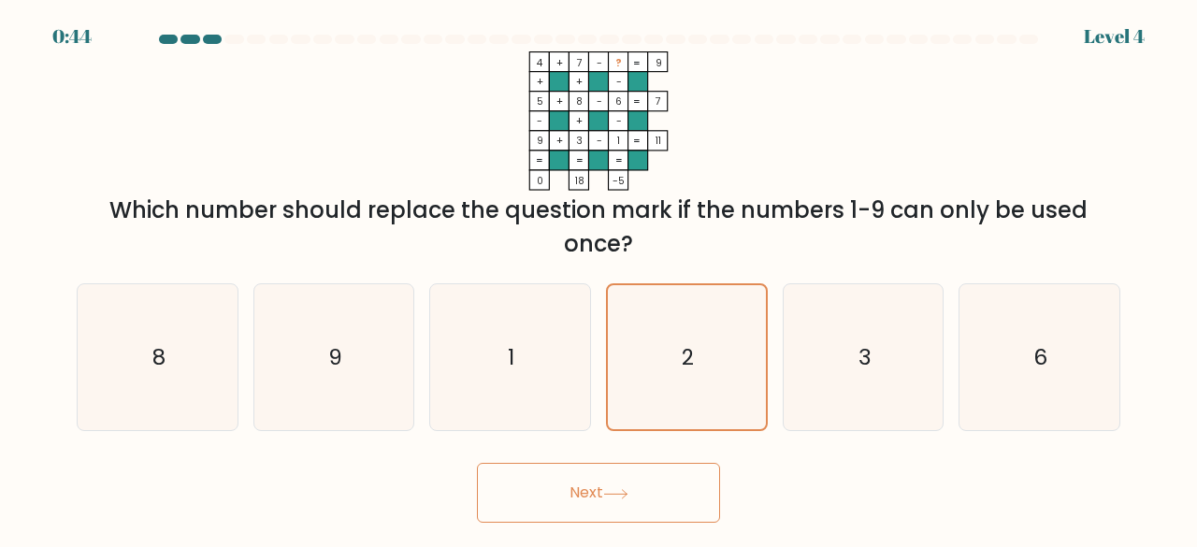
click at [625, 489] on icon at bounding box center [615, 494] width 25 height 10
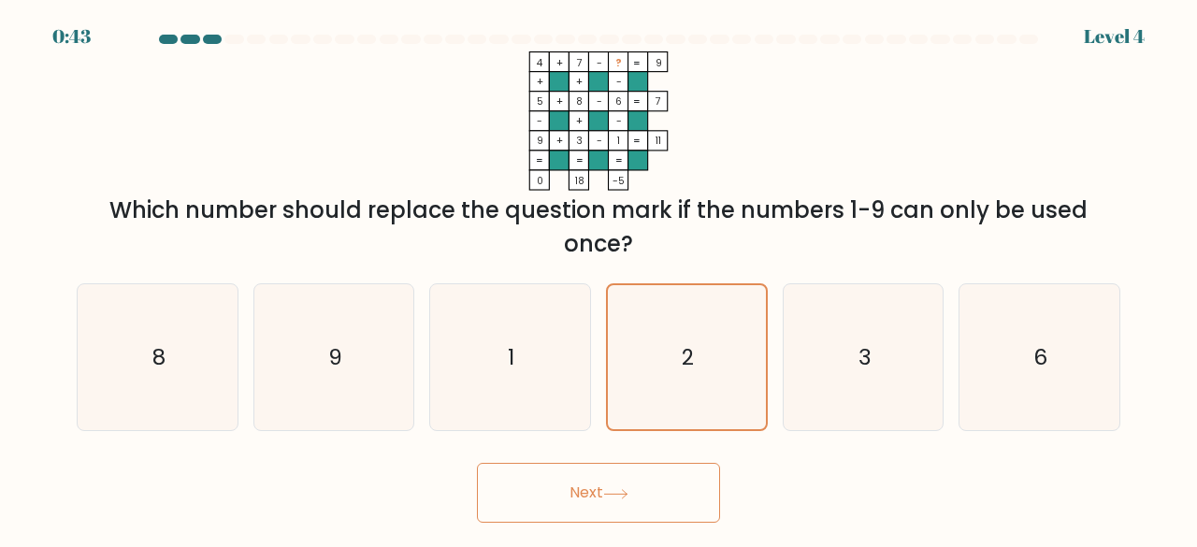
click at [625, 489] on icon at bounding box center [615, 494] width 25 height 10
click at [617, 495] on icon at bounding box center [615, 494] width 25 height 10
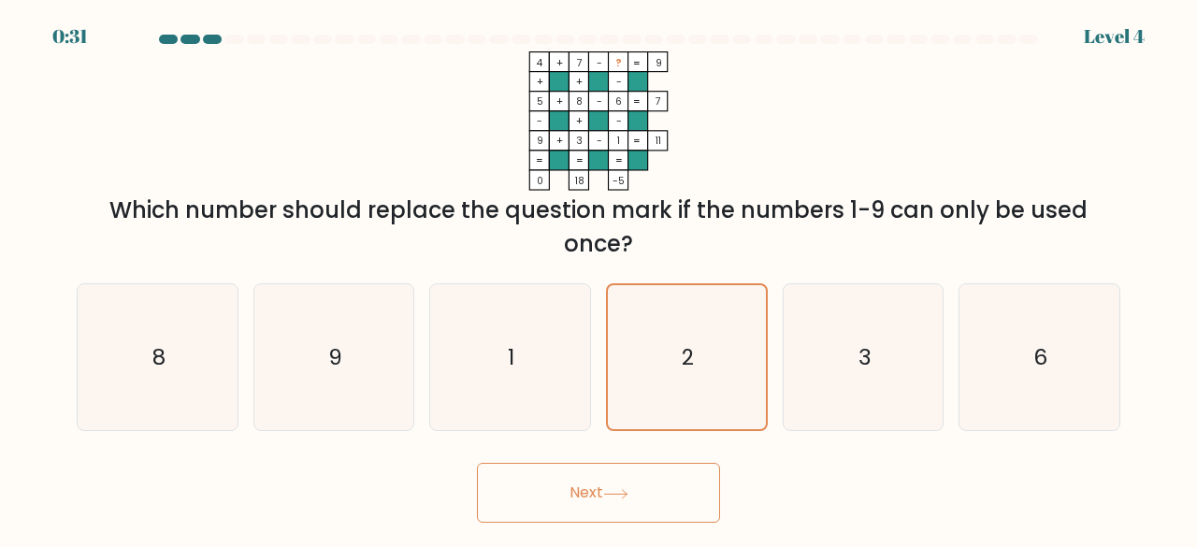
click at [617, 495] on icon at bounding box center [615, 494] width 25 height 10
drag, startPoint x: 617, startPoint y: 495, endPoint x: 535, endPoint y: 502, distance: 82.6
click at [535, 502] on button "Next" at bounding box center [598, 493] width 243 height 60
click at [576, 483] on button "Next" at bounding box center [598, 493] width 243 height 60
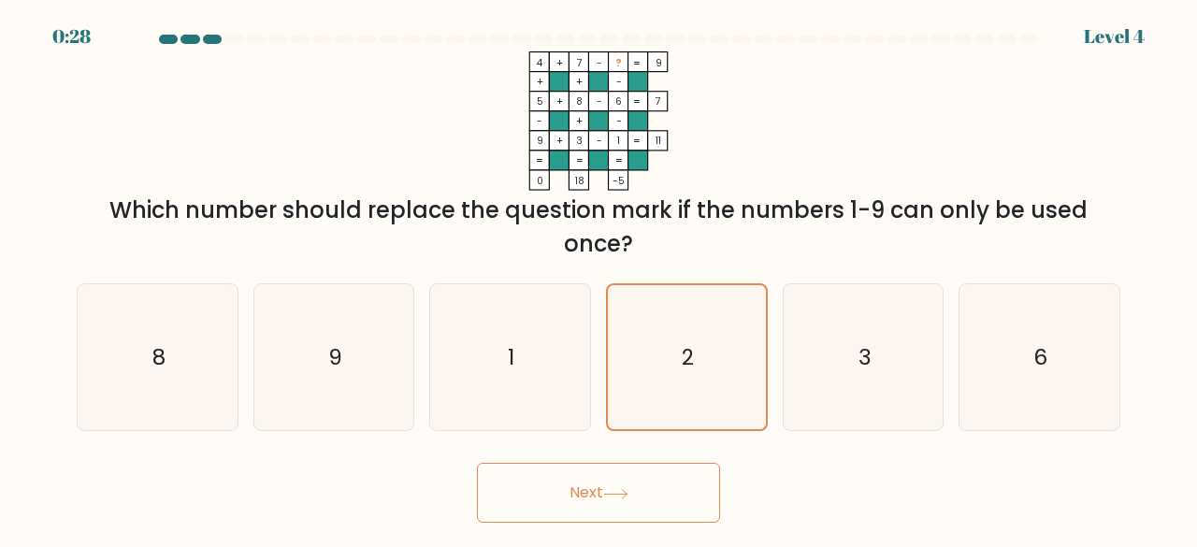
click at [576, 483] on button "Next" at bounding box center [598, 493] width 243 height 60
click at [700, 508] on button "Next" at bounding box center [598, 493] width 243 height 60
click at [627, 491] on icon at bounding box center [615, 494] width 25 height 10
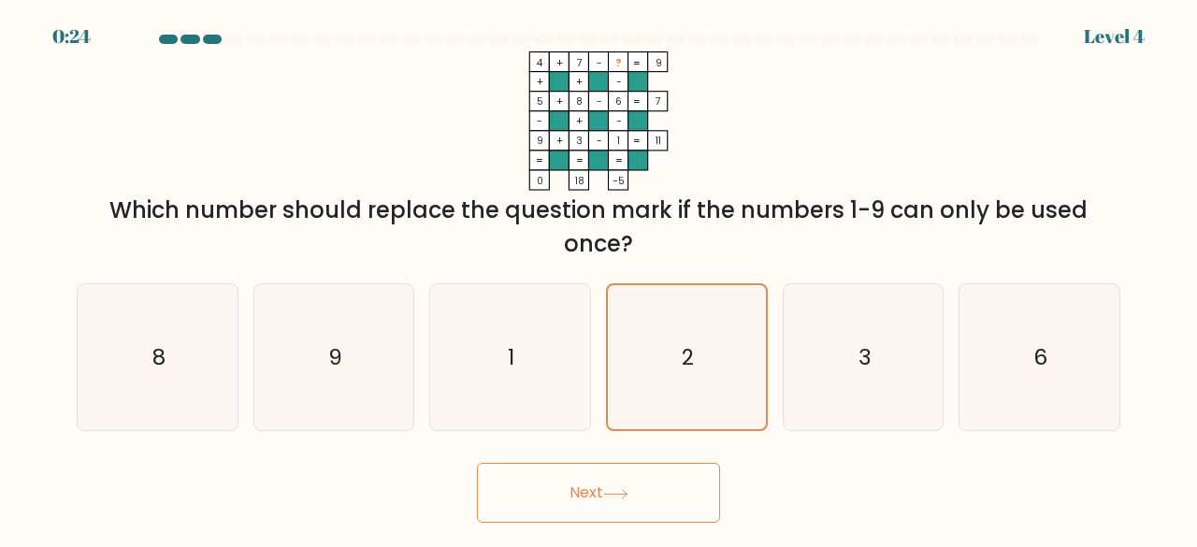
click at [627, 491] on icon at bounding box center [615, 494] width 25 height 10
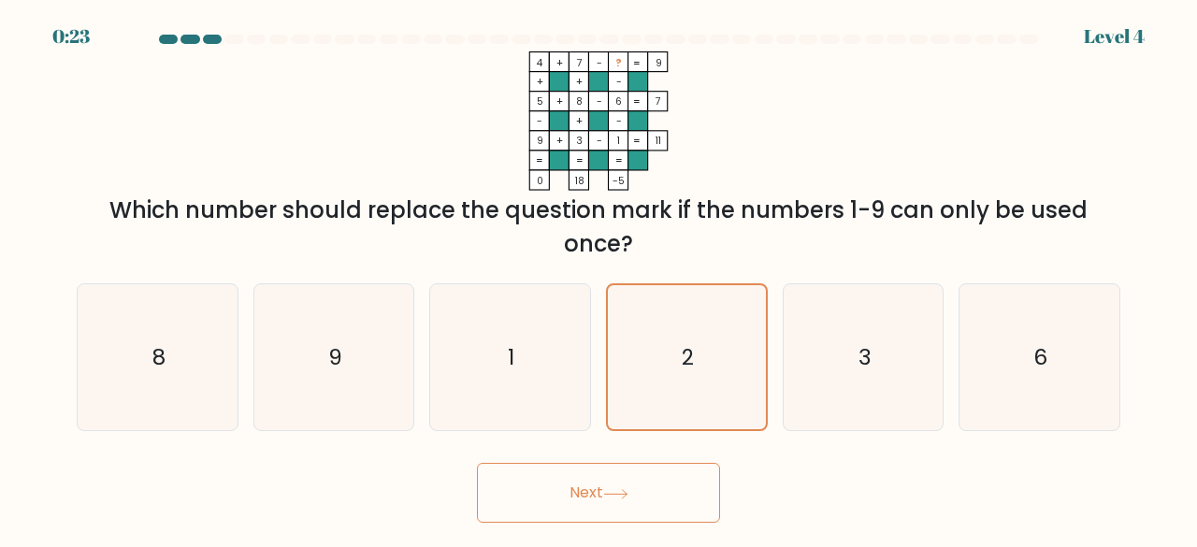
click at [627, 491] on icon at bounding box center [615, 494] width 25 height 10
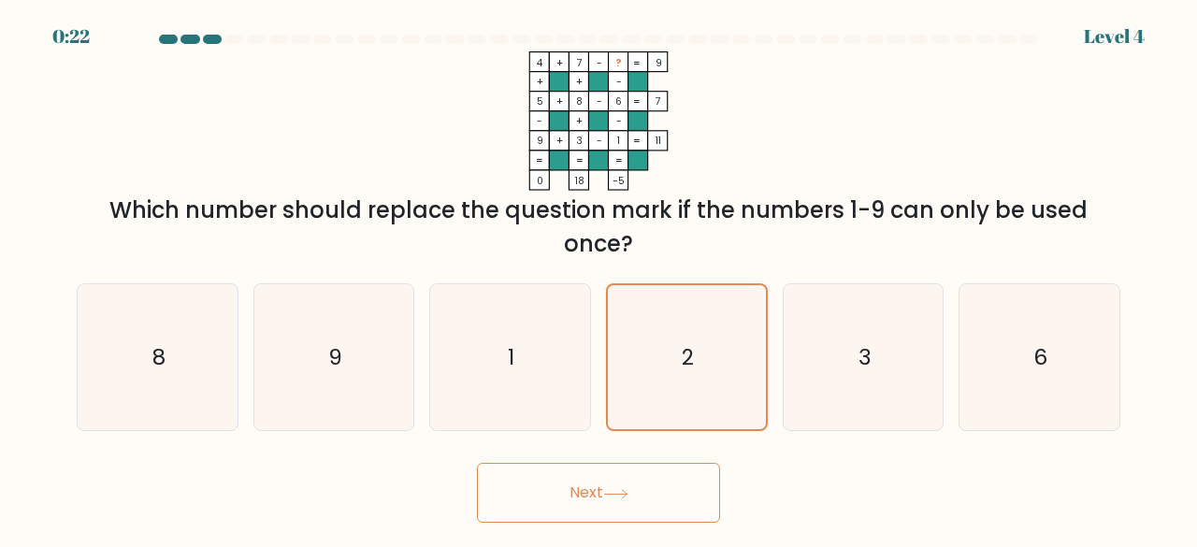
click at [627, 491] on icon at bounding box center [615, 494] width 25 height 10
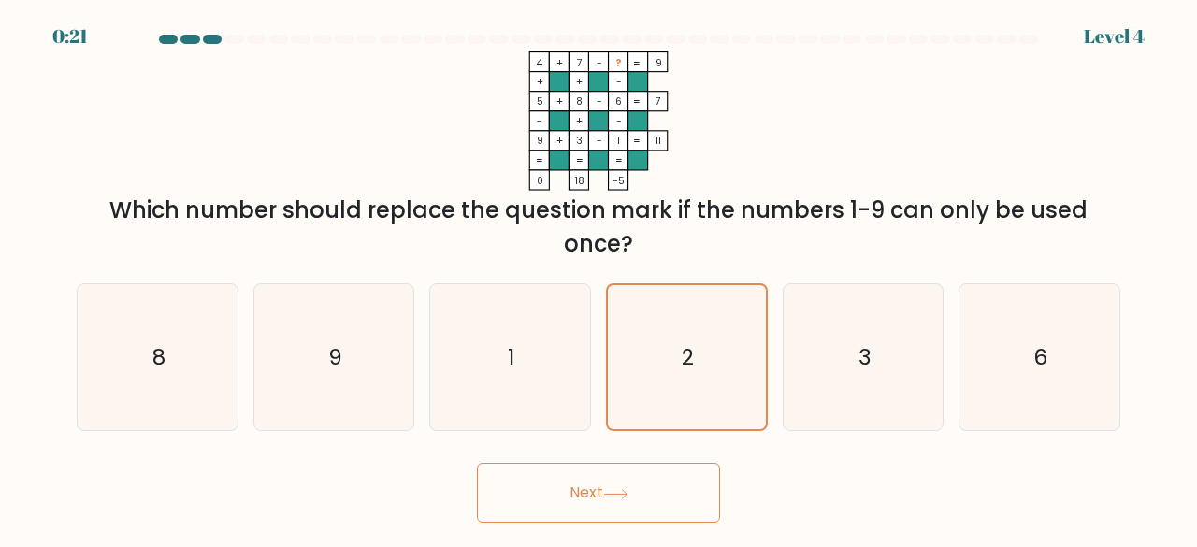
click at [627, 491] on icon at bounding box center [615, 494] width 25 height 10
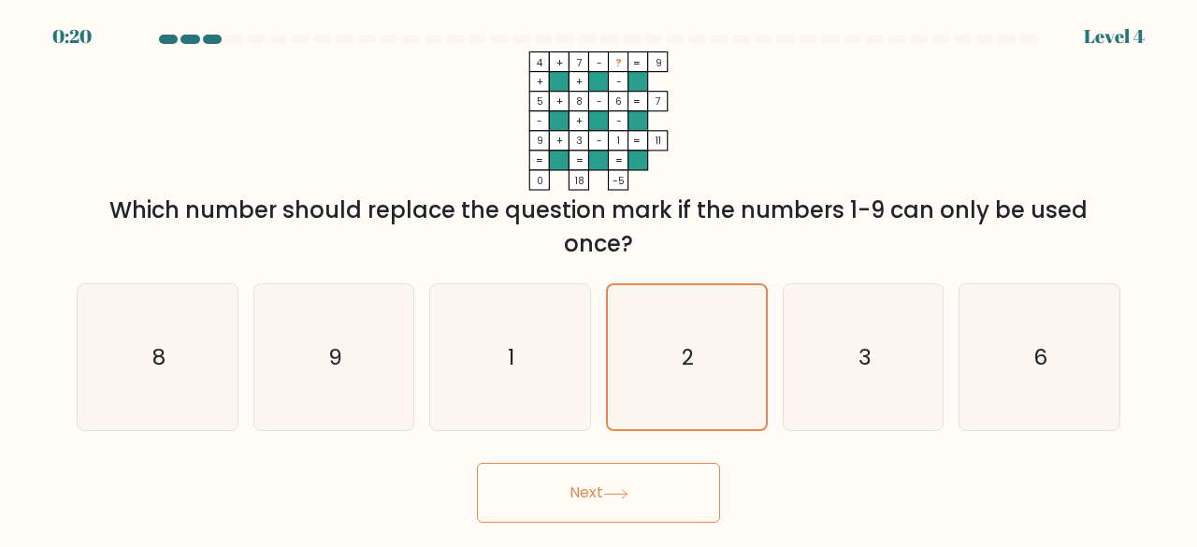
click at [627, 491] on icon at bounding box center [615, 494] width 25 height 10
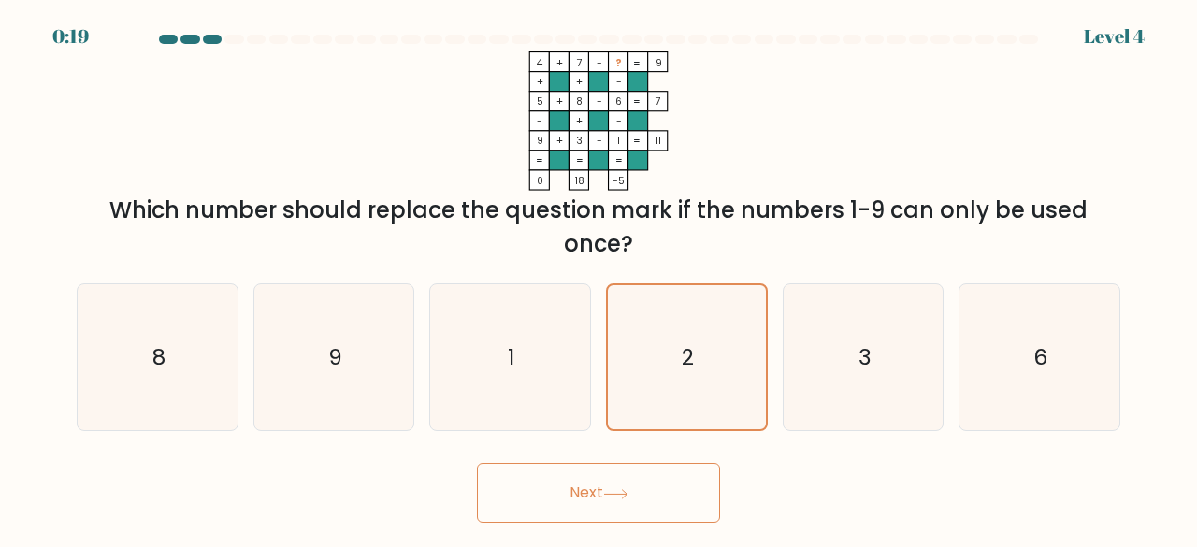
click at [627, 491] on icon at bounding box center [615, 494] width 25 height 10
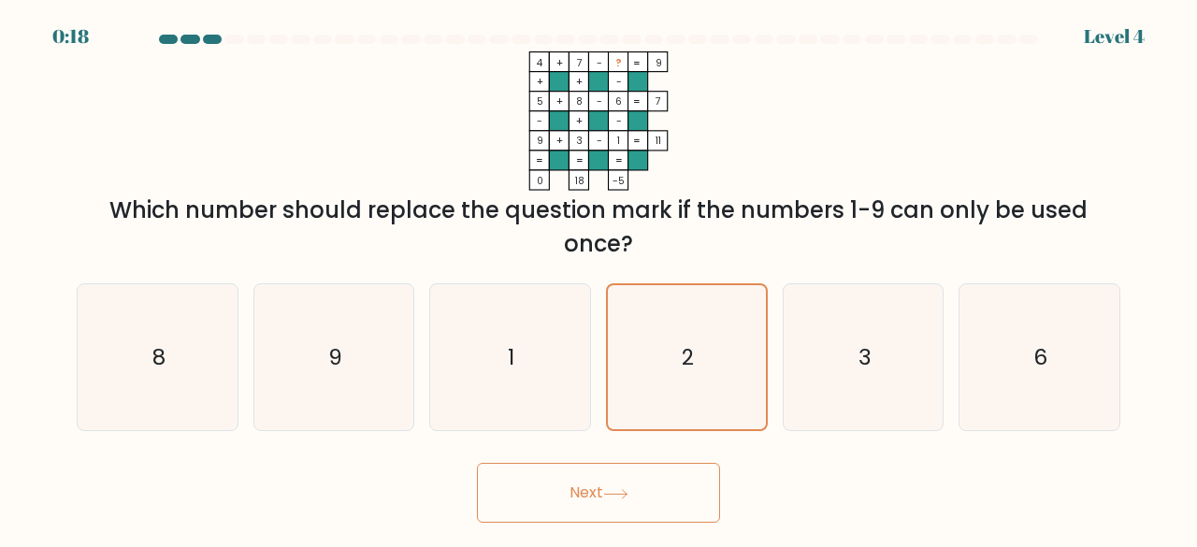
click at [627, 491] on icon at bounding box center [615, 494] width 25 height 10
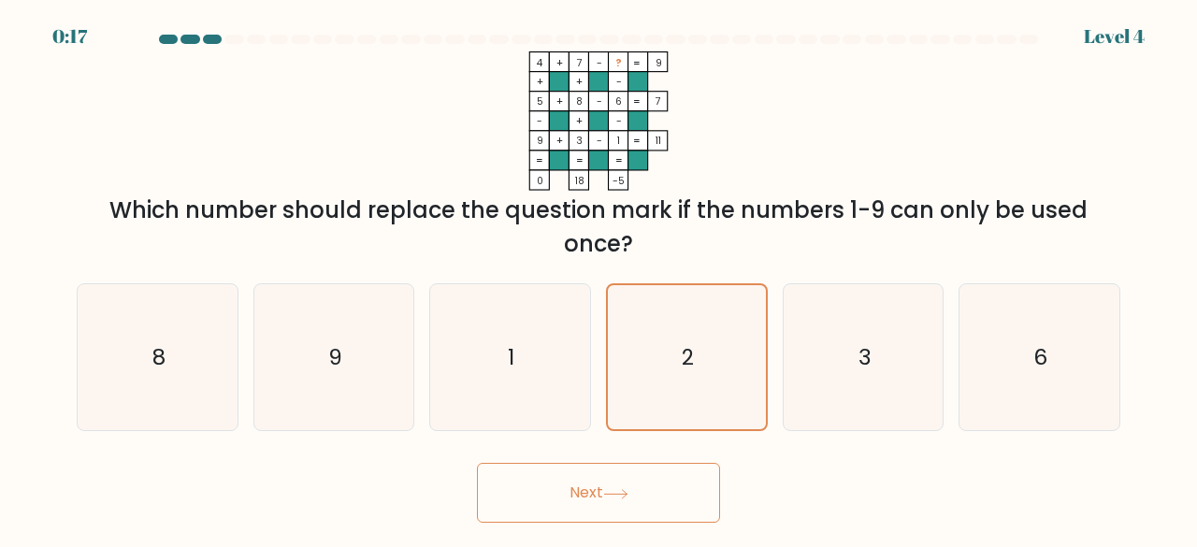
click at [627, 491] on icon at bounding box center [615, 494] width 25 height 10
click at [627, 490] on icon at bounding box center [615, 494] width 25 height 10
click at [627, 484] on button "Next" at bounding box center [598, 493] width 243 height 60
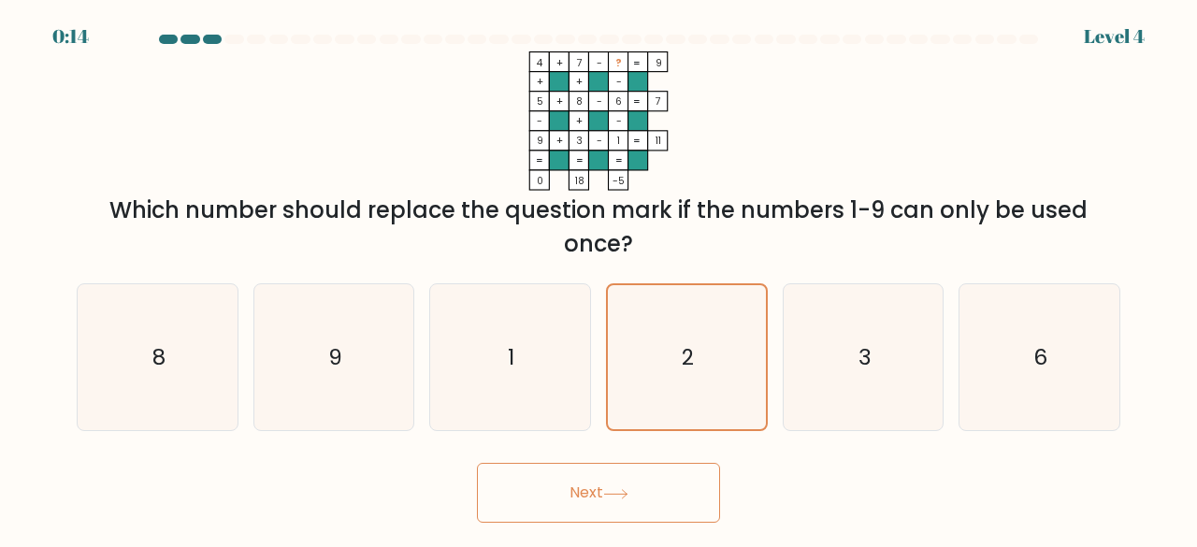
click at [594, 459] on div "Next" at bounding box center [598, 488] width 1066 height 69
click at [685, 345] on text "2" at bounding box center [688, 357] width 12 height 30
click at [600, 279] on input "d. 2" at bounding box center [599, 276] width 1 height 5
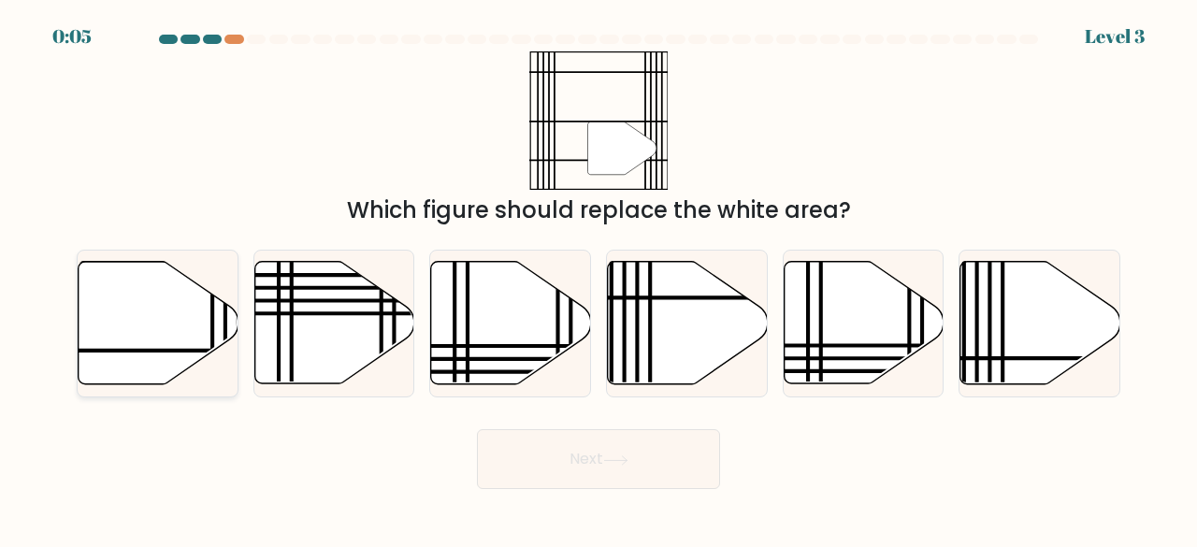
click at [180, 338] on icon at bounding box center [159, 323] width 160 height 123
click at [599, 279] on input "a." at bounding box center [599, 276] width 1 height 5
radio input "true"
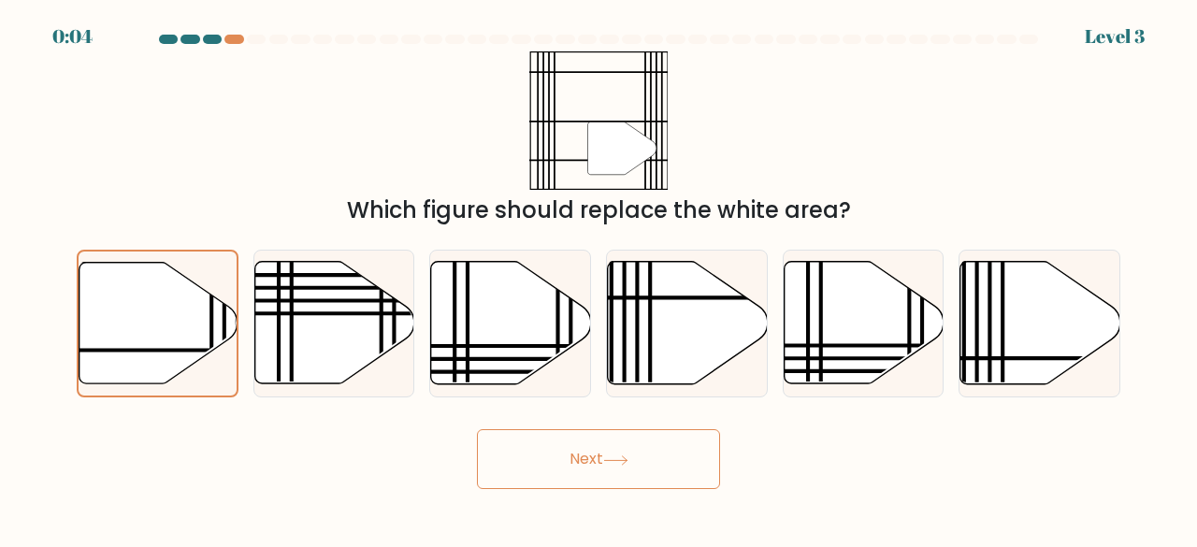
click at [683, 469] on button "Next" at bounding box center [598, 459] width 243 height 60
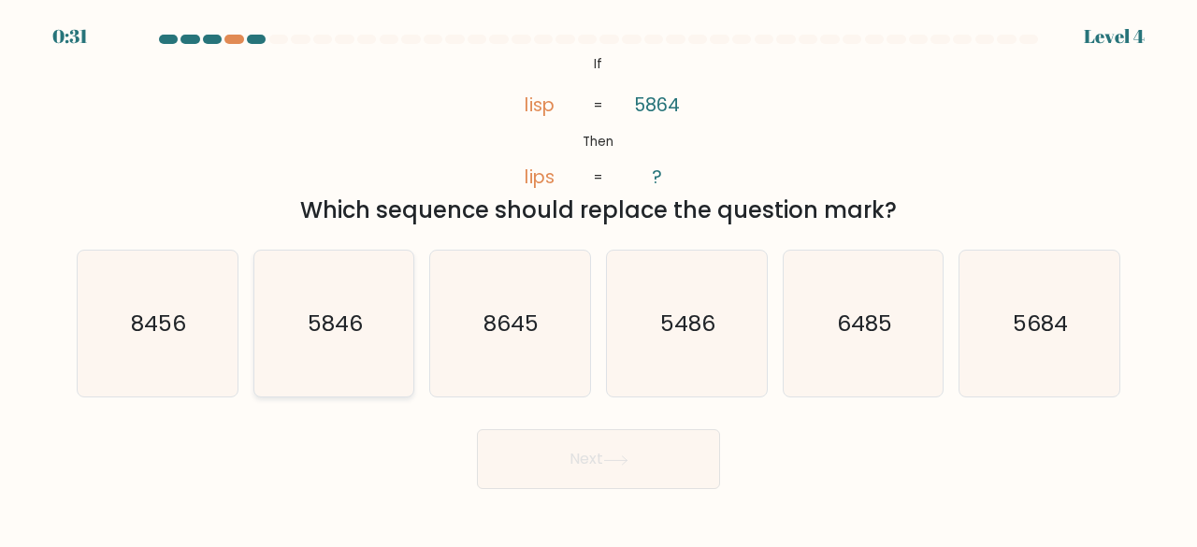
click at [354, 334] on text "5846" at bounding box center [335, 323] width 55 height 31
click at [599, 279] on input "b. 5846" at bounding box center [599, 276] width 1 height 5
radio input "true"
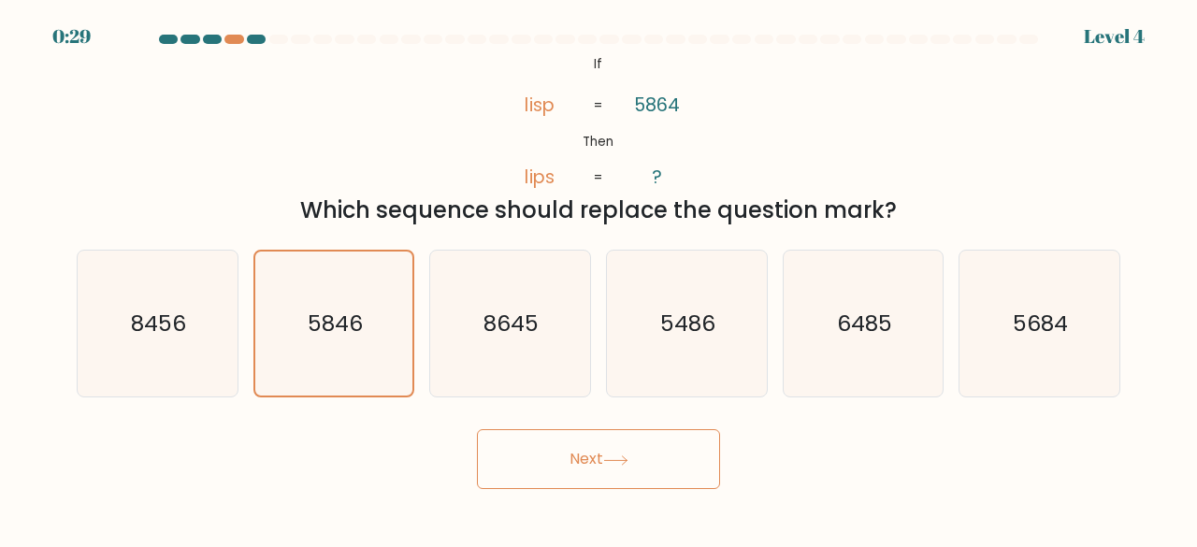
click at [634, 458] on button "Next" at bounding box center [598, 459] width 243 height 60
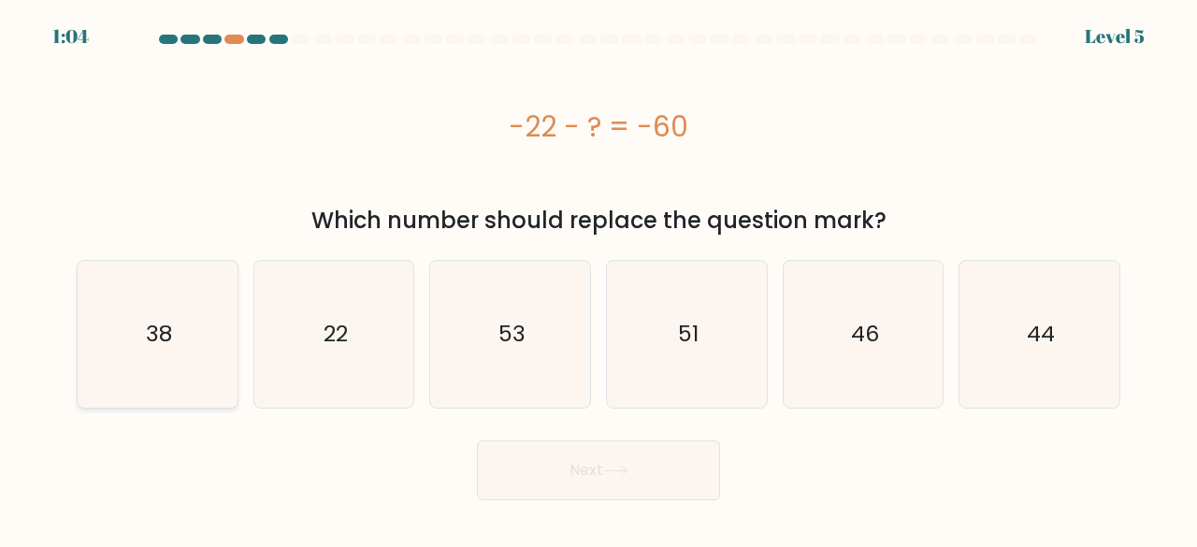
click at [170, 333] on text "38" at bounding box center [159, 334] width 26 height 31
click at [599, 279] on input "a. 38" at bounding box center [599, 276] width 1 height 5
radio input "true"
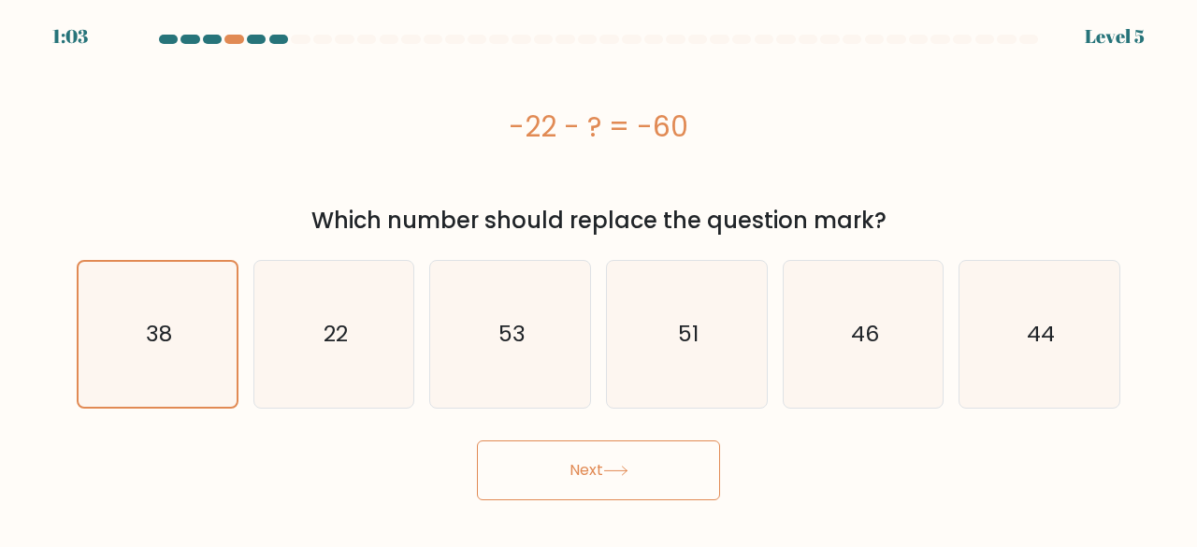
click at [544, 485] on button "Next" at bounding box center [598, 471] width 243 height 60
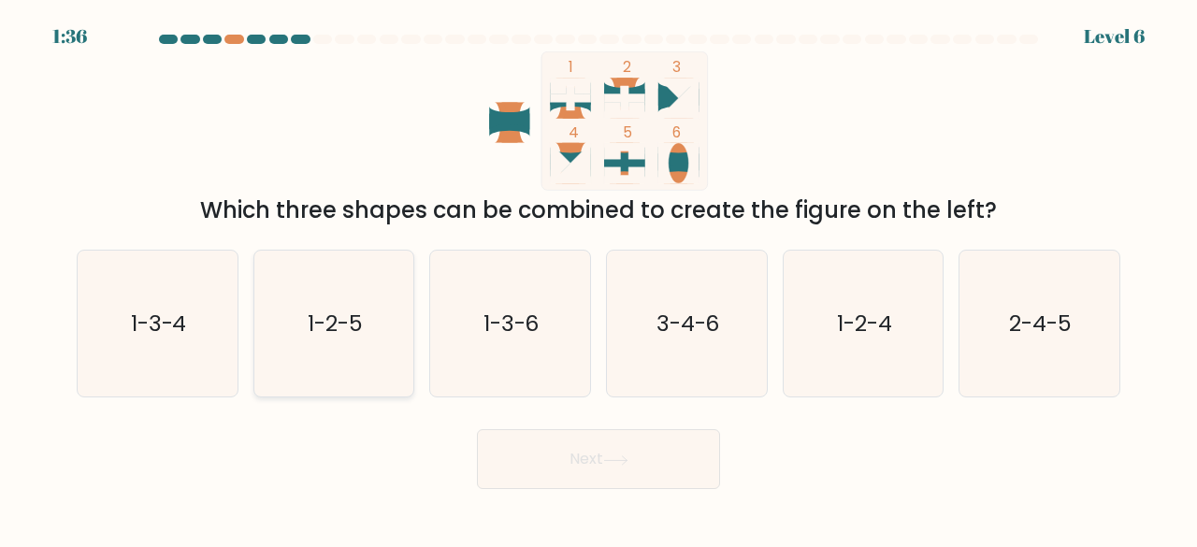
click at [332, 326] on text "1-2-5" at bounding box center [335, 323] width 55 height 31
click at [599, 279] on input "b. 1-2-5" at bounding box center [599, 276] width 1 height 5
radio input "true"
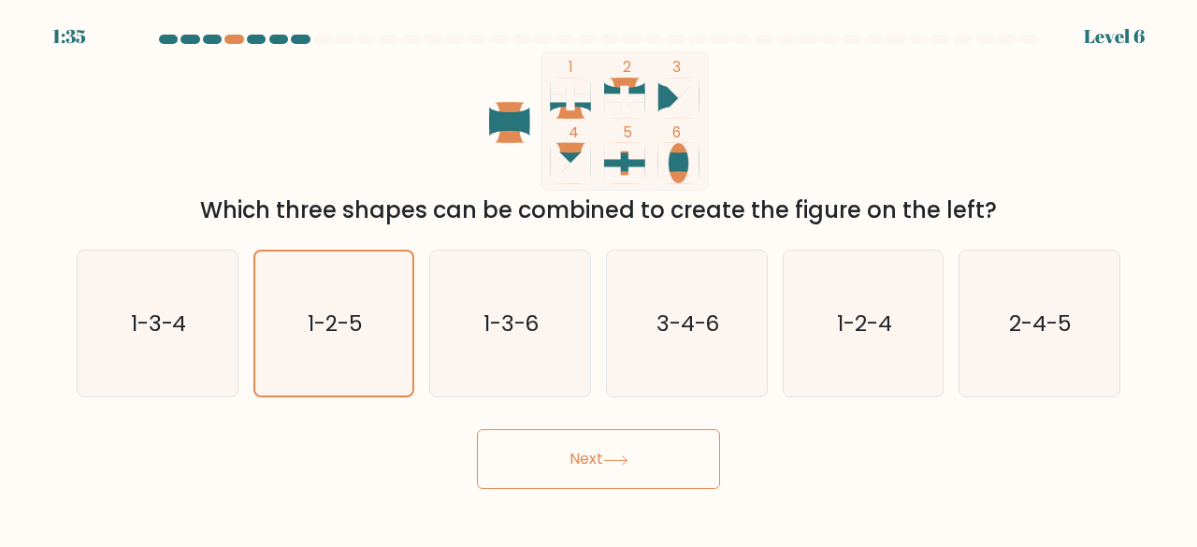
click at [589, 457] on button "Next" at bounding box center [598, 459] width 243 height 60
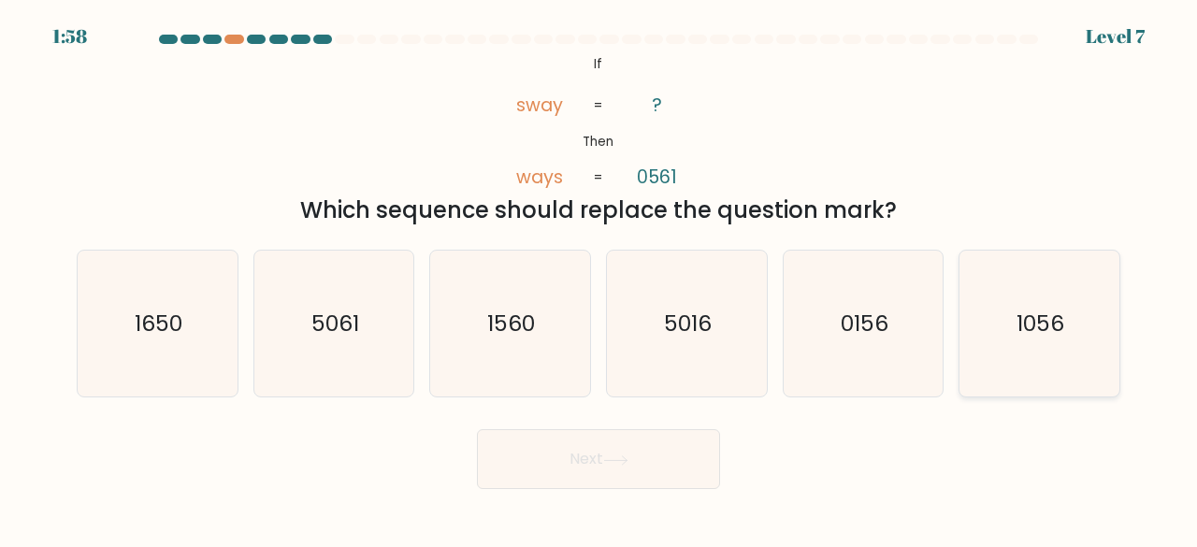
click at [1006, 337] on icon "1056" at bounding box center [1039, 324] width 147 height 147
click at [600, 279] on input "f. 1056" at bounding box center [599, 276] width 1 height 5
radio input "true"
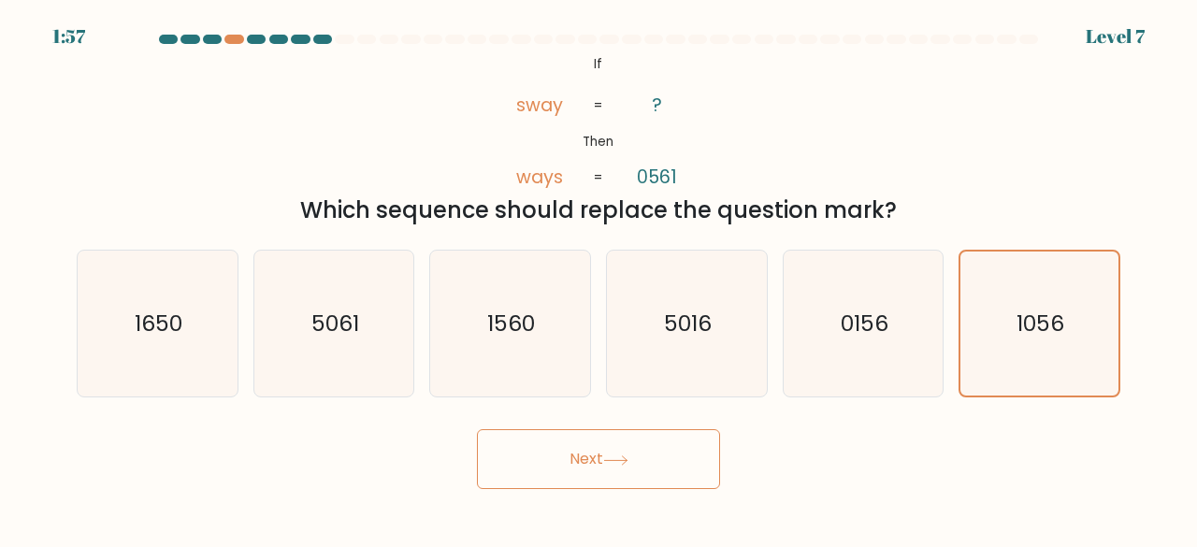
click at [674, 449] on button "Next" at bounding box center [598, 459] width 243 height 60
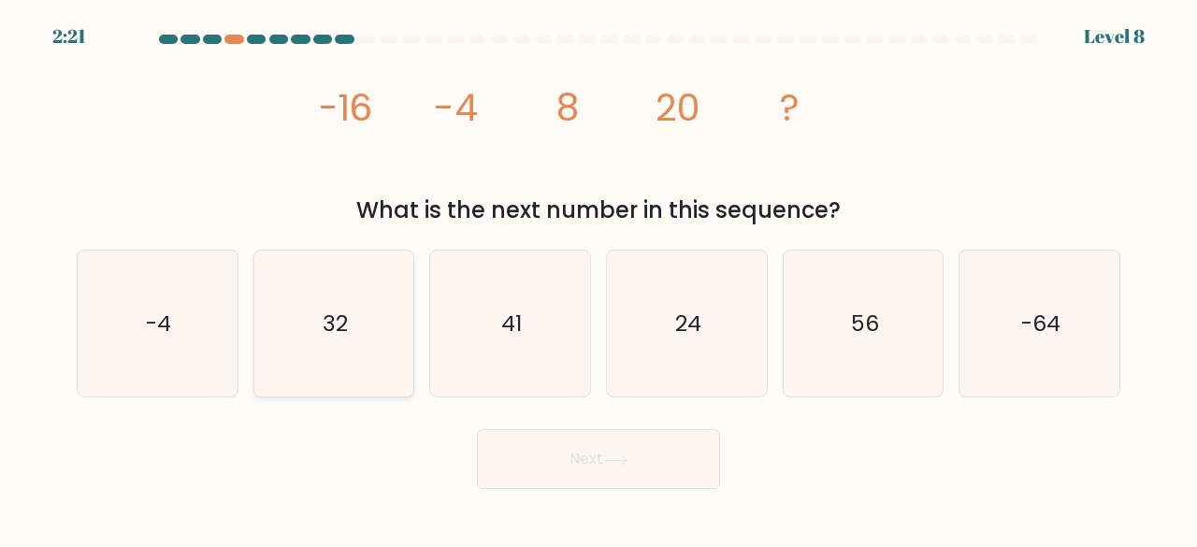
click at [323, 333] on text "32" at bounding box center [335, 323] width 25 height 31
click at [599, 279] on input "b. 32" at bounding box center [599, 276] width 1 height 5
radio input "true"
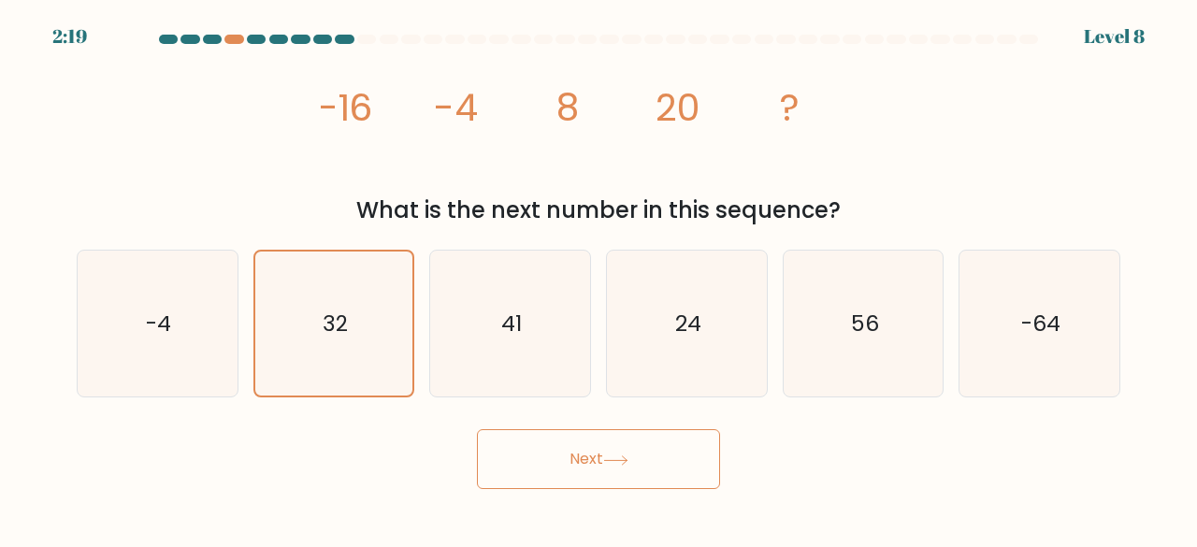
click at [609, 466] on button "Next" at bounding box center [598, 459] width 243 height 60
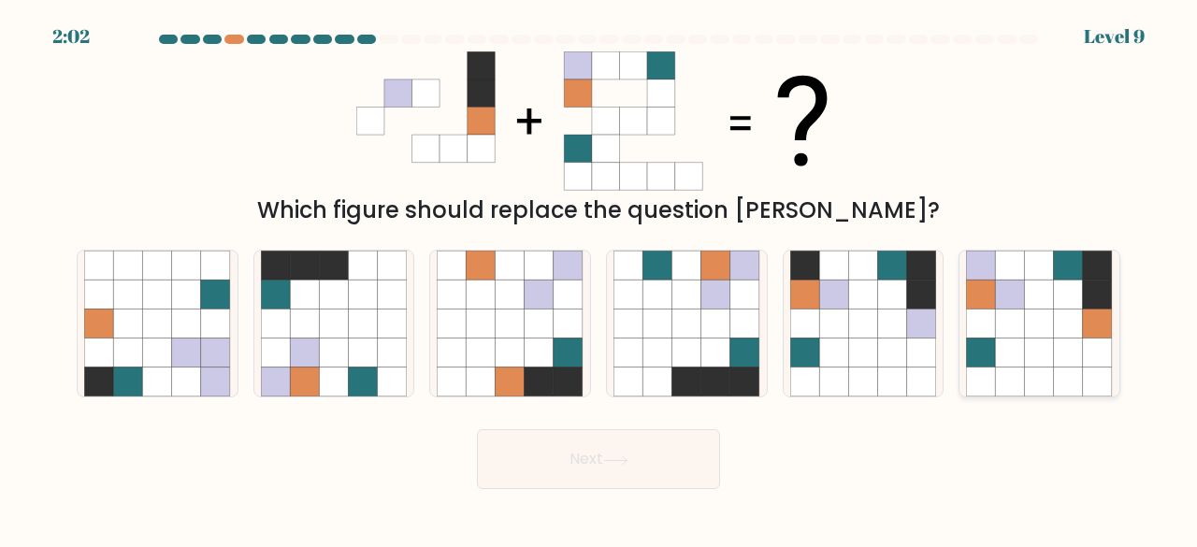
click at [1070, 315] on icon at bounding box center [1068, 324] width 29 height 29
click at [600, 279] on input "f." at bounding box center [599, 276] width 1 height 5
radio input "true"
click at [628, 454] on button "Next" at bounding box center [598, 459] width 243 height 60
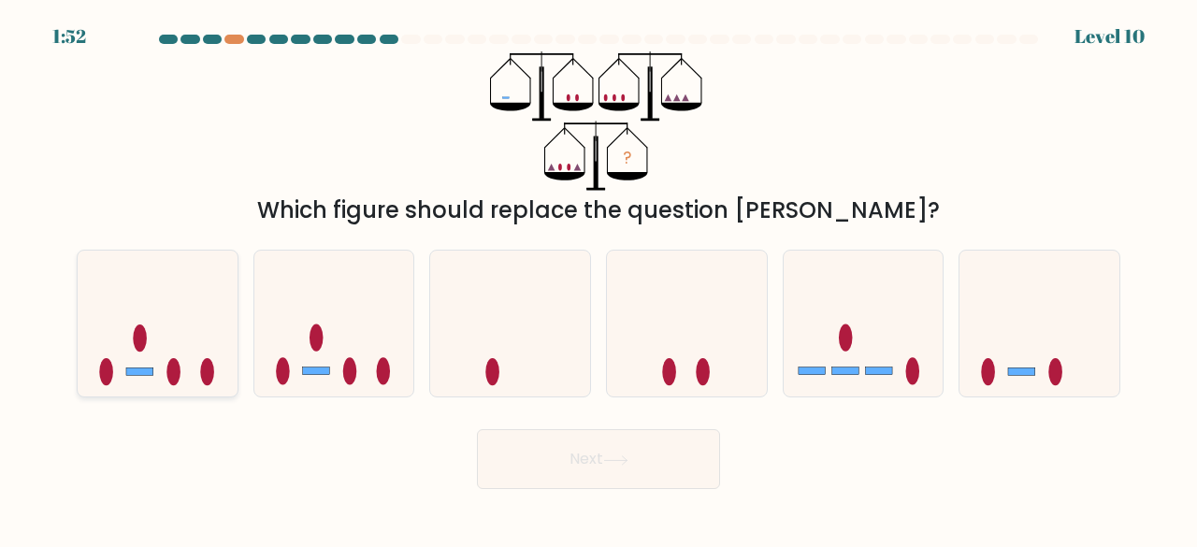
click at [183, 372] on icon at bounding box center [158, 323] width 160 height 132
click at [599, 279] on input "a." at bounding box center [599, 276] width 1 height 5
radio input "true"
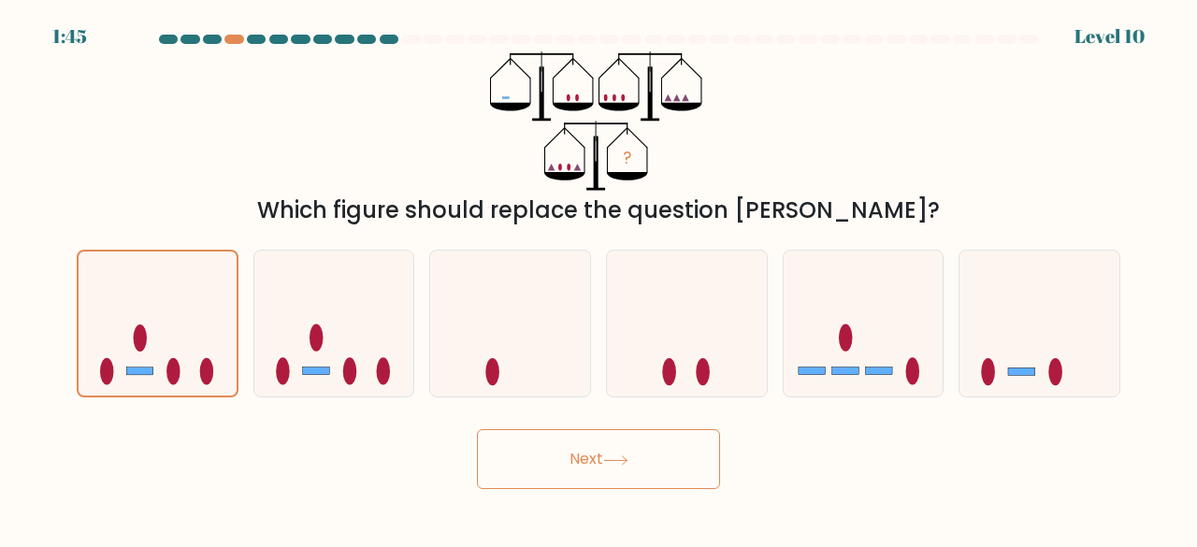
click at [627, 451] on button "Next" at bounding box center [598, 459] width 243 height 60
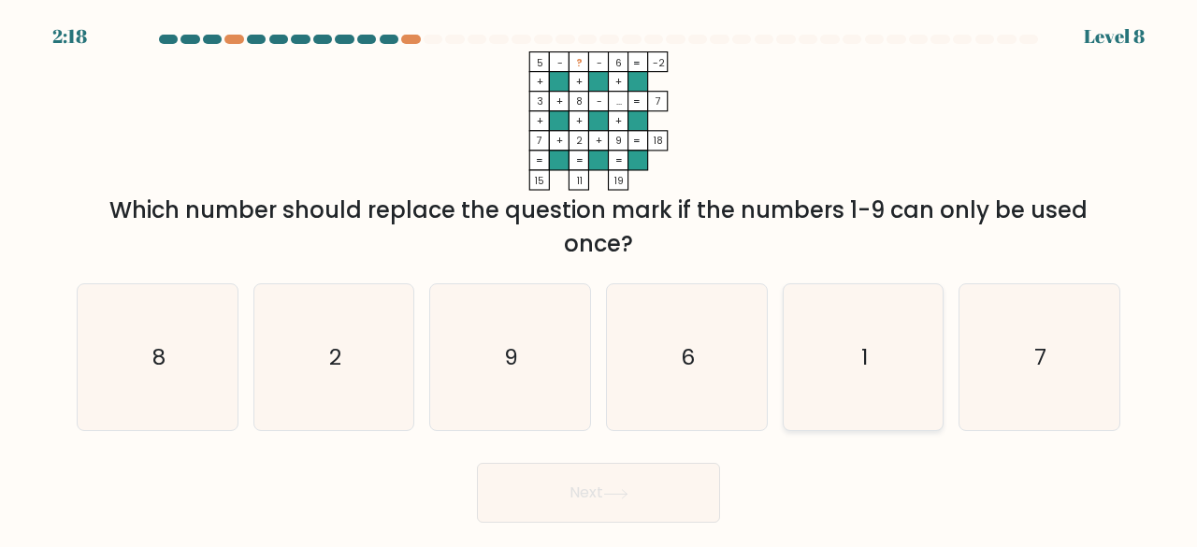
click at [847, 285] on icon "1" at bounding box center [863, 357] width 147 height 147
click at [600, 279] on input "e. 1" at bounding box center [599, 276] width 1 height 5
radio input "true"
click at [542, 468] on button "Next" at bounding box center [598, 493] width 243 height 60
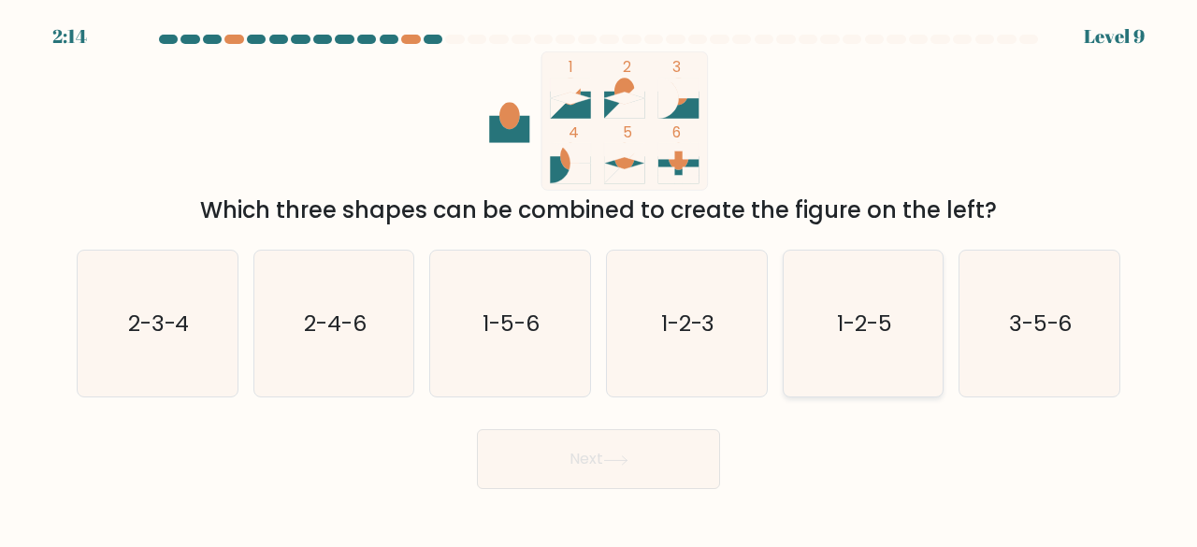
click at [879, 345] on icon "1-2-5" at bounding box center [863, 324] width 147 height 147
click at [600, 279] on input "e. 1-2-5" at bounding box center [599, 276] width 1 height 5
radio input "true"
click at [644, 459] on button "Next" at bounding box center [598, 459] width 243 height 60
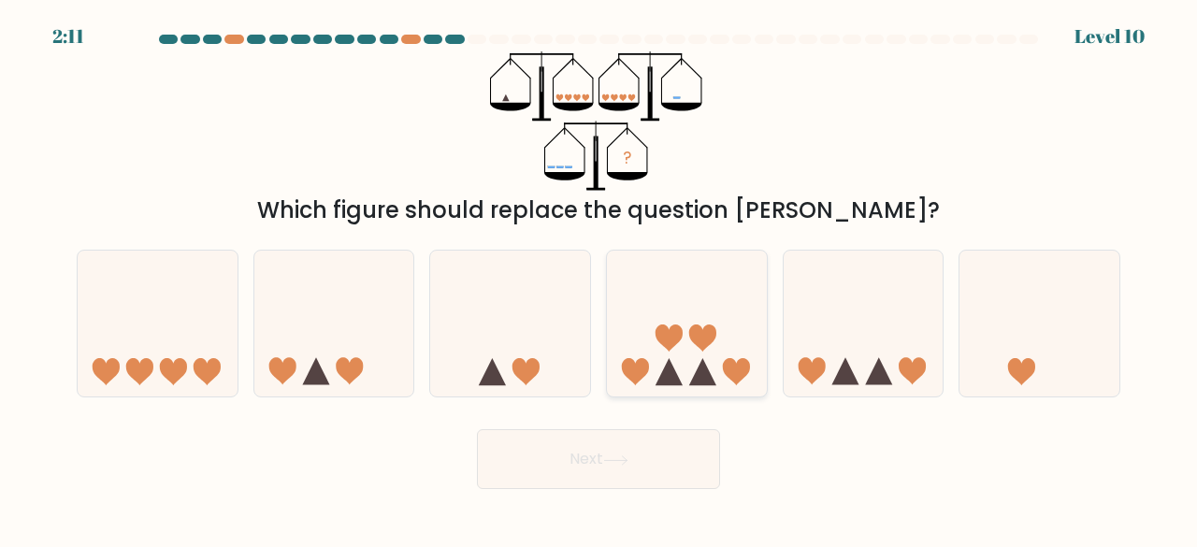
click at [686, 350] on icon at bounding box center [687, 323] width 160 height 132
click at [600, 279] on input "d." at bounding box center [599, 276] width 1 height 5
radio input "true"
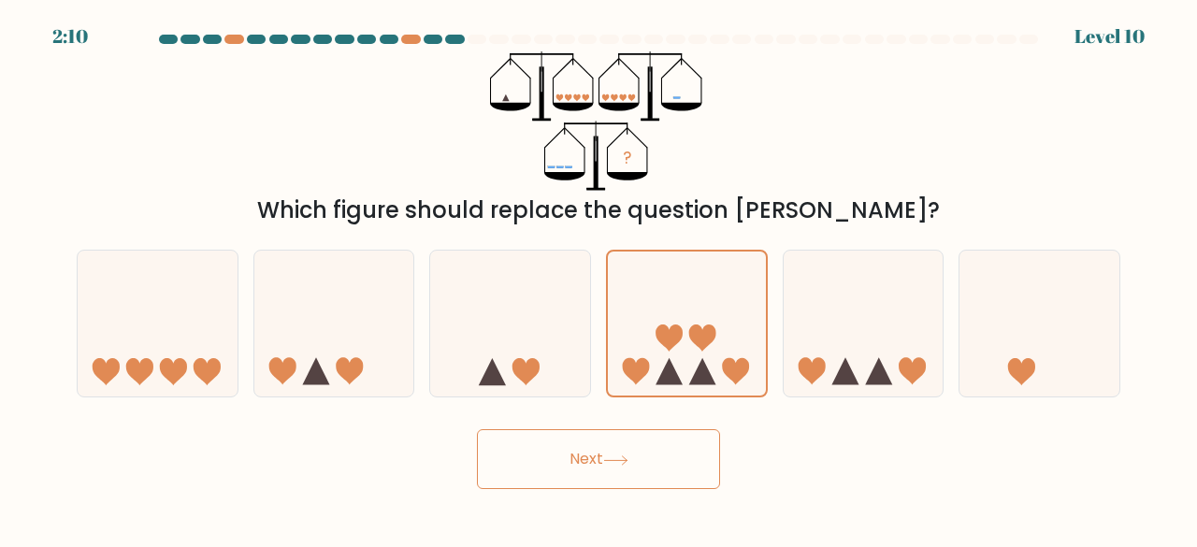
click at [570, 475] on button "Next" at bounding box center [598, 459] width 243 height 60
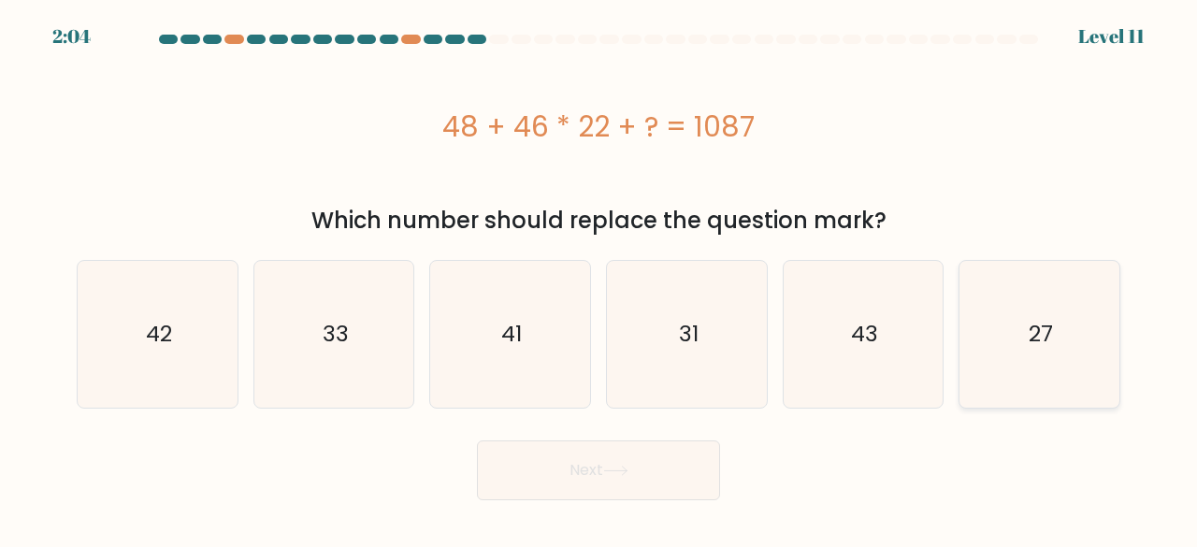
click at [1018, 310] on icon "27" at bounding box center [1039, 334] width 147 height 147
click at [600, 279] on input "f. 27" at bounding box center [599, 276] width 1 height 5
radio input "true"
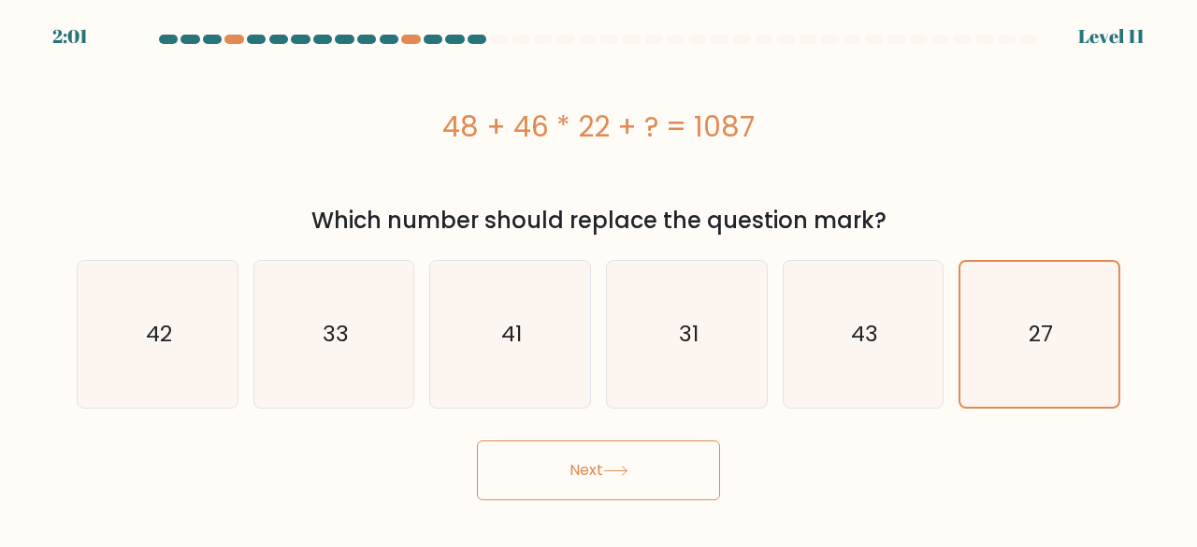
click at [555, 478] on button "Next" at bounding box center [598, 471] width 243 height 60
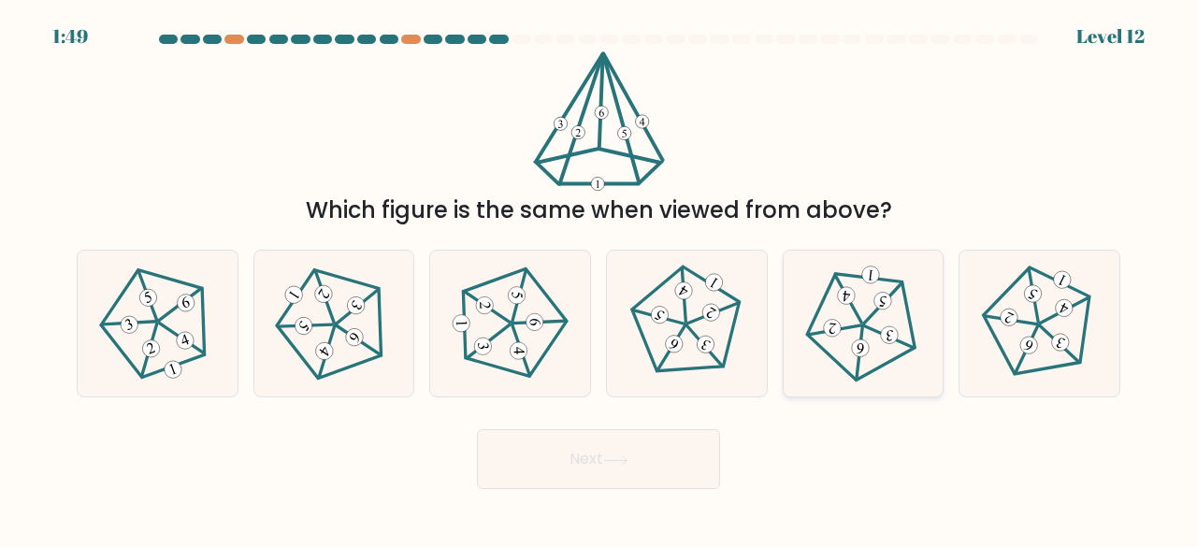
click at [905, 335] on icon at bounding box center [862, 323] width 117 height 117
click at [600, 279] on input "e." at bounding box center [599, 276] width 1 height 5
radio input "true"
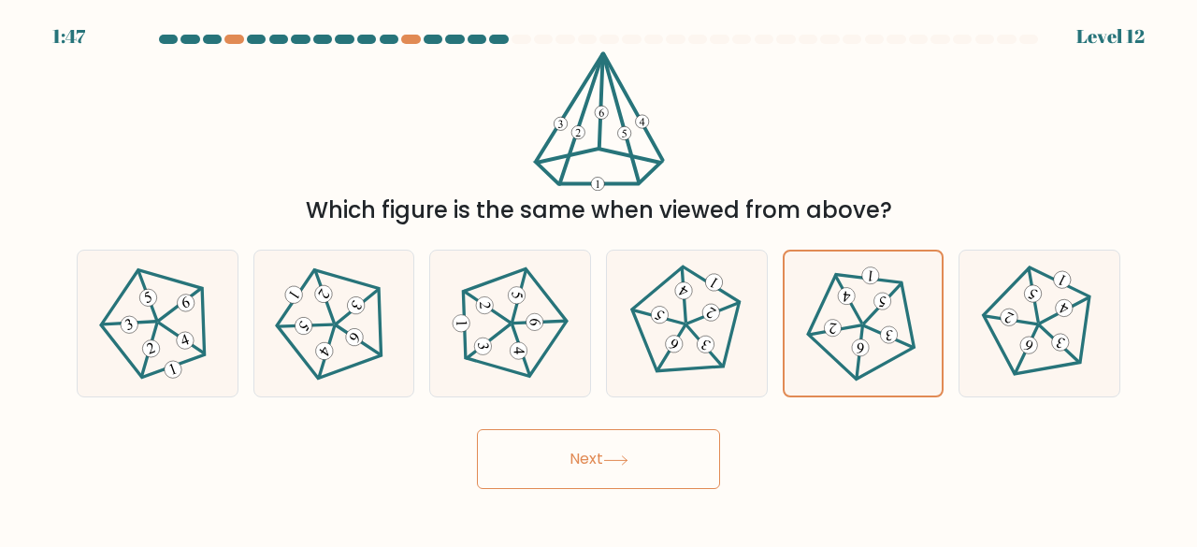
click at [661, 461] on button "Next" at bounding box center [598, 459] width 243 height 60
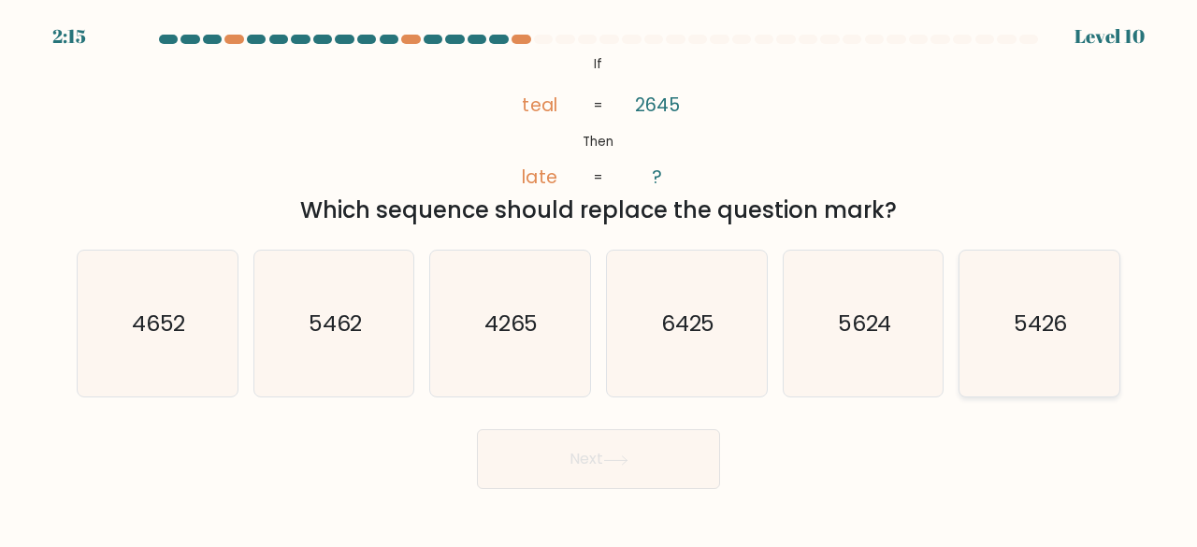
click at [1025, 326] on text "5426" at bounding box center [1041, 323] width 54 height 31
click at [600, 279] on input "f. 5426" at bounding box center [599, 276] width 1 height 5
radio input "true"
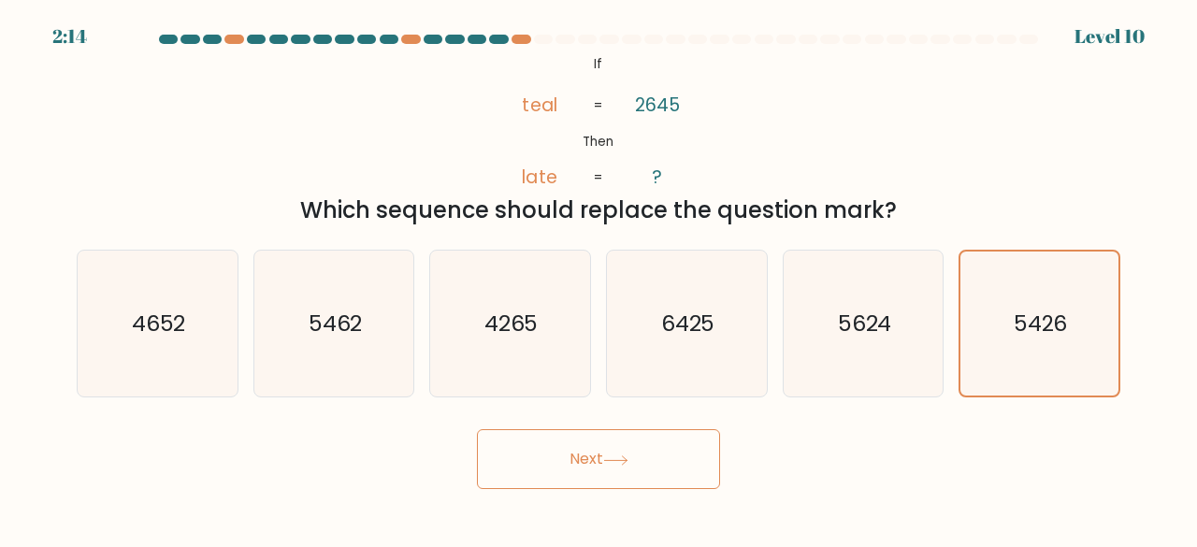
click at [610, 454] on button "Next" at bounding box center [598, 459] width 243 height 60
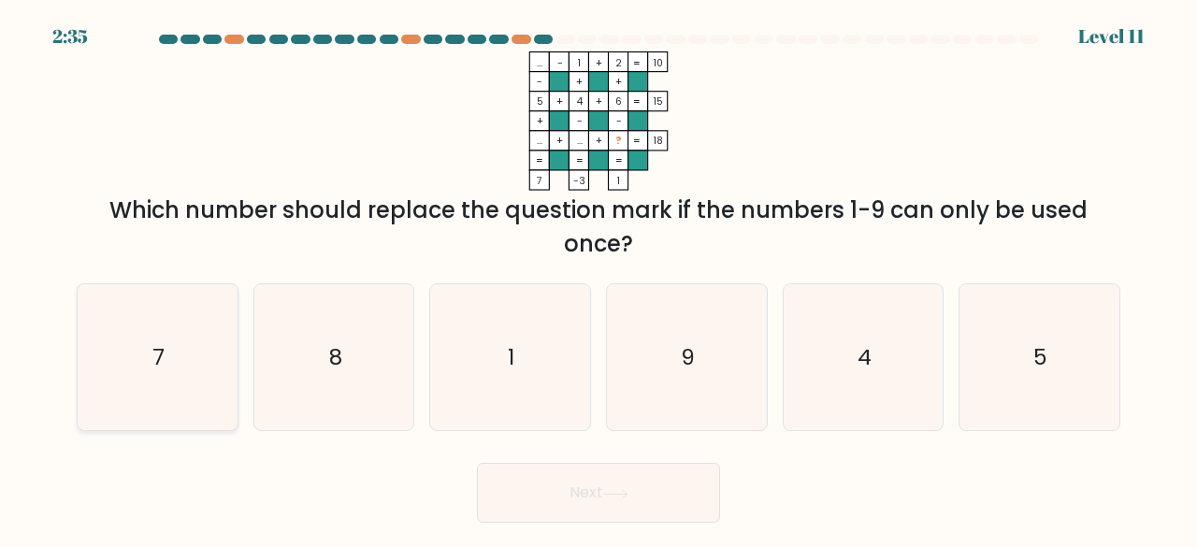
click at [215, 349] on icon "7" at bounding box center [157, 357] width 147 height 147
click at [599, 279] on input "a. 7" at bounding box center [599, 276] width 1 height 5
radio input "true"
click at [551, 488] on button "Next" at bounding box center [598, 493] width 243 height 60
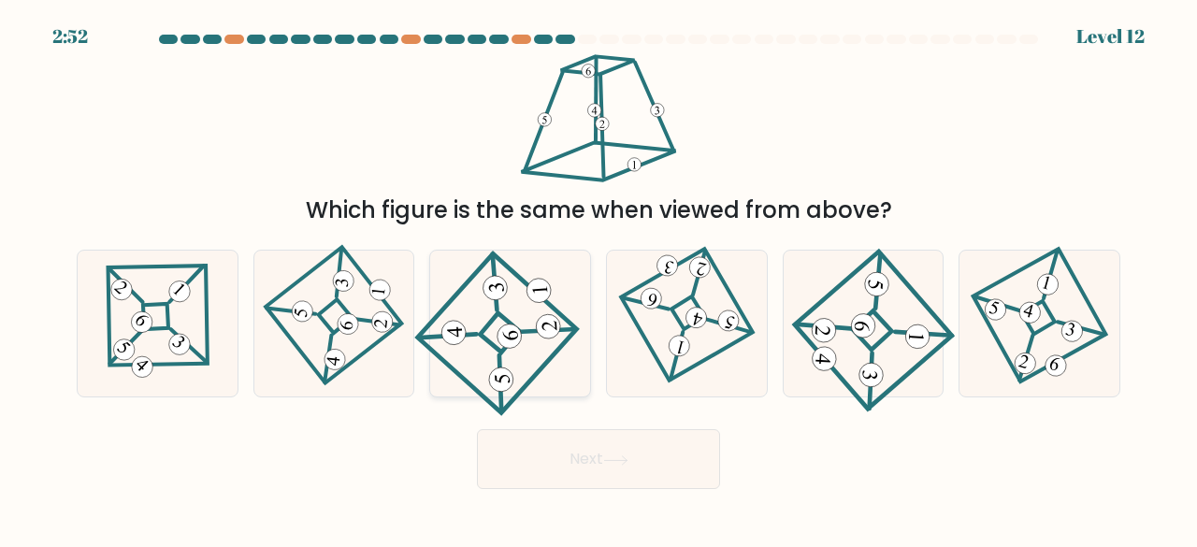
click at [518, 369] on icon at bounding box center [510, 323] width 136 height 117
click at [599, 279] on input "c." at bounding box center [599, 276] width 1 height 5
radio input "true"
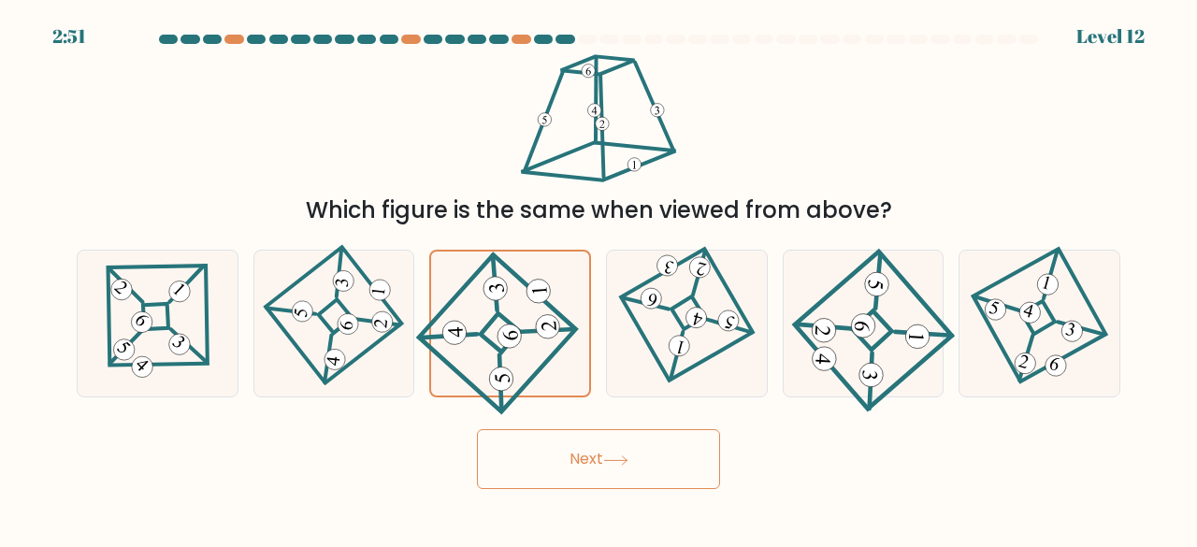
click at [585, 450] on button "Next" at bounding box center [598, 459] width 243 height 60
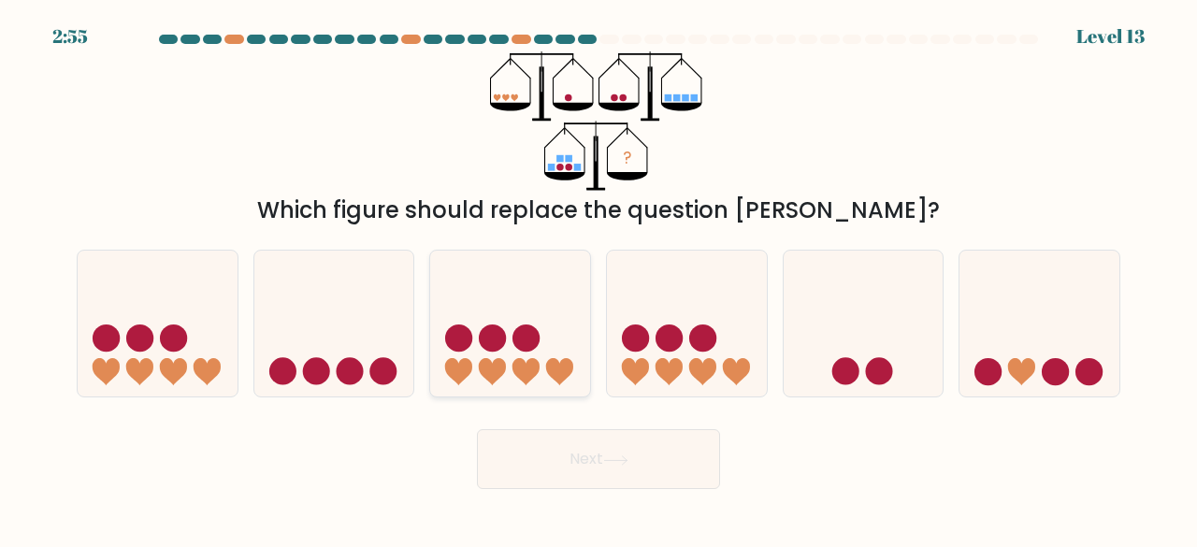
click at [509, 356] on icon at bounding box center [510, 323] width 160 height 132
click at [599, 279] on input "c." at bounding box center [599, 276] width 1 height 5
radio input "true"
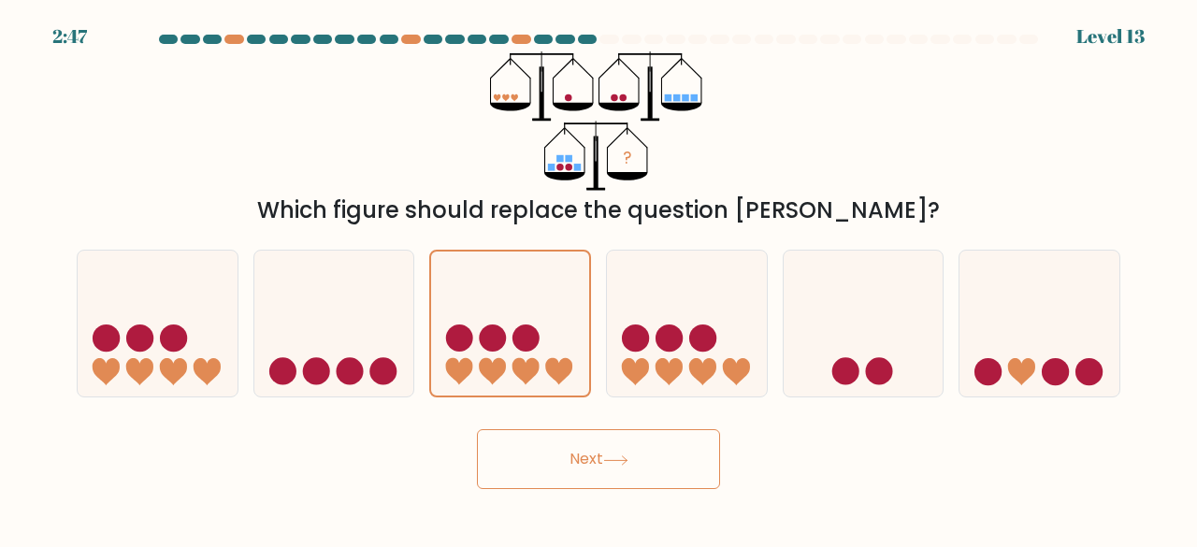
click at [640, 454] on button "Next" at bounding box center [598, 459] width 243 height 60
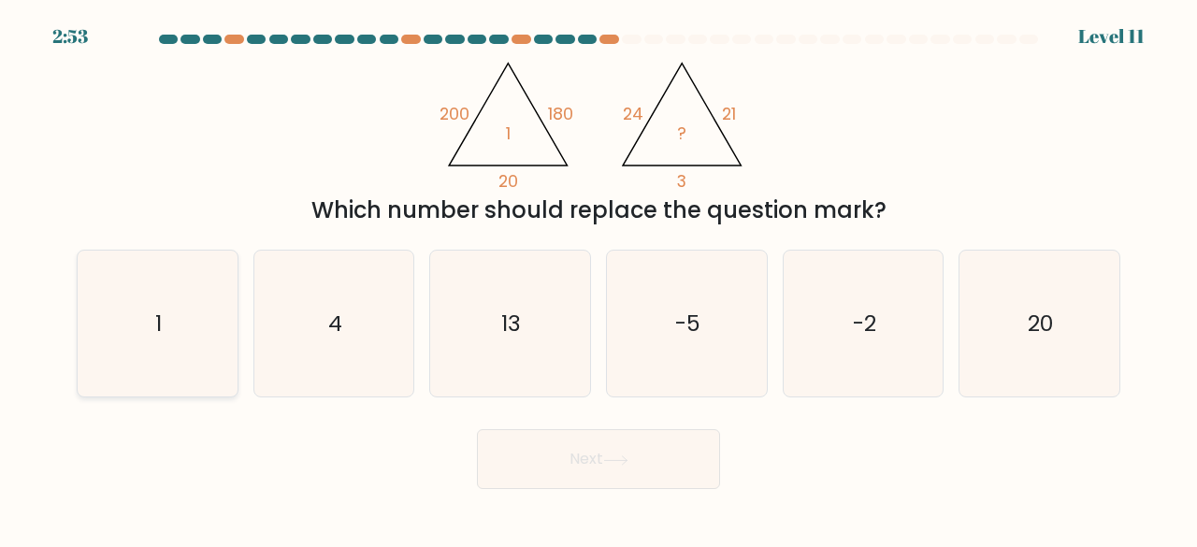
click at [120, 295] on icon "1" at bounding box center [157, 324] width 147 height 147
click at [599, 279] on input "a. 1" at bounding box center [599, 276] width 1 height 5
radio input "true"
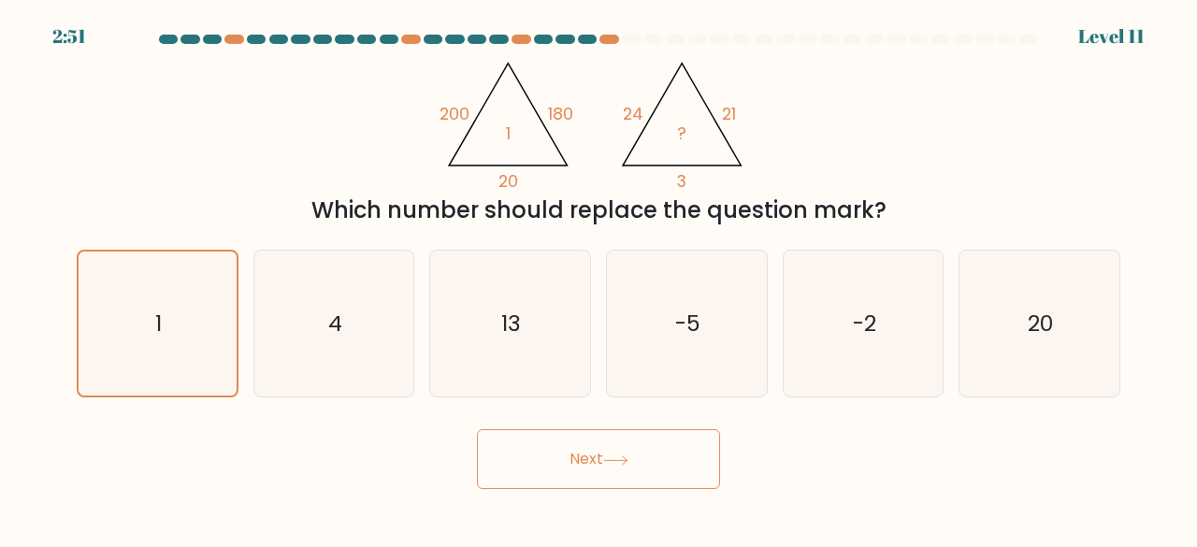
click at [572, 462] on button "Next" at bounding box center [598, 459] width 243 height 60
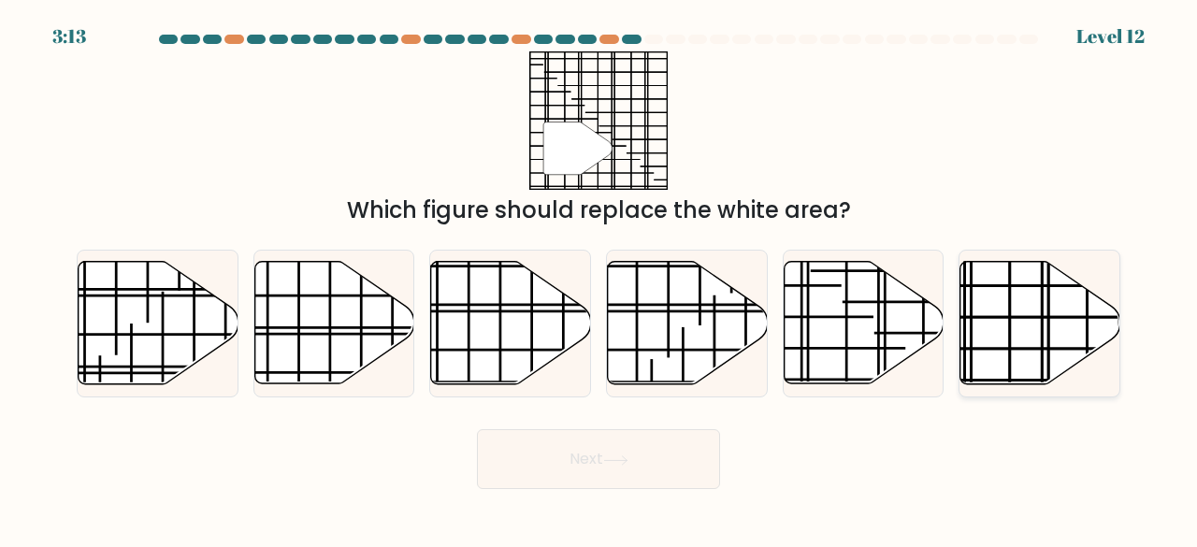
click at [988, 298] on icon at bounding box center [1041, 323] width 160 height 123
click at [600, 279] on input "f." at bounding box center [599, 276] width 1 height 5
radio input "true"
click at [670, 454] on button "Next" at bounding box center [598, 459] width 243 height 60
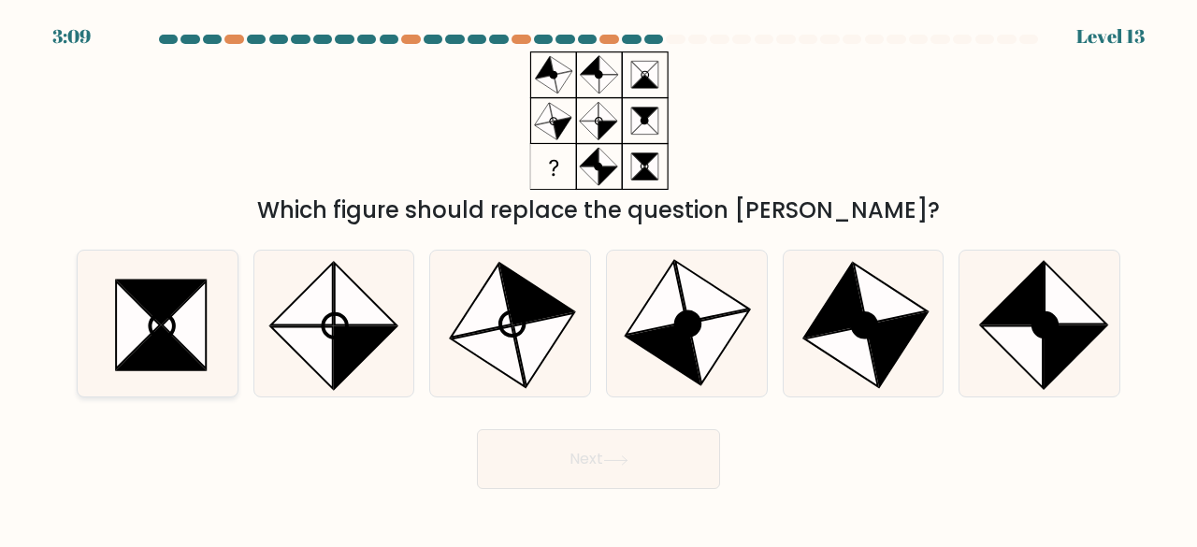
click at [183, 345] on icon at bounding box center [185, 326] width 44 height 88
click at [599, 279] on input "a." at bounding box center [599, 276] width 1 height 5
radio input "true"
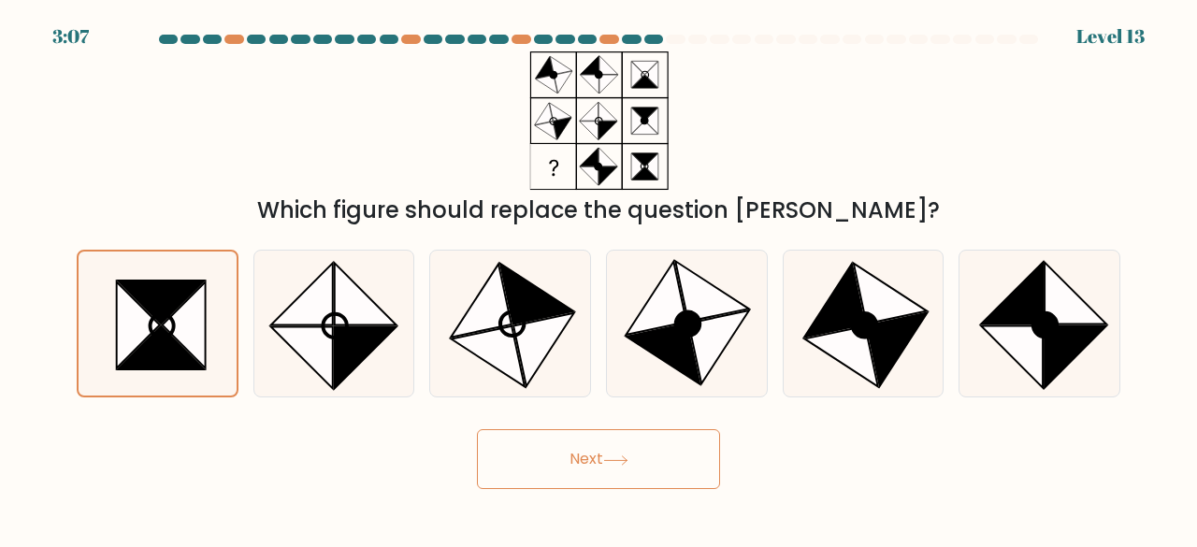
click at [606, 476] on button "Next" at bounding box center [598, 459] width 243 height 60
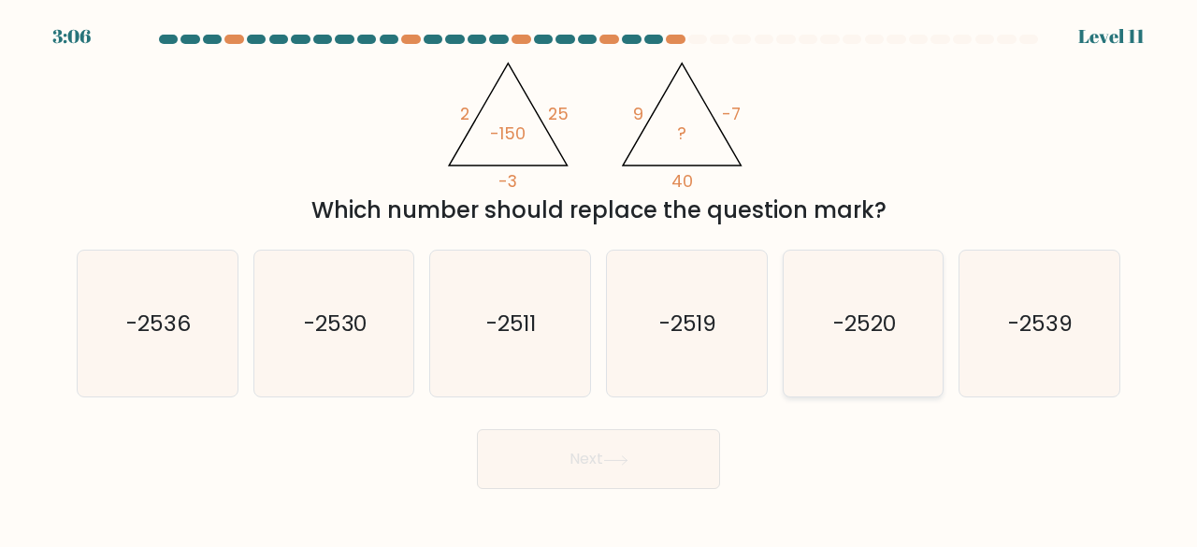
click at [906, 321] on icon "-2520" at bounding box center [863, 324] width 147 height 147
click at [600, 279] on input "e. -2520" at bounding box center [599, 276] width 1 height 5
radio input "true"
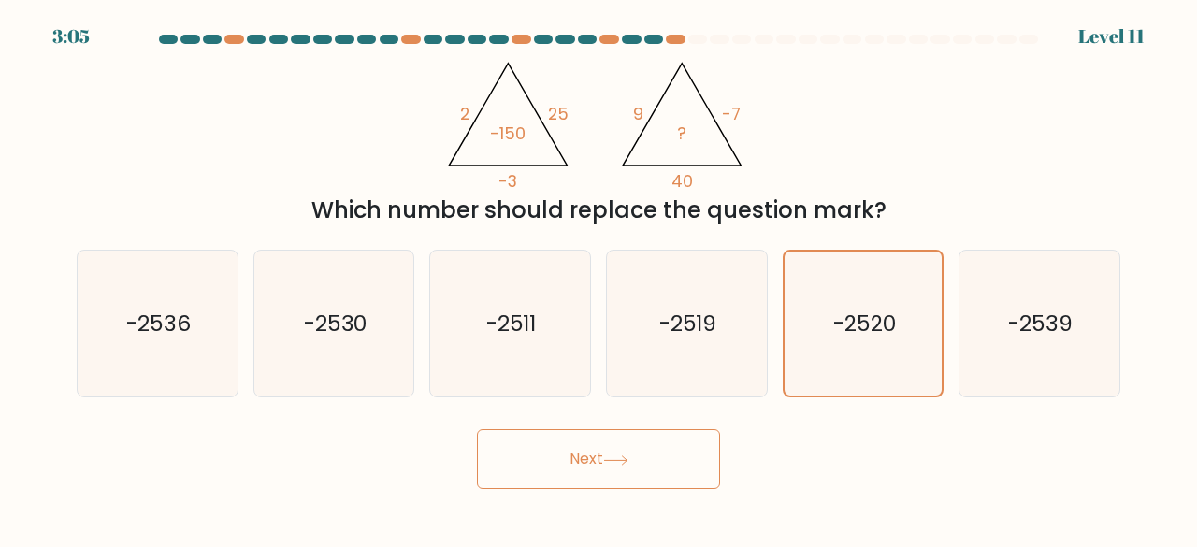
click at [629, 448] on button "Next" at bounding box center [598, 459] width 243 height 60
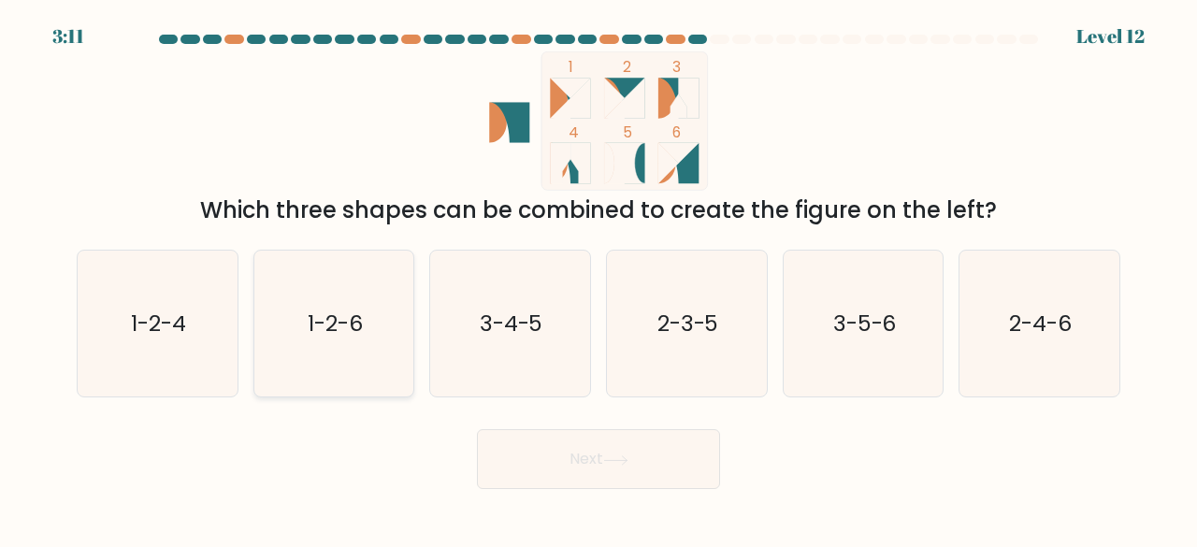
click at [405, 297] on icon "1-2-6" at bounding box center [334, 324] width 147 height 147
click at [599, 279] on input "b. 1-2-6" at bounding box center [599, 276] width 1 height 5
radio input "true"
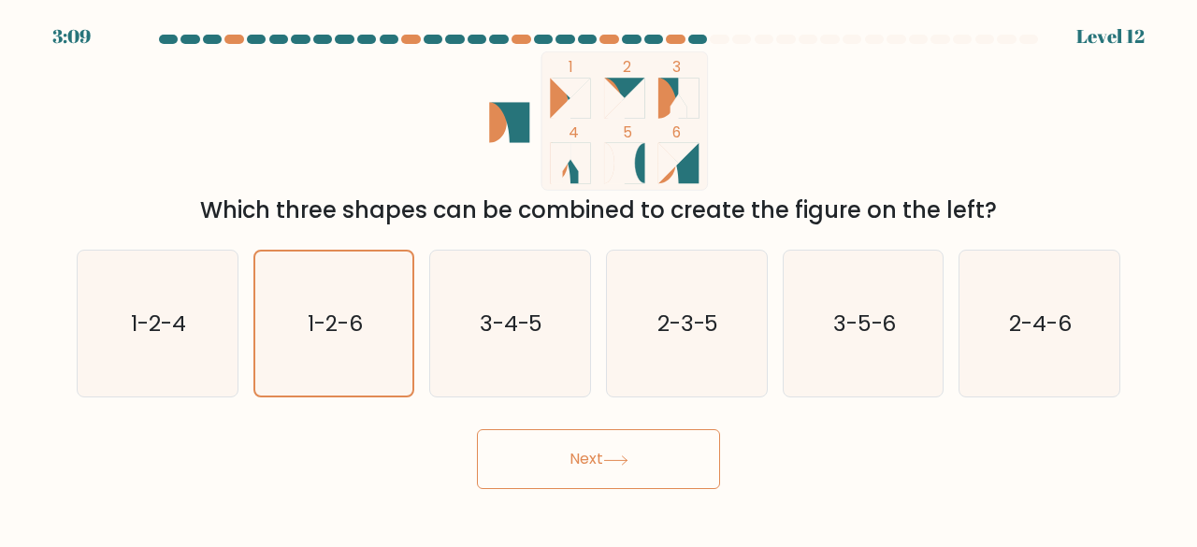
click at [598, 460] on button "Next" at bounding box center [598, 459] width 243 height 60
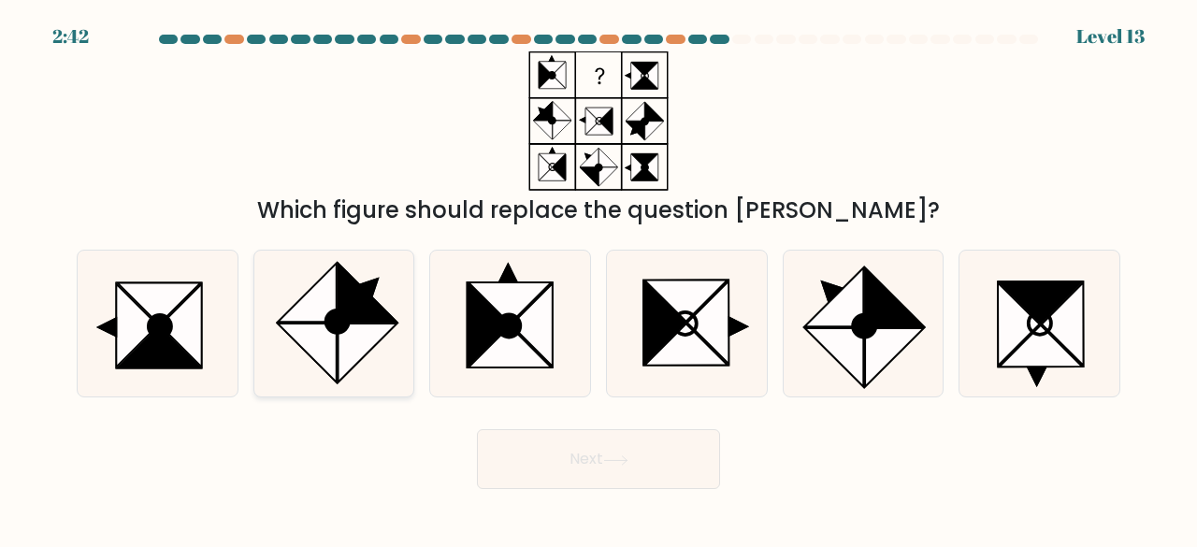
click at [377, 297] on icon at bounding box center [334, 324] width 147 height 147
click at [599, 279] on input "b." at bounding box center [599, 276] width 1 height 5
radio input "true"
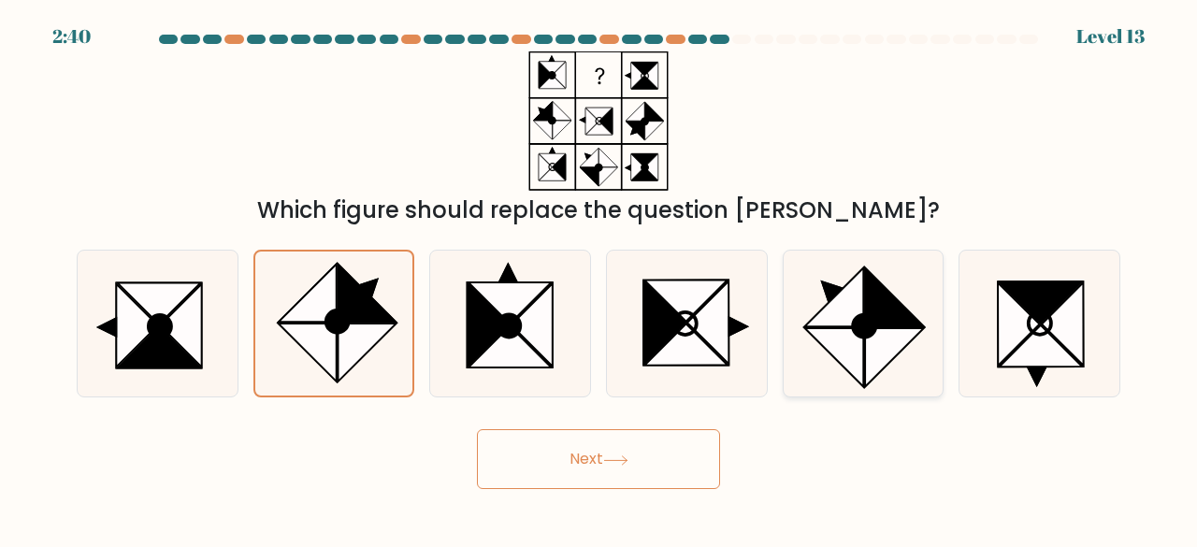
click at [900, 297] on icon at bounding box center [863, 324] width 147 height 147
click at [600, 279] on input "e." at bounding box center [599, 276] width 1 height 5
radio input "true"
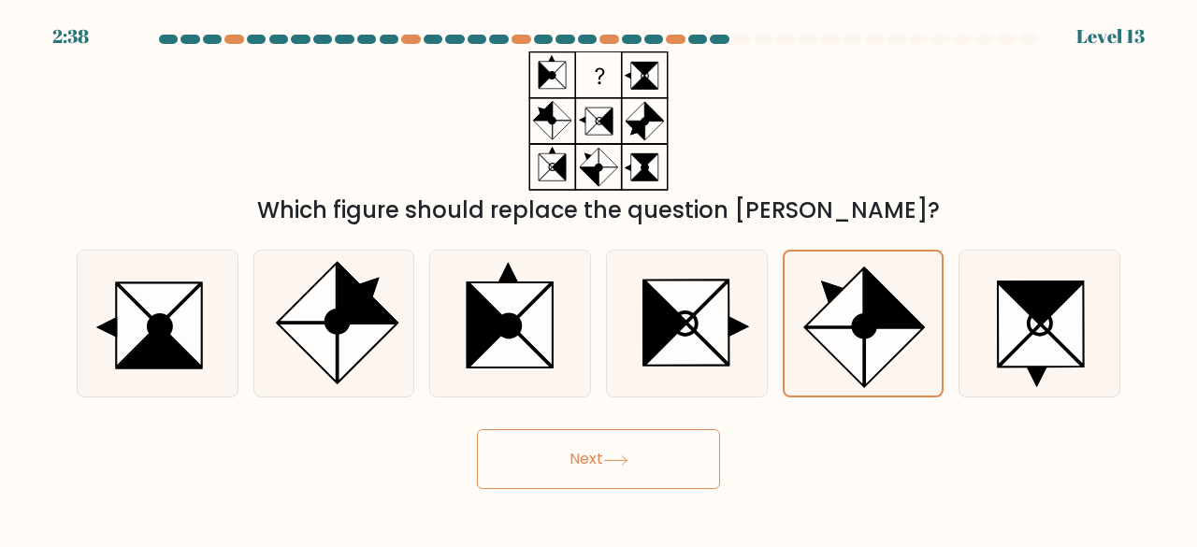
click at [637, 470] on button "Next" at bounding box center [598, 459] width 243 height 60
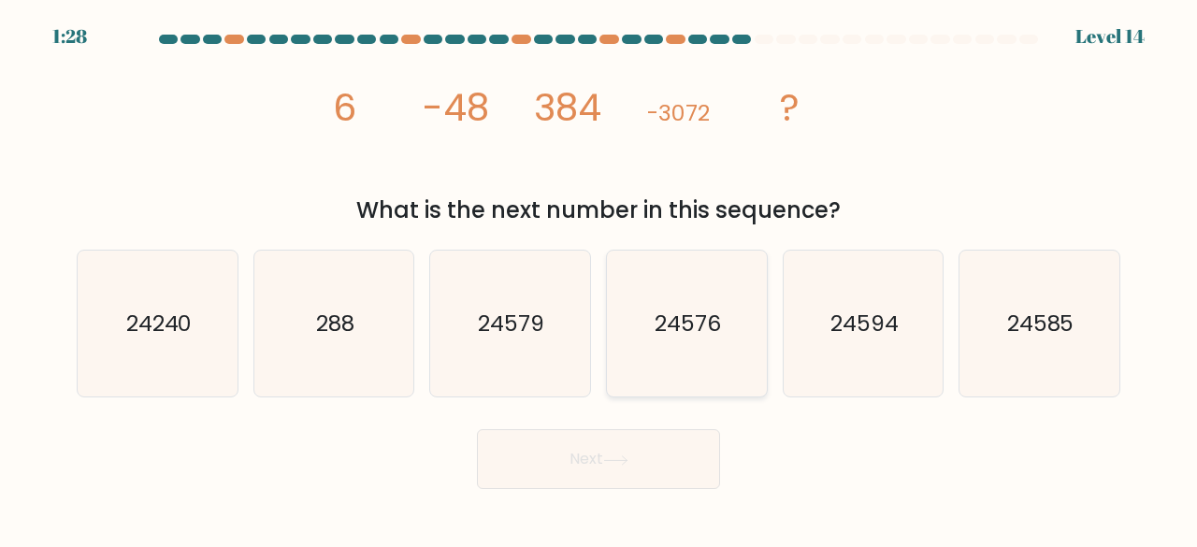
click at [752, 328] on icon "24576" at bounding box center [687, 324] width 147 height 147
click at [600, 279] on input "d. 24576" at bounding box center [599, 276] width 1 height 5
radio input "true"
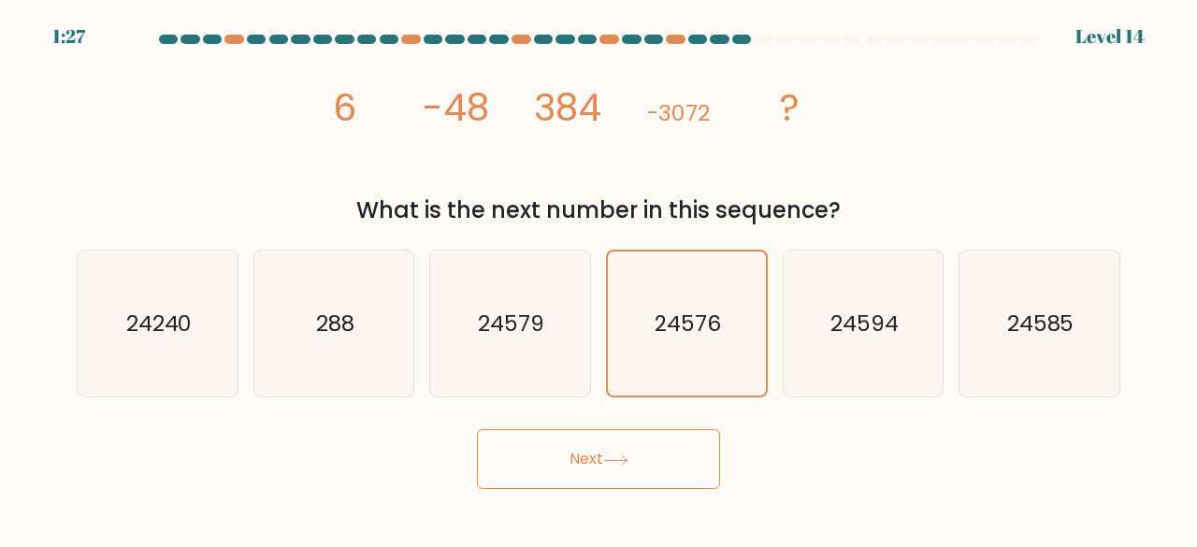
click at [610, 456] on icon at bounding box center [615, 461] width 25 height 10
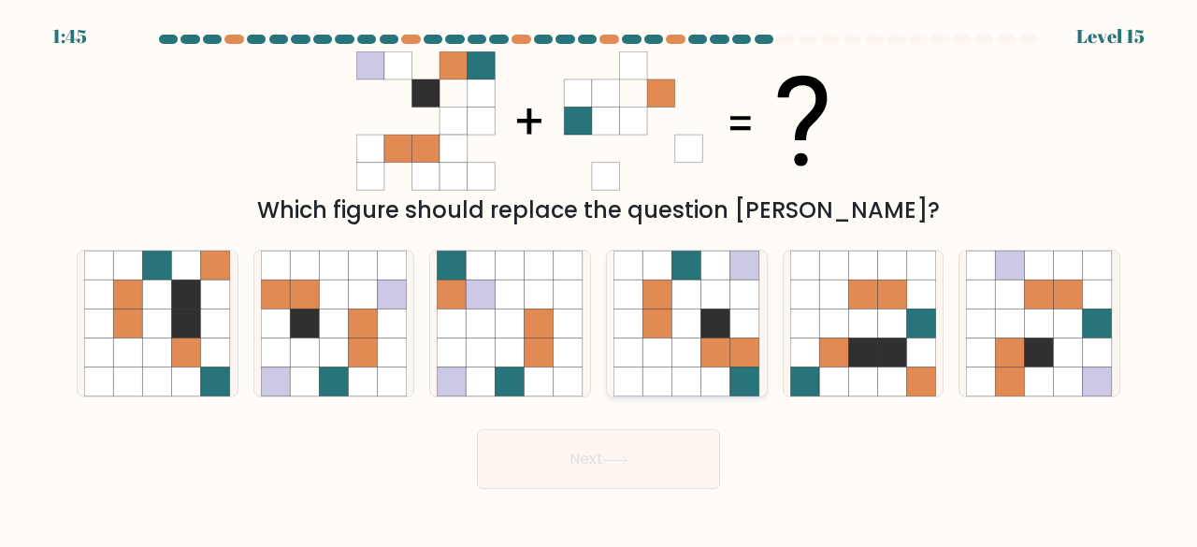
click at [668, 332] on icon at bounding box center [657, 324] width 29 height 29
click at [600, 279] on input "d." at bounding box center [599, 276] width 1 height 5
radio input "true"
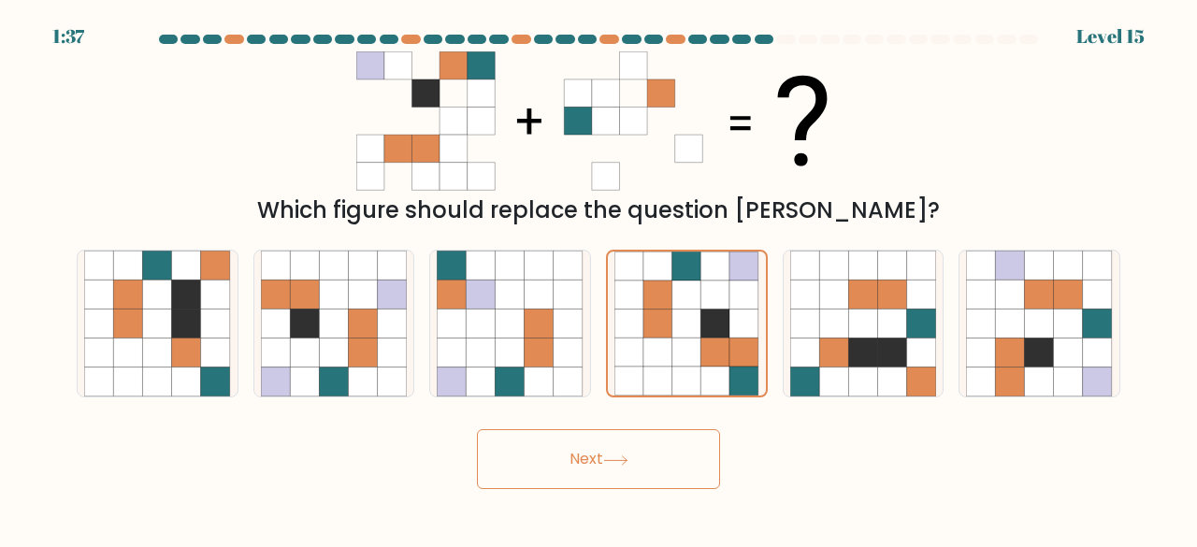
click at [646, 456] on button "Next" at bounding box center [598, 459] width 243 height 60
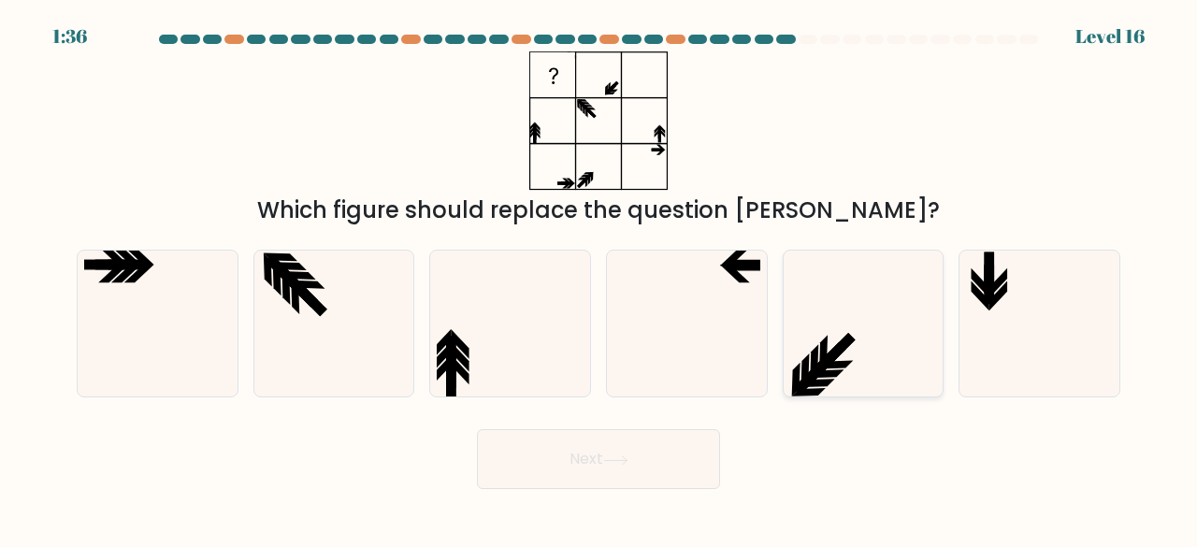
click at [837, 327] on icon at bounding box center [863, 324] width 147 height 147
click at [600, 279] on input "e." at bounding box center [599, 276] width 1 height 5
radio input "true"
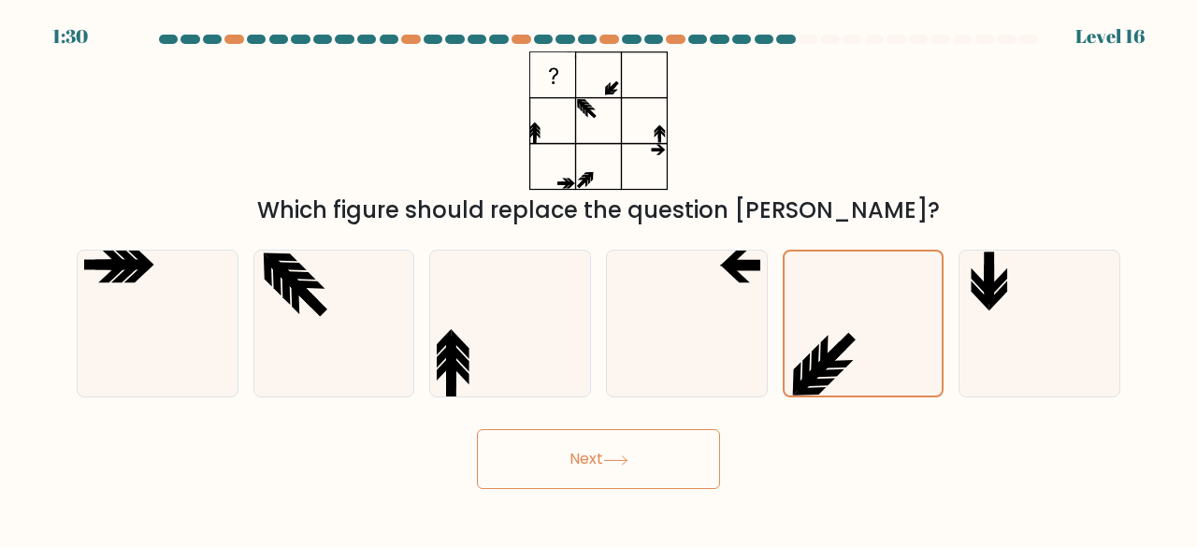
click at [644, 450] on button "Next" at bounding box center [598, 459] width 243 height 60
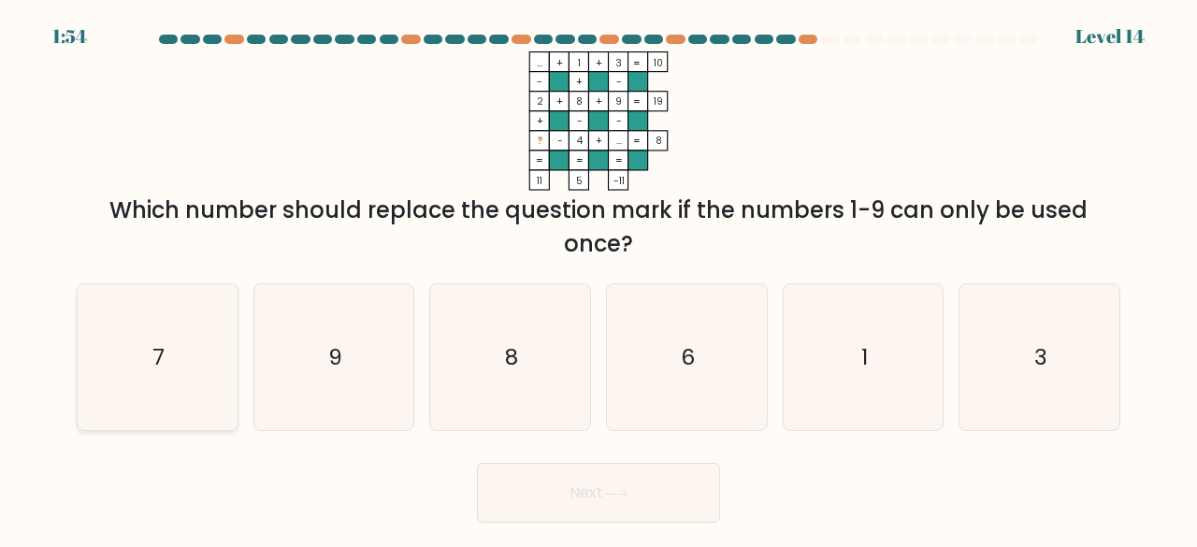
click at [235, 378] on div "7" at bounding box center [158, 357] width 162 height 149
click at [599, 279] on input "a. 7" at bounding box center [599, 276] width 1 height 5
radio input "true"
click at [653, 489] on button "Next" at bounding box center [598, 493] width 243 height 60
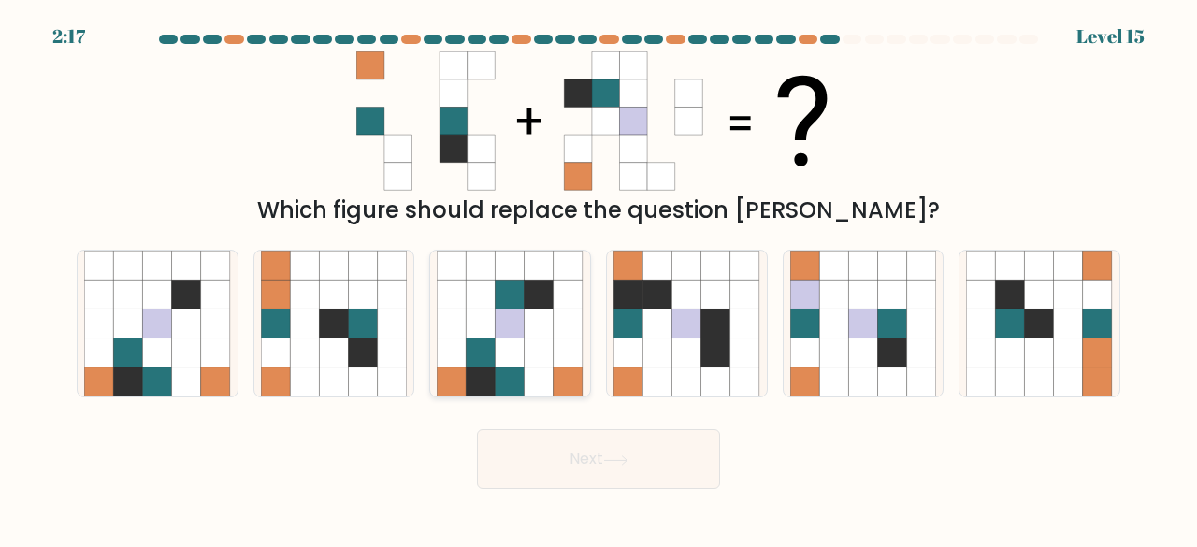
click at [484, 369] on icon at bounding box center [481, 382] width 29 height 29
click at [599, 279] on input "c." at bounding box center [599, 276] width 1 height 5
radio input "true"
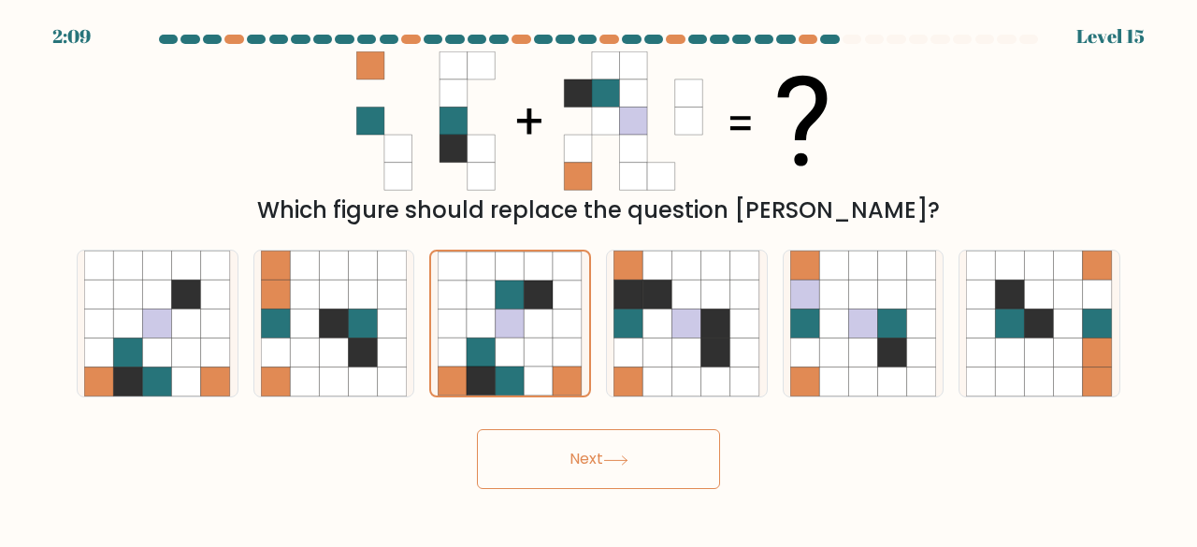
click at [619, 489] on body "2:09 Level 15" at bounding box center [598, 273] width 1197 height 547
click at [619, 472] on button "Next" at bounding box center [598, 459] width 243 height 60
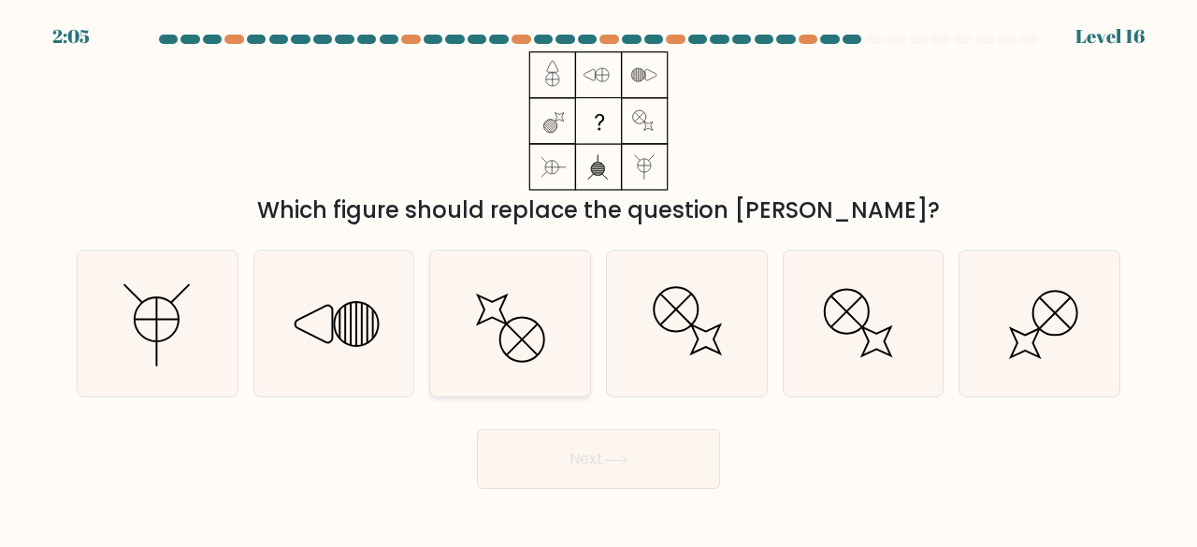
click at [516, 313] on icon at bounding box center [510, 324] width 147 height 147
click at [599, 279] on input "c." at bounding box center [599, 276] width 1 height 5
radio input "true"
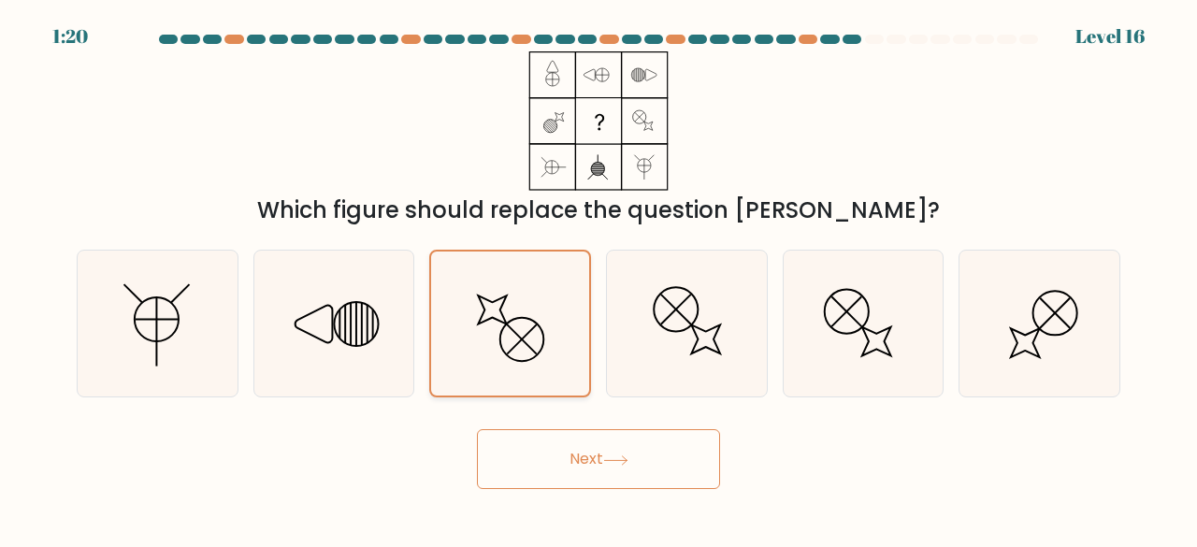
click at [539, 319] on icon at bounding box center [510, 324] width 145 height 145
click at [599, 279] on input "c." at bounding box center [599, 276] width 1 height 5
click at [590, 455] on button "Next" at bounding box center [598, 459] width 243 height 60
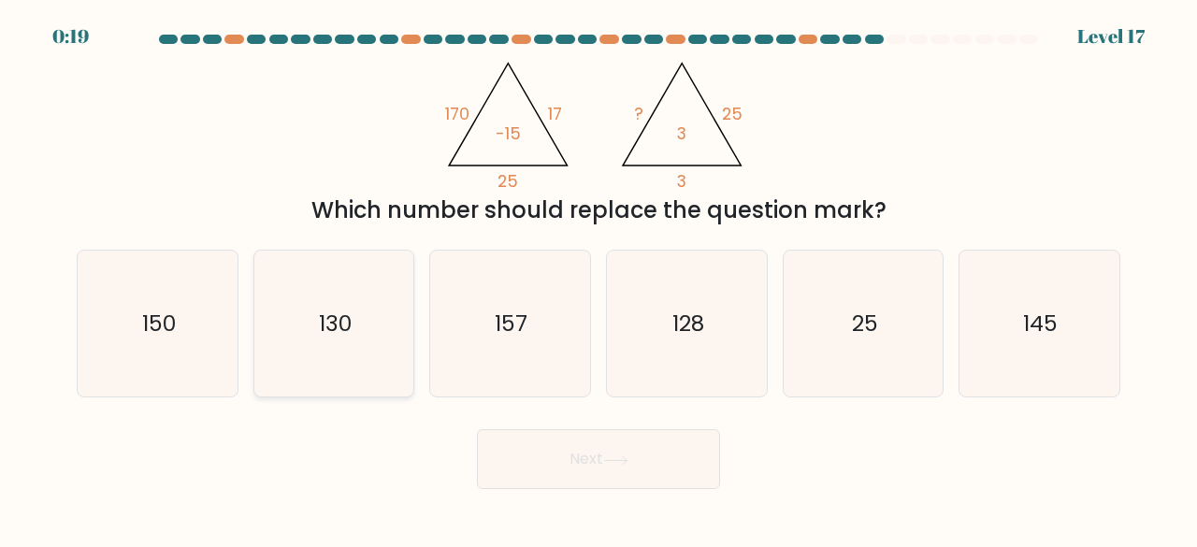
click at [356, 343] on icon "130" at bounding box center [334, 324] width 147 height 147
click at [599, 279] on input "b. 130" at bounding box center [599, 276] width 1 height 5
radio input "true"
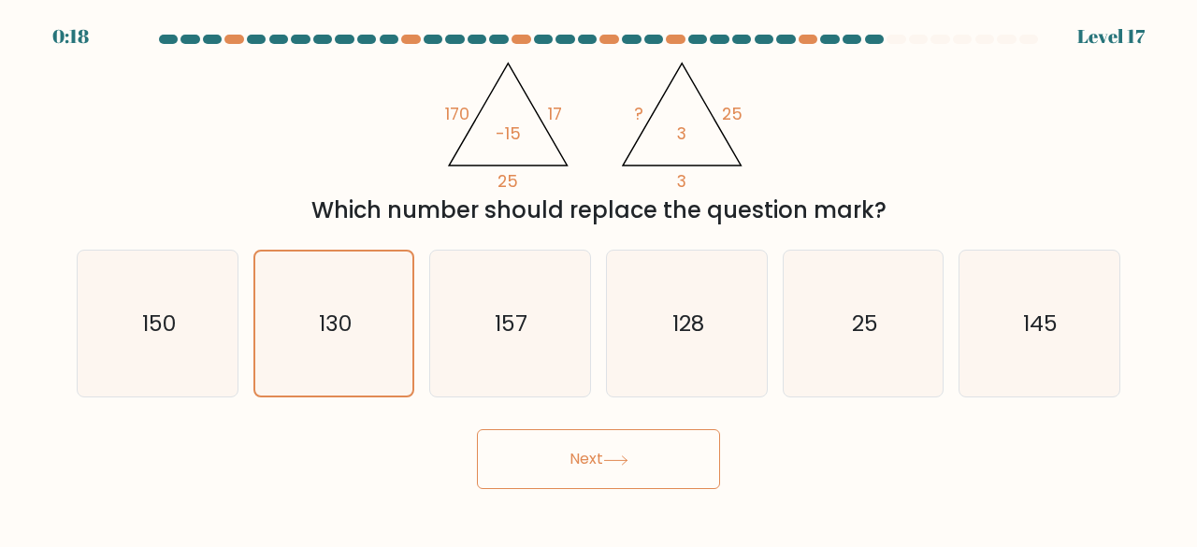
click at [629, 457] on icon at bounding box center [615, 461] width 25 height 10
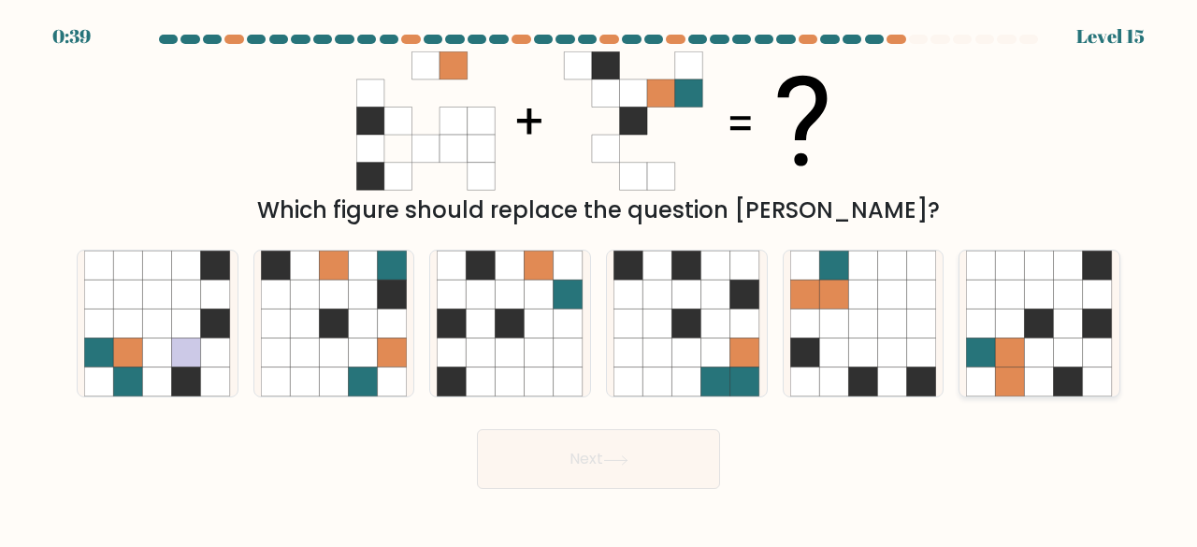
click at [1048, 347] on icon at bounding box center [1039, 353] width 29 height 29
click at [600, 279] on input "f." at bounding box center [599, 276] width 1 height 5
radio input "true"
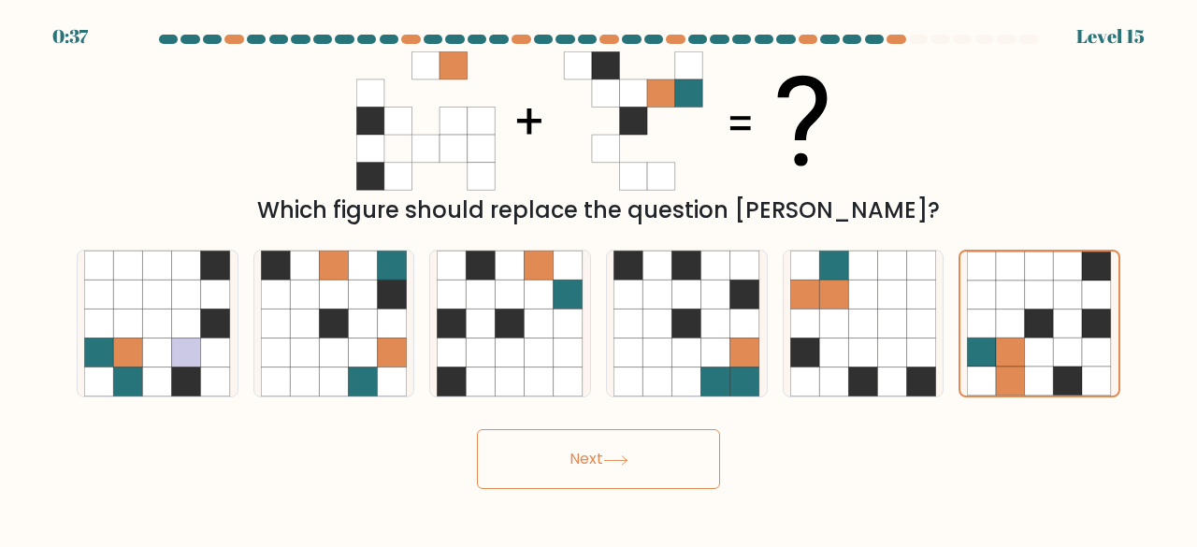
click at [645, 474] on button "Next" at bounding box center [598, 459] width 243 height 60
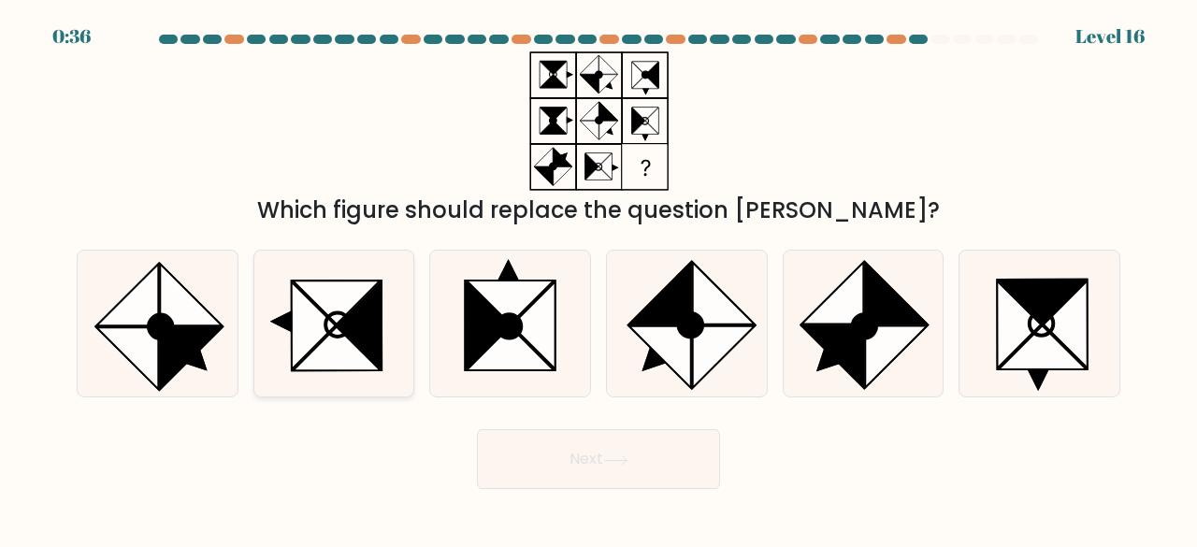
click at [300, 334] on icon at bounding box center [314, 326] width 44 height 88
click at [599, 279] on input "b." at bounding box center [599, 276] width 1 height 5
radio input "true"
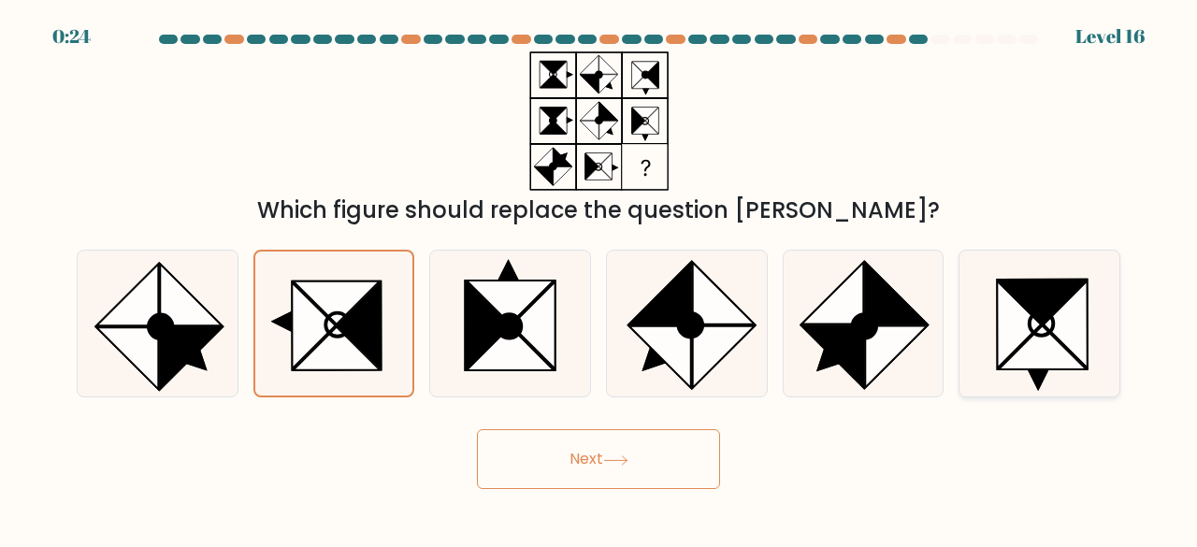
click at [1049, 305] on icon at bounding box center [1043, 302] width 88 height 44
click at [600, 279] on input "f." at bounding box center [599, 276] width 1 height 5
radio input "true"
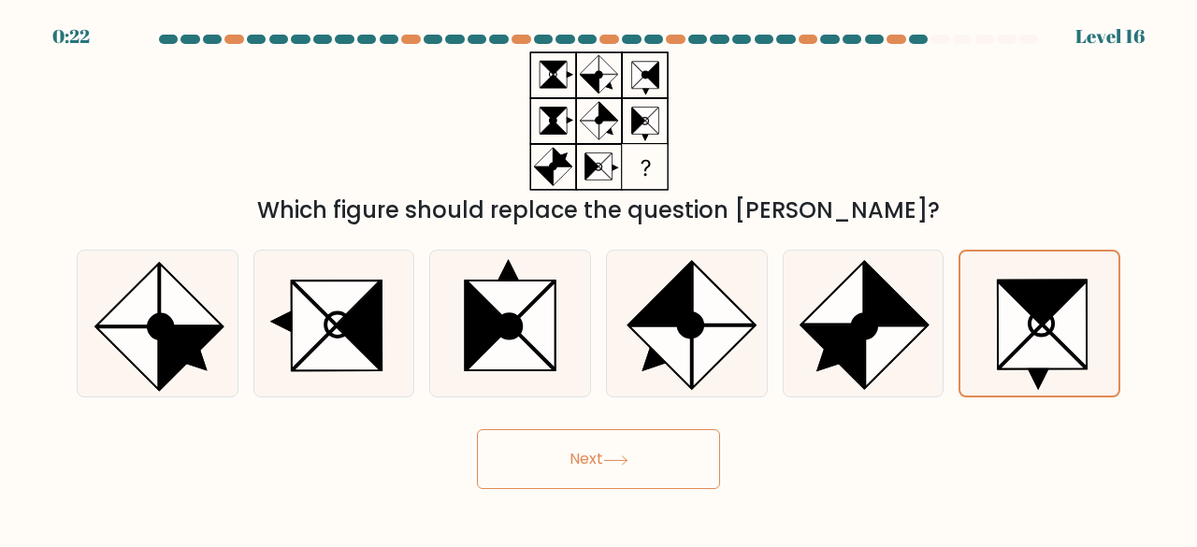
click at [574, 456] on button "Next" at bounding box center [598, 459] width 243 height 60
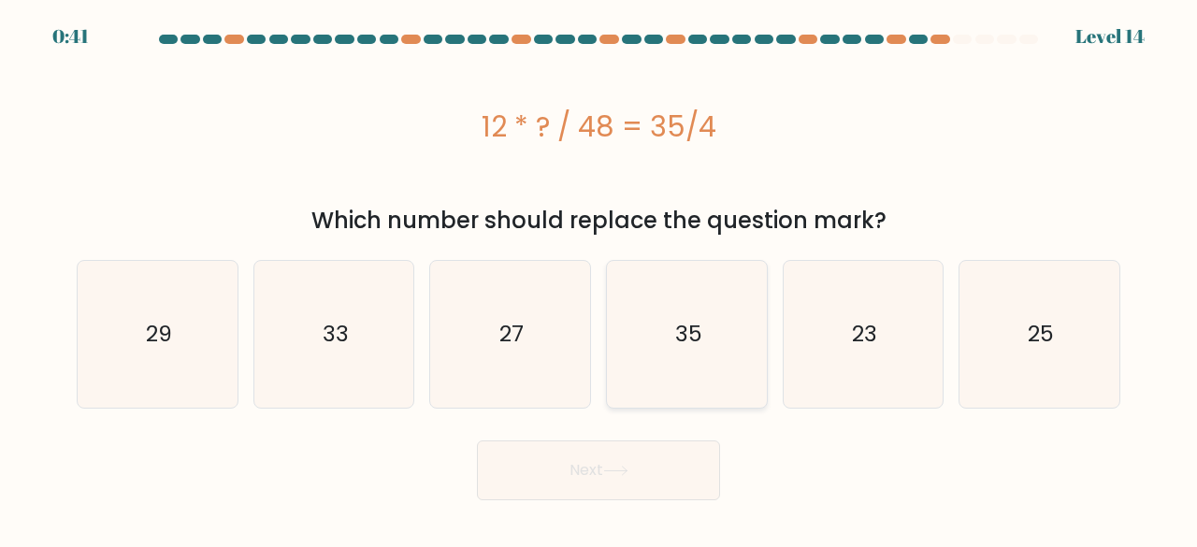
click at [713, 355] on icon "35" at bounding box center [687, 334] width 147 height 147
click at [600, 279] on input "d. 35" at bounding box center [599, 276] width 1 height 5
radio input "true"
click at [595, 474] on button "Next" at bounding box center [598, 471] width 243 height 60
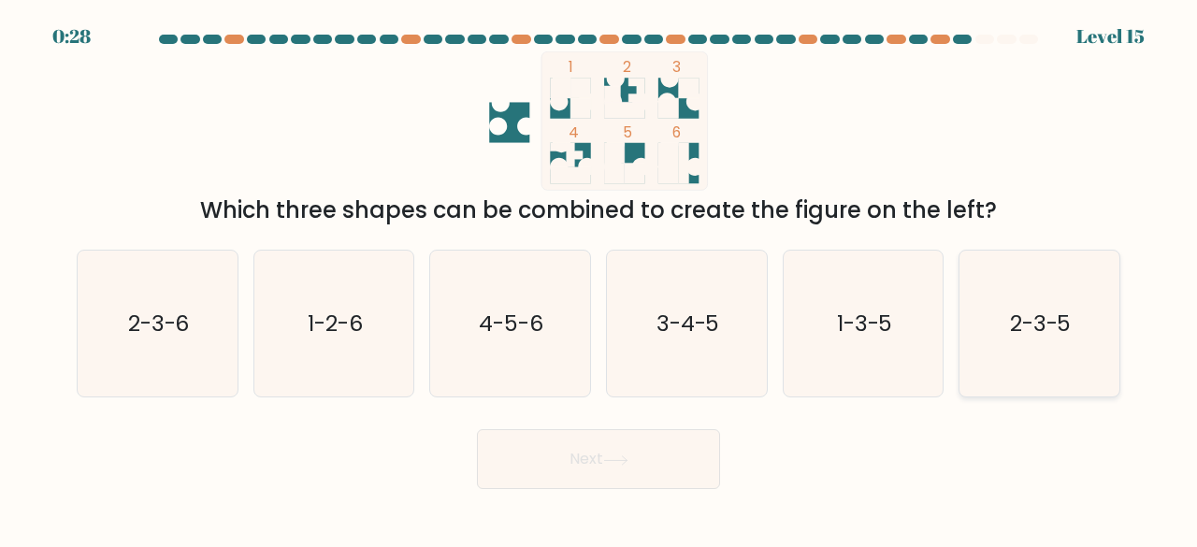
click at [1000, 321] on icon "2-3-5" at bounding box center [1039, 324] width 147 height 147
click at [600, 279] on input "f. 2-3-5" at bounding box center [599, 276] width 1 height 5
radio input "true"
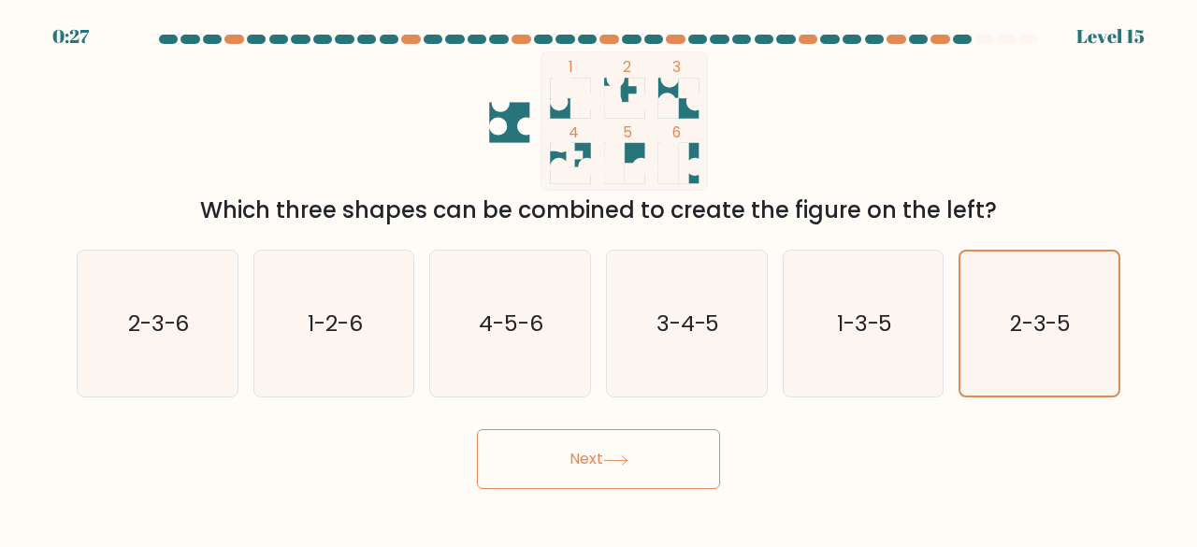
click at [659, 456] on button "Next" at bounding box center [598, 459] width 243 height 60
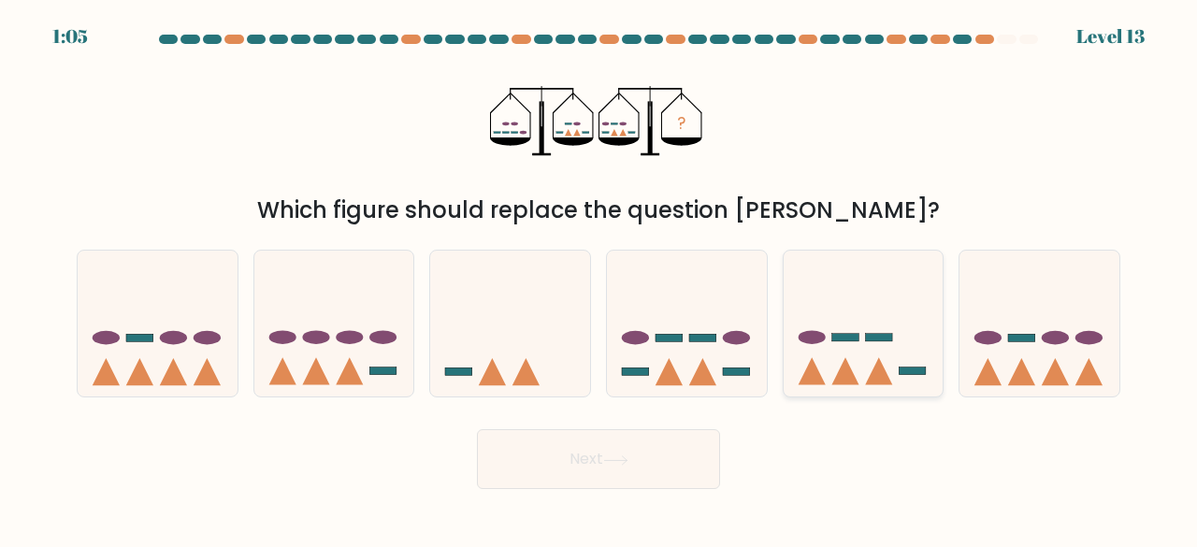
click at [850, 348] on icon at bounding box center [864, 323] width 160 height 132
click at [600, 279] on input "e." at bounding box center [599, 276] width 1 height 5
radio input "true"
click at [633, 446] on button "Next" at bounding box center [598, 459] width 243 height 60
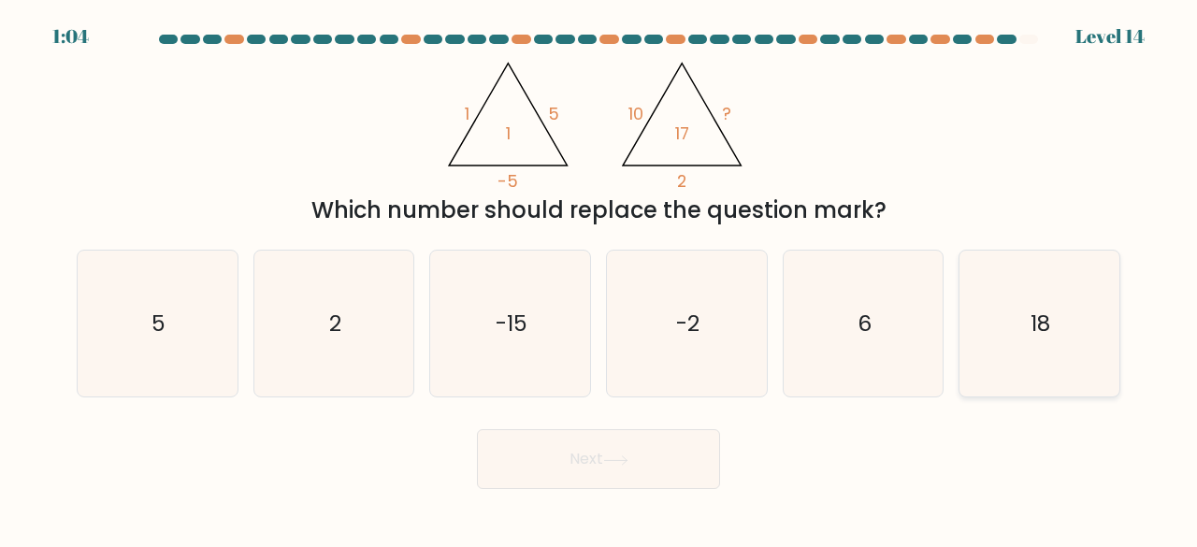
click at [1032, 312] on text "18" at bounding box center [1042, 323] width 20 height 31
click at [600, 279] on input "f. 18" at bounding box center [599, 276] width 1 height 5
radio input "true"
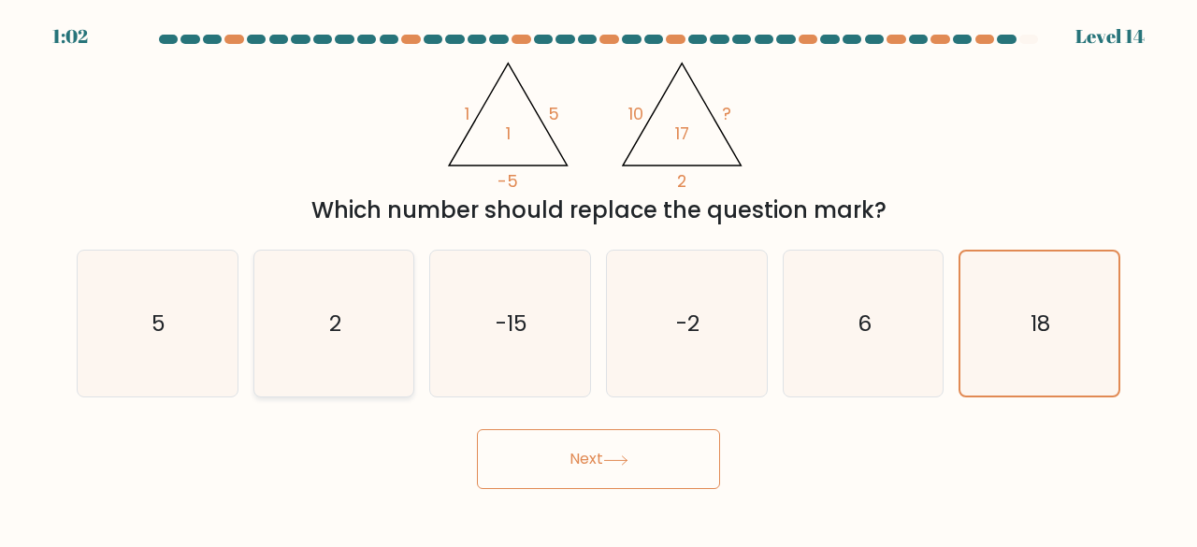
click at [330, 312] on text "2" at bounding box center [335, 323] width 12 height 31
click at [599, 279] on input "b. 2" at bounding box center [599, 276] width 1 height 5
radio input "true"
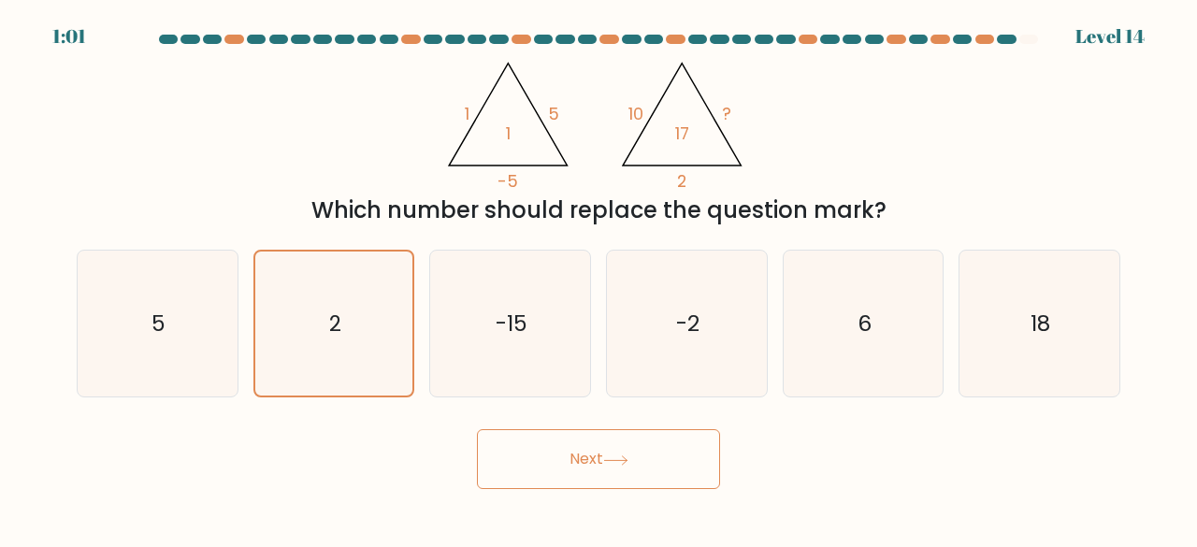
click at [569, 456] on button "Next" at bounding box center [598, 459] width 243 height 60
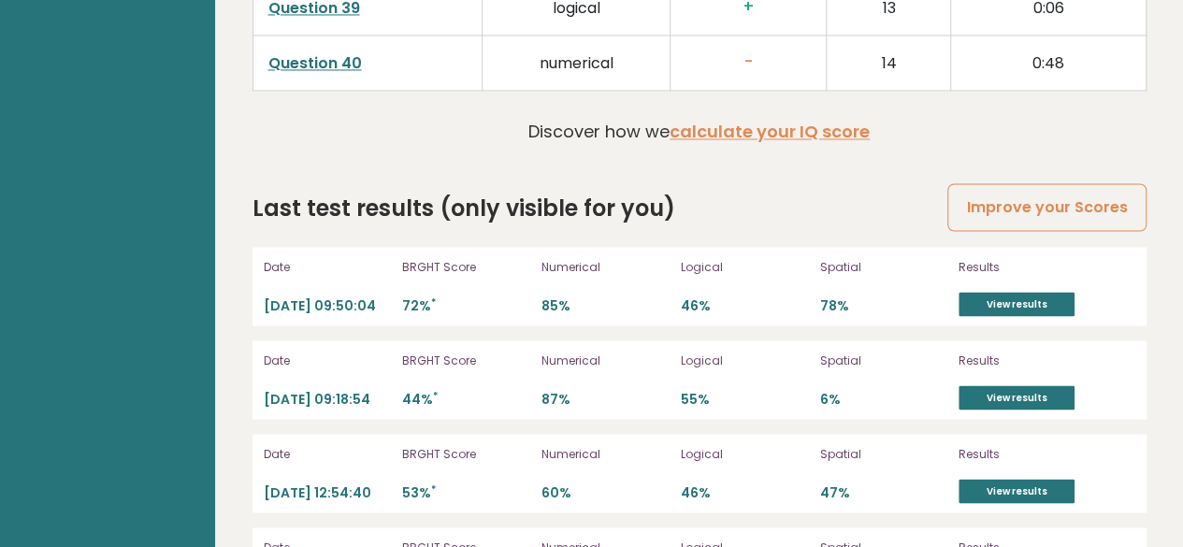
scroll to position [5159, 0]
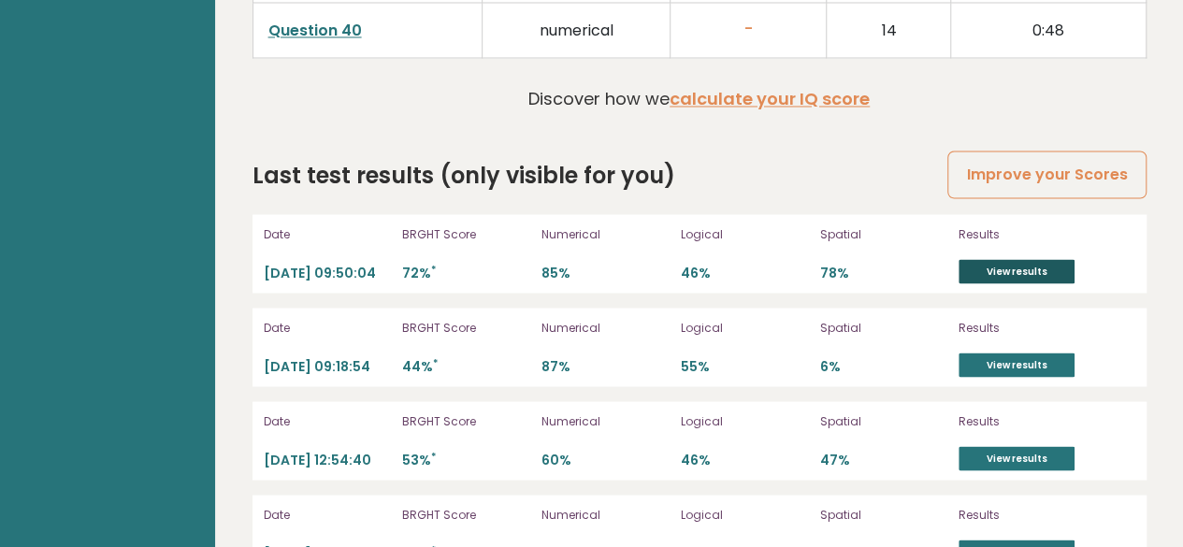
click at [997, 259] on link "View results" at bounding box center [1017, 271] width 116 height 24
click at [992, 315] on div "Date [DATE] 09:18:54 BRGHT Score 44% * Numerical 87% Logical 55% Spatial 6% Res…" at bounding box center [700, 347] width 894 height 79
click at [982, 353] on link "View results" at bounding box center [1017, 365] width 116 height 24
click at [976, 446] on link "View results" at bounding box center [1017, 458] width 116 height 24
click at [1001, 540] on link "View results" at bounding box center [1017, 552] width 116 height 24
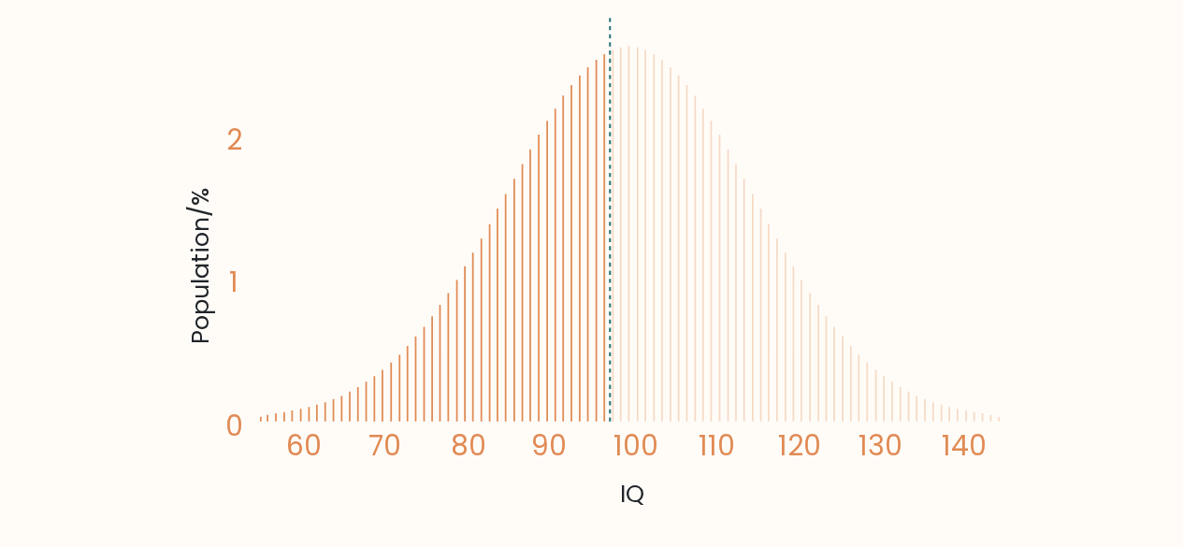
scroll to position [359, 0]
